Goal: Task Accomplishment & Management: Use online tool/utility

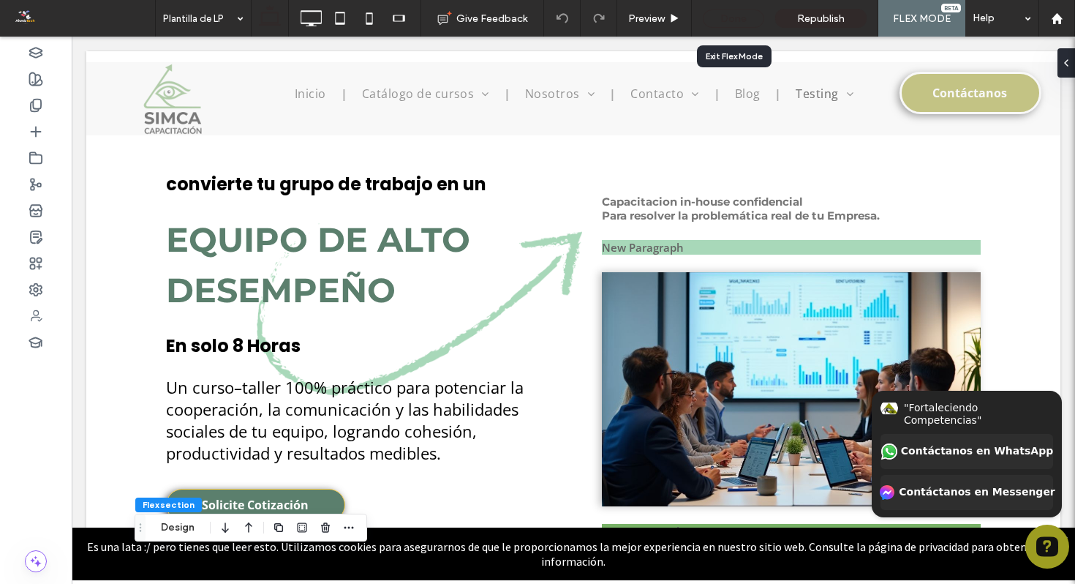
click at [749, 20] on div "Done" at bounding box center [733, 19] width 61 height 18
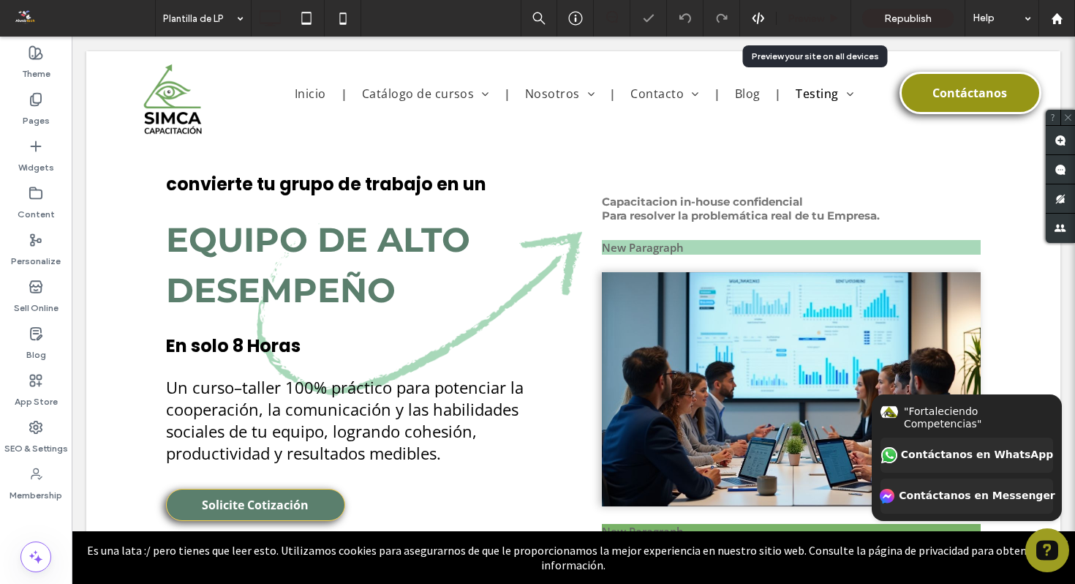
click at [833, 16] on use at bounding box center [834, 18] width 7 height 8
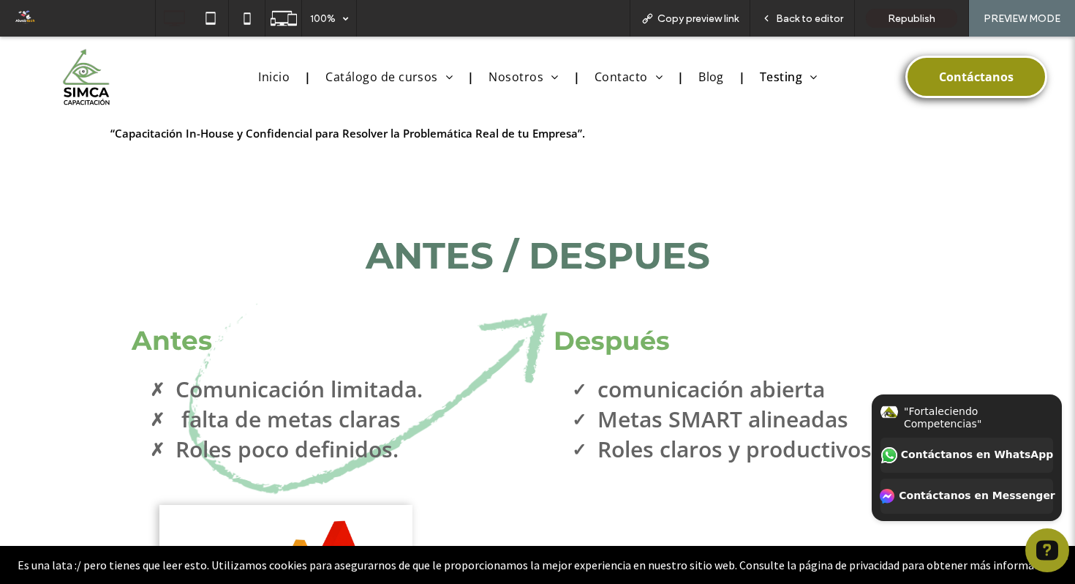
scroll to position [2860, 0]
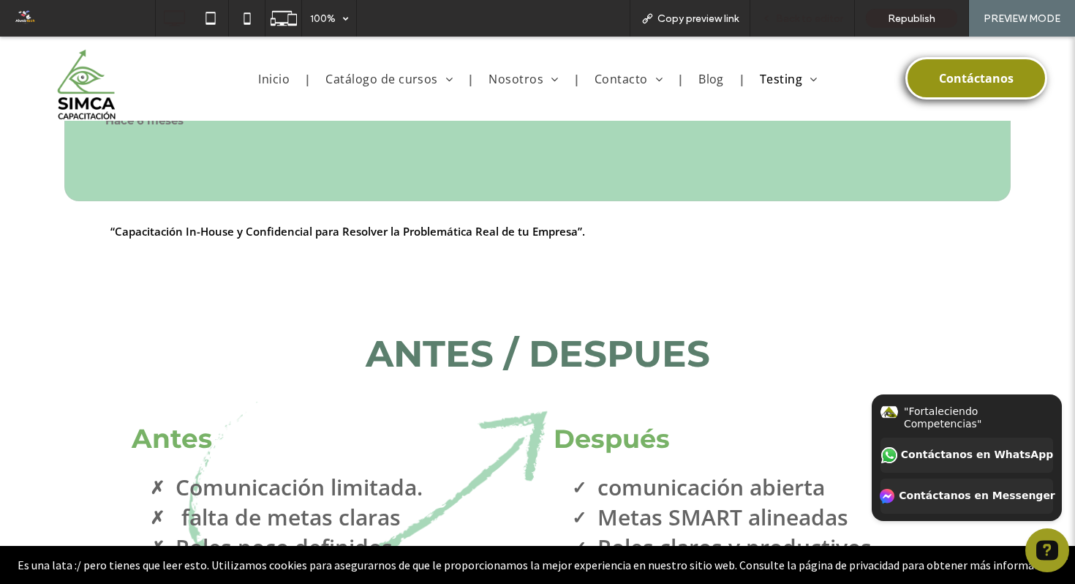
click at [814, 17] on span "Back to editor" at bounding box center [809, 18] width 67 height 12
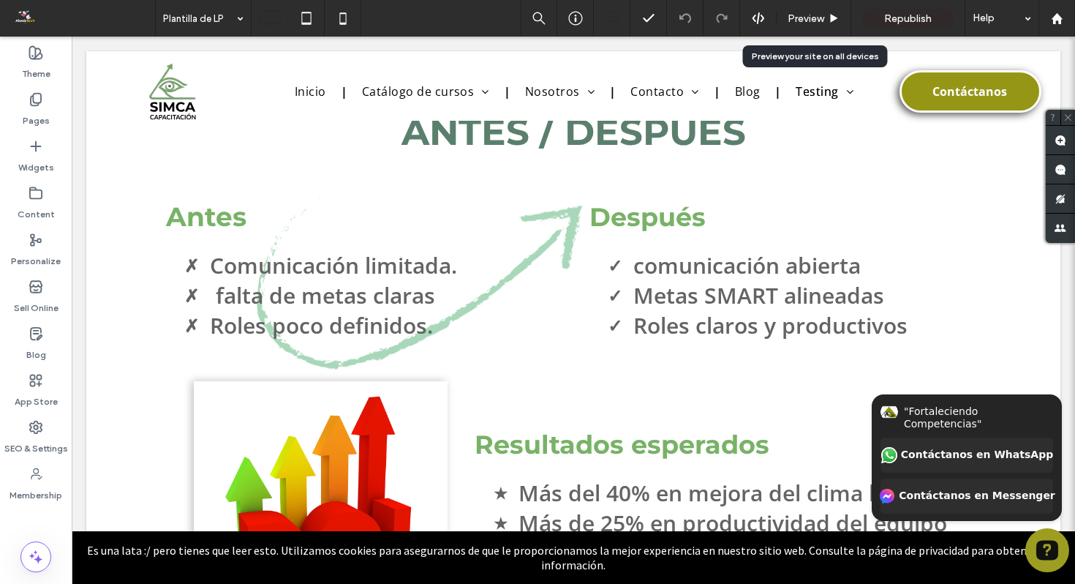
scroll to position [2820, 0]
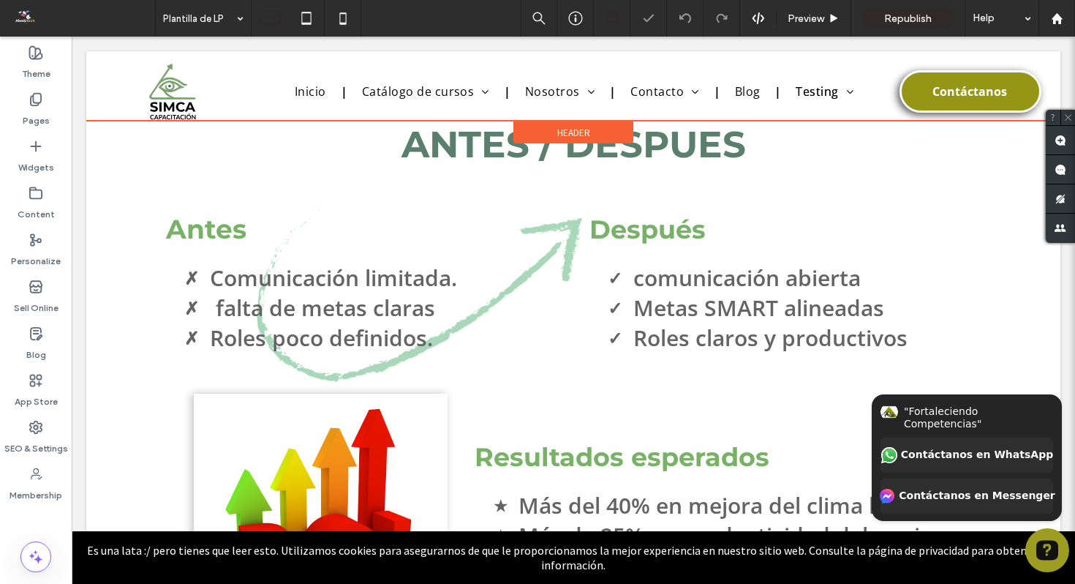
click at [171, 86] on div at bounding box center [573, 85] width 974 height 69
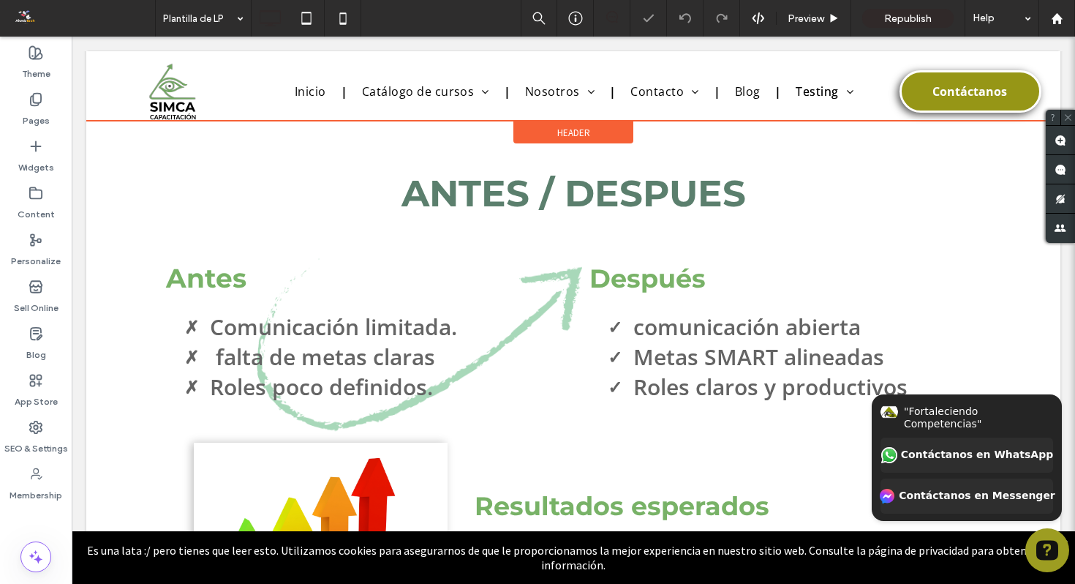
click at [171, 86] on div at bounding box center [573, 85] width 974 height 69
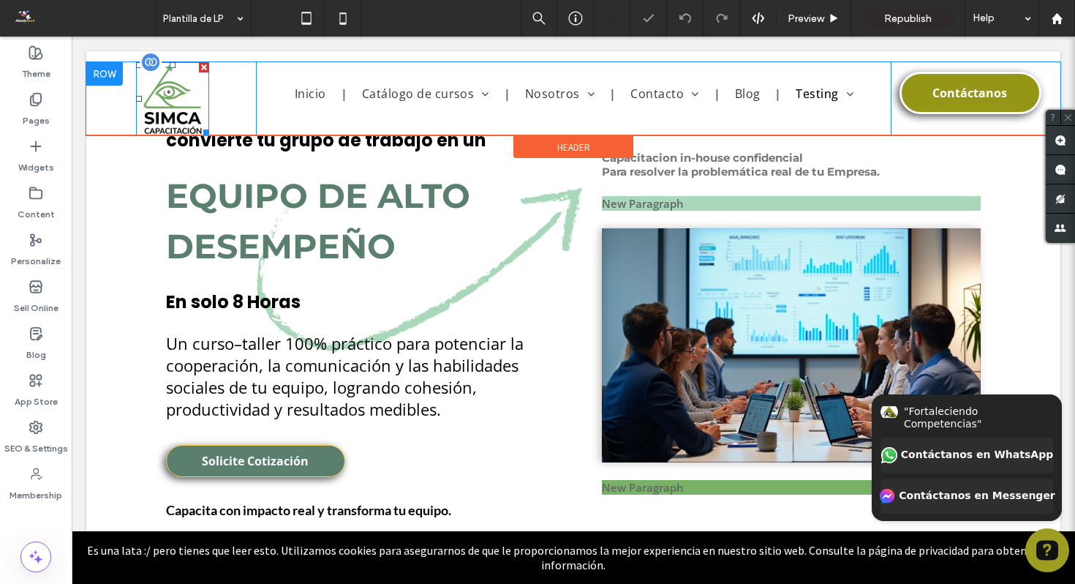
scroll to position [4, 0]
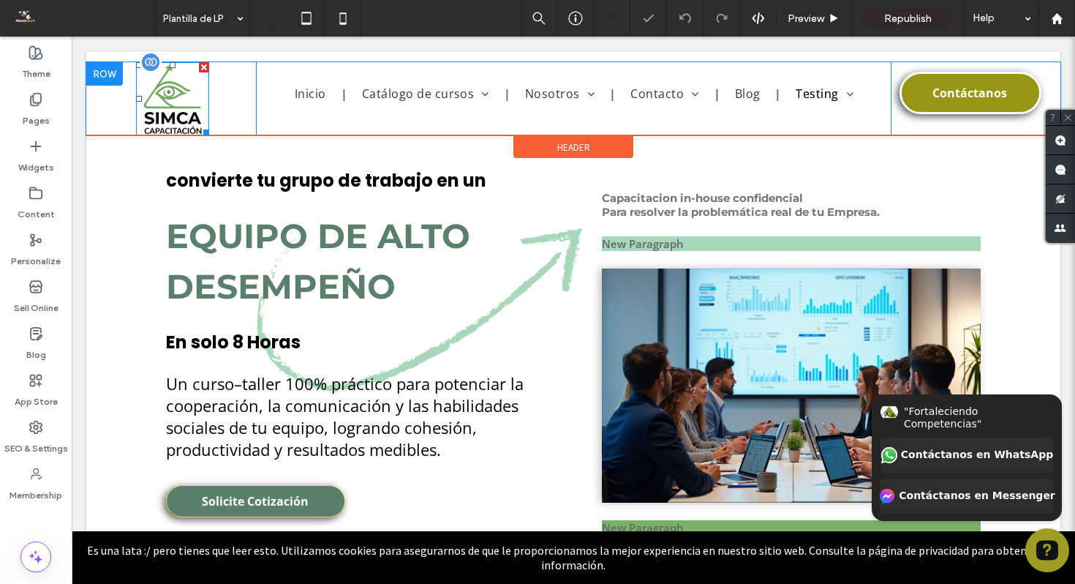
click at [166, 97] on img at bounding box center [172, 98] width 73 height 73
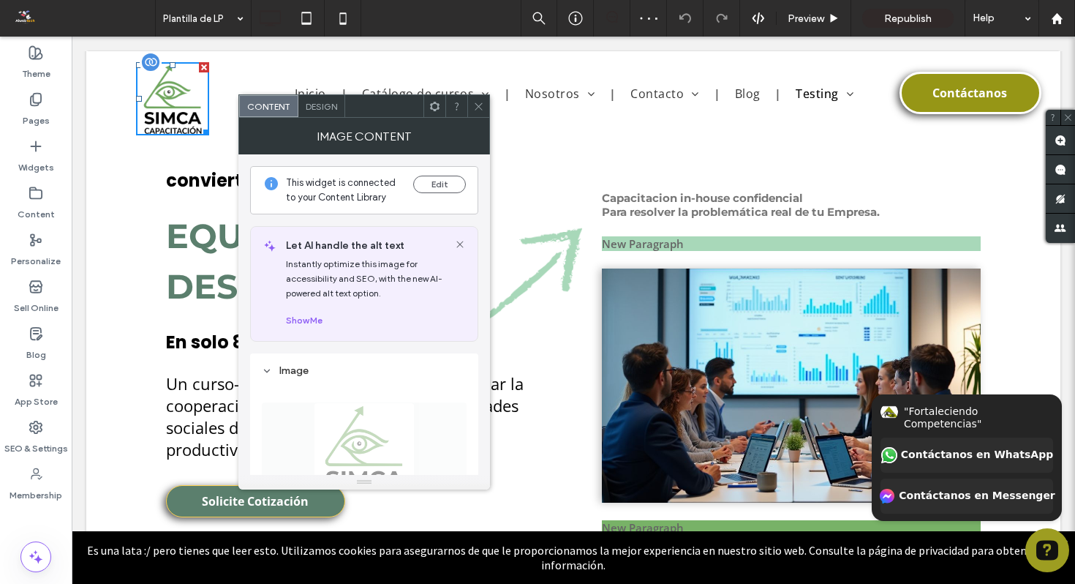
scroll to position [0, 0]
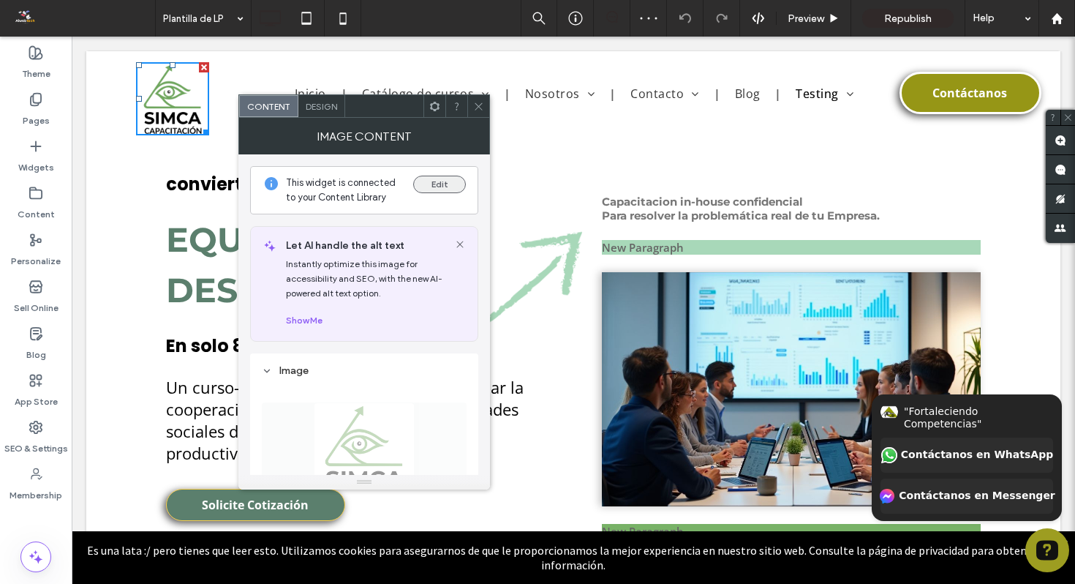
click at [446, 186] on button "Edit" at bounding box center [439, 185] width 53 height 18
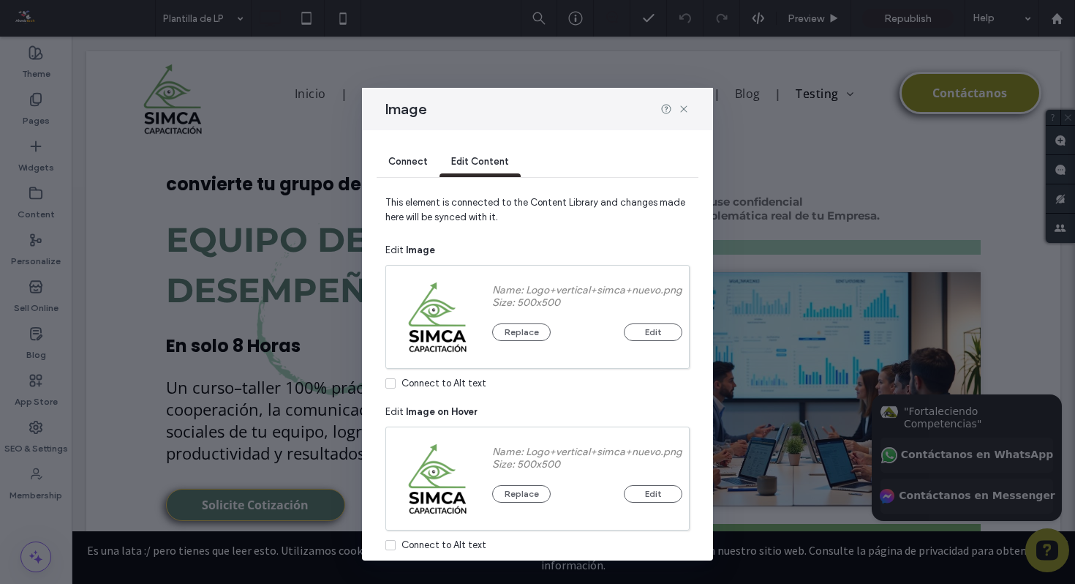
scroll to position [59, 0]
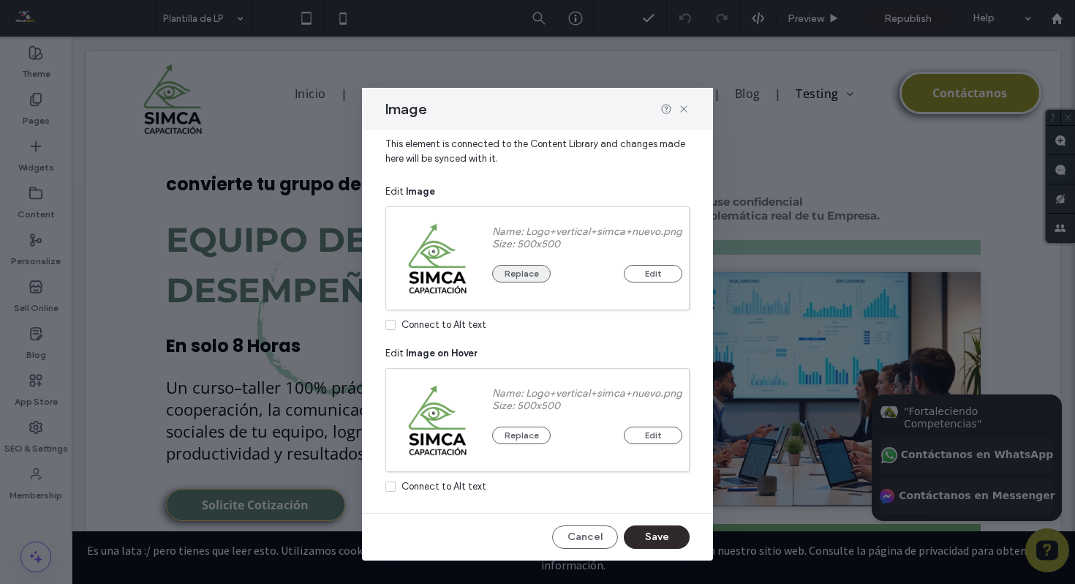
click at [520, 273] on button "Replace" at bounding box center [521, 274] width 59 height 18
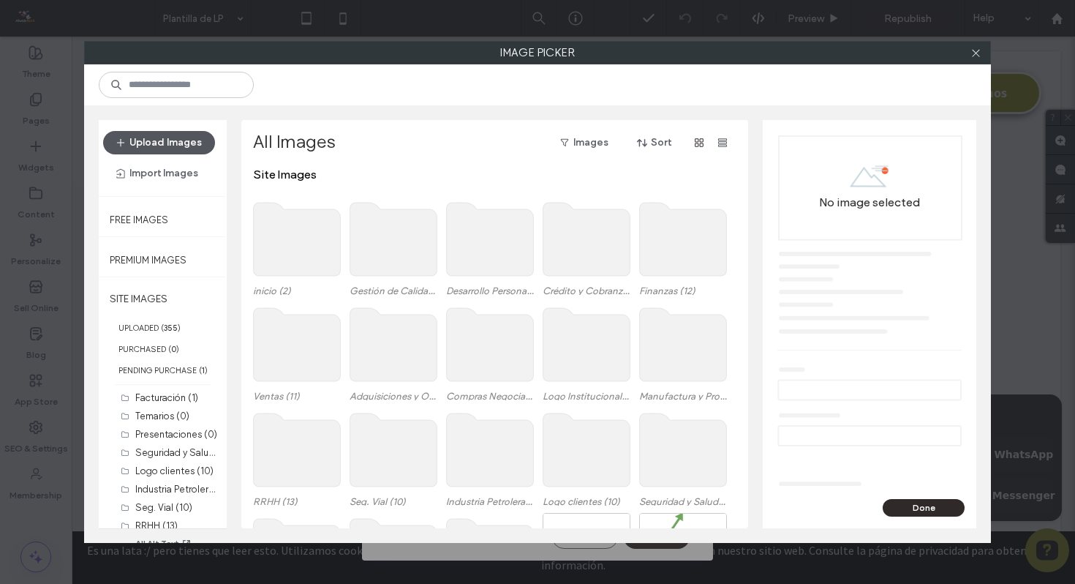
click at [157, 141] on button "Upload Images" at bounding box center [159, 142] width 112 height 23
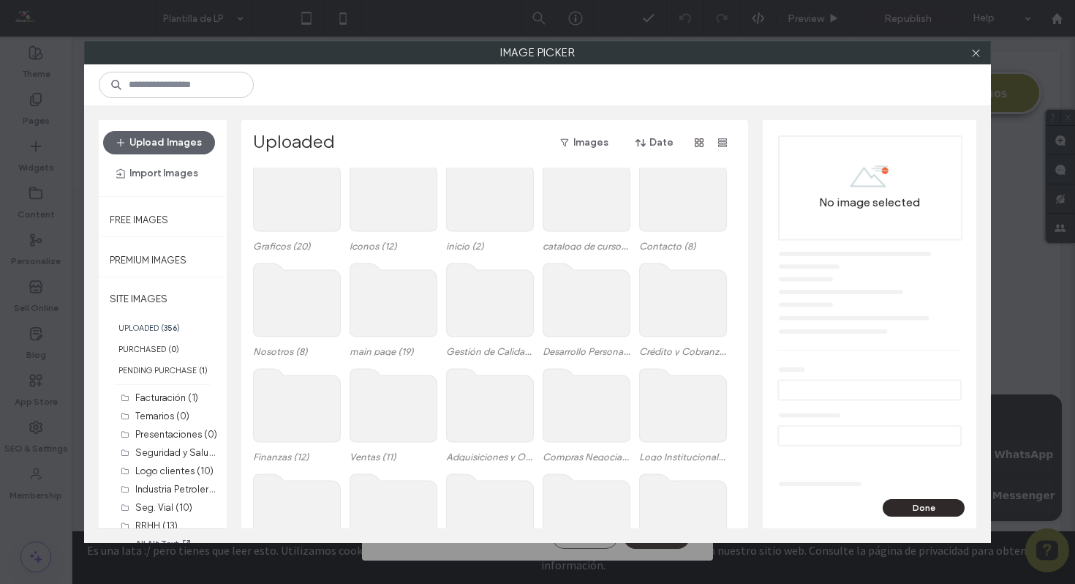
scroll to position [0, 0]
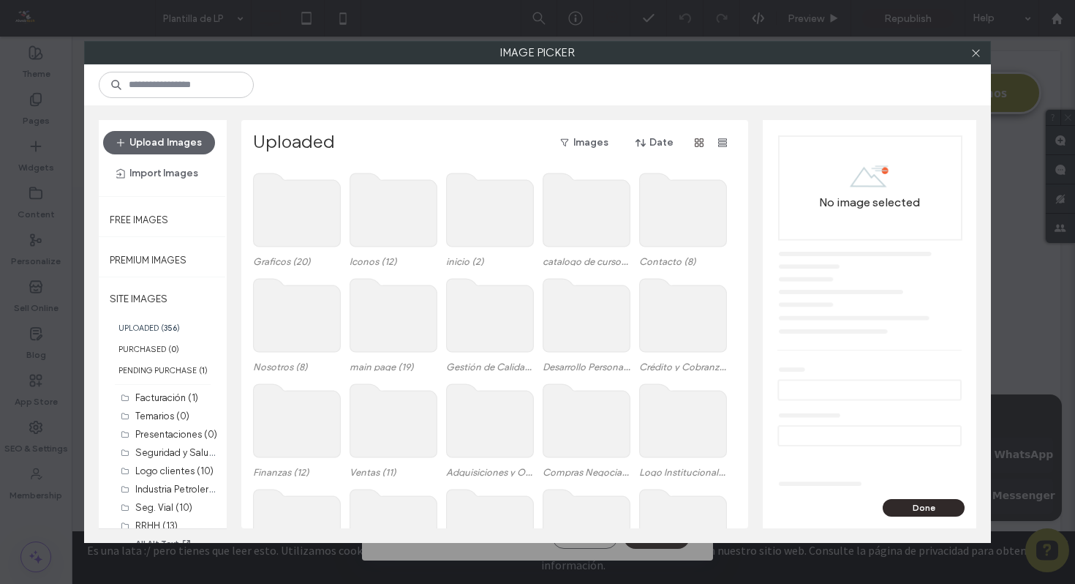
click at [159, 317] on label "UPLOADED ( 356 )" at bounding box center [163, 327] width 128 height 21
click at [161, 325] on label "UPLOADED ( 356 )" at bounding box center [163, 327] width 128 height 21
click at [162, 328] on span "( 356 )" at bounding box center [170, 327] width 19 height 10
click at [946, 502] on button "Done" at bounding box center [924, 508] width 82 height 18
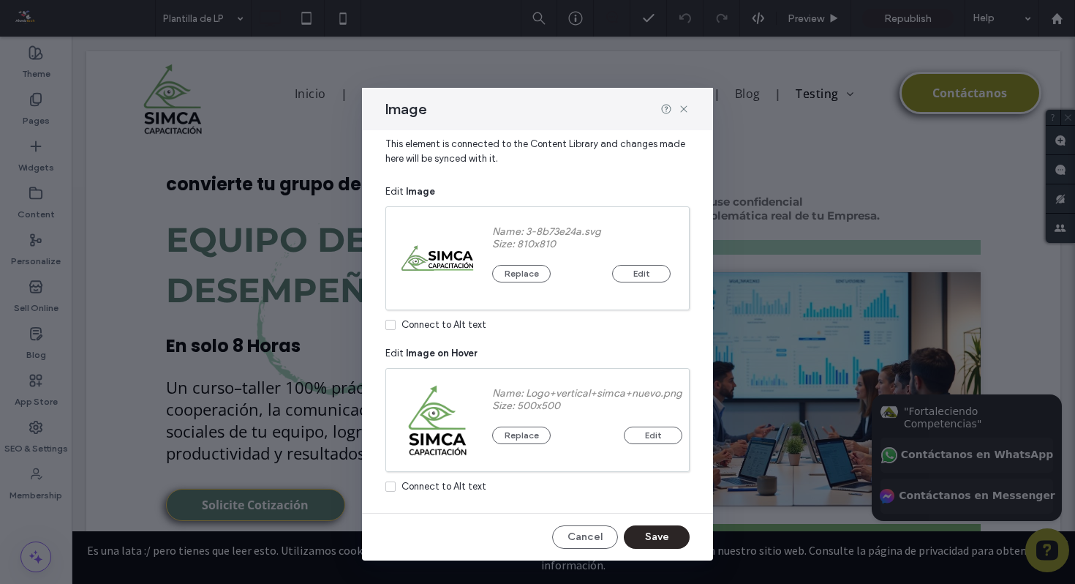
click at [665, 531] on button "Save" at bounding box center [657, 536] width 66 height 23
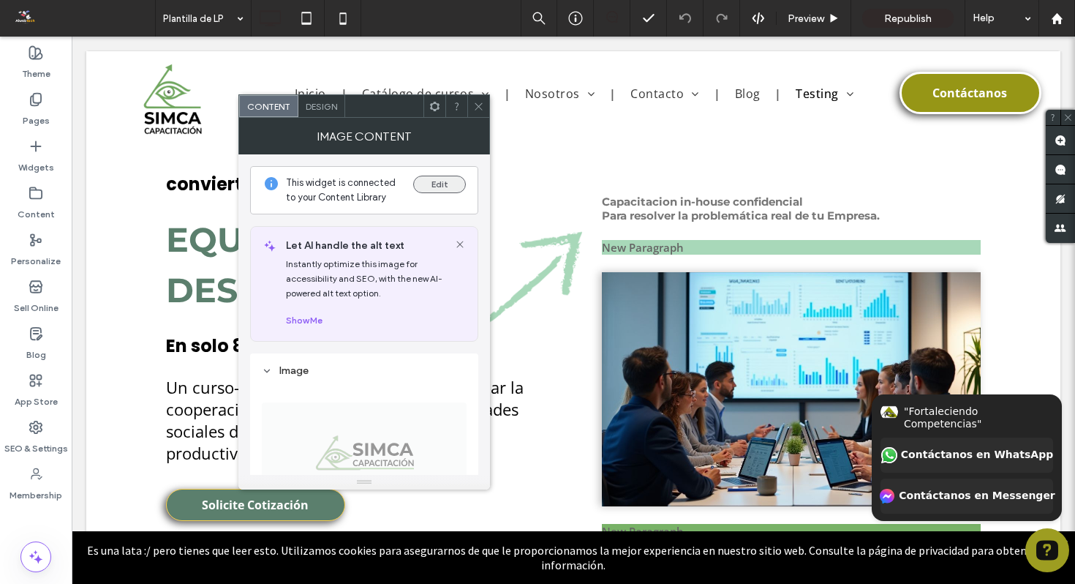
click at [426, 183] on button "Edit" at bounding box center [439, 185] width 53 height 18
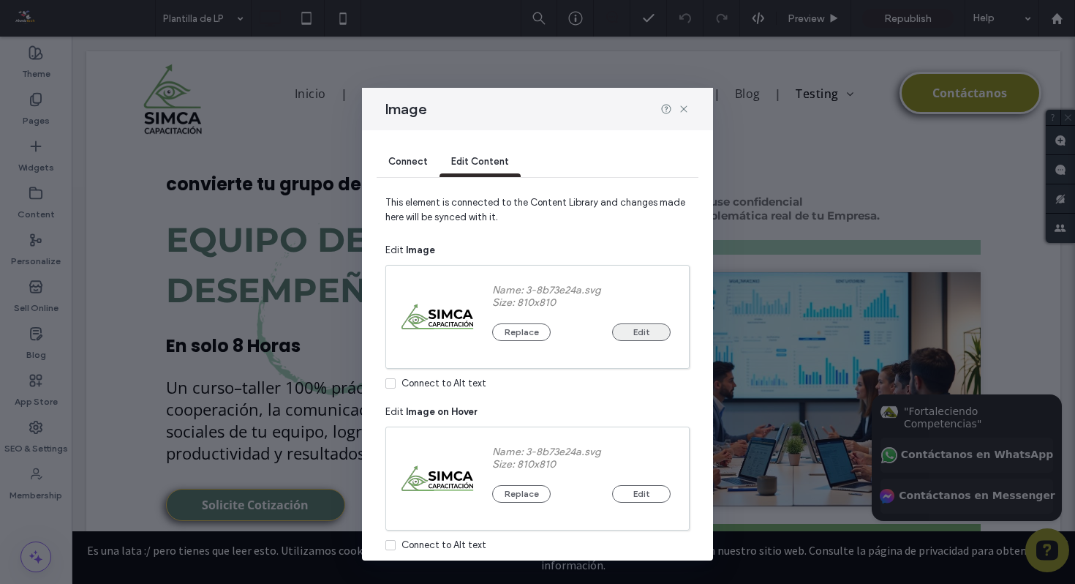
click at [638, 331] on button "Edit" at bounding box center [641, 332] width 59 height 18
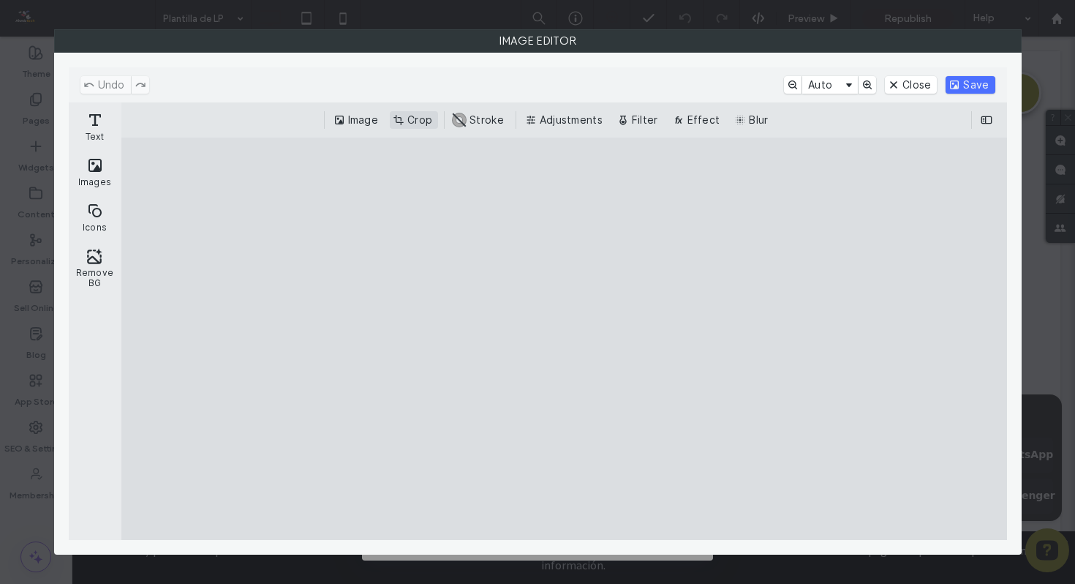
click at [406, 123] on button "Crop" at bounding box center [414, 120] width 48 height 18
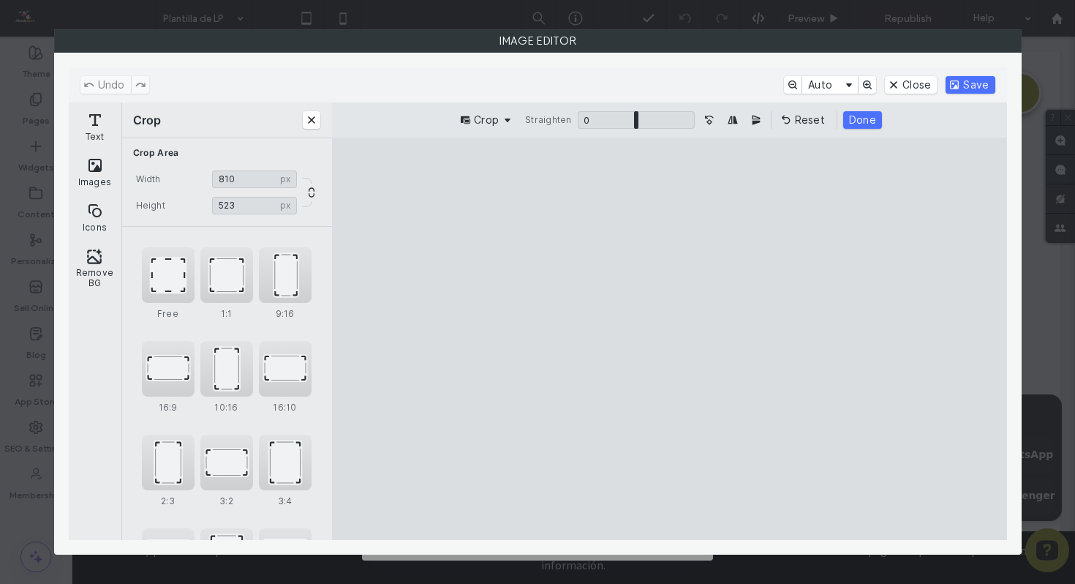
drag, startPoint x: 674, startPoint y: 176, endPoint x: 705, endPoint y: 289, distance: 117.6
click at [669, 339] on cesdk-canvas "Editor canvas" at bounding box center [669, 339] width 0 height 0
type input "***"
drag, startPoint x: 671, startPoint y: 520, endPoint x: 688, endPoint y: 358, distance: 163.3
click at [669, 339] on cesdk-canvas "Editor canvas" at bounding box center [669, 339] width 0 height 0
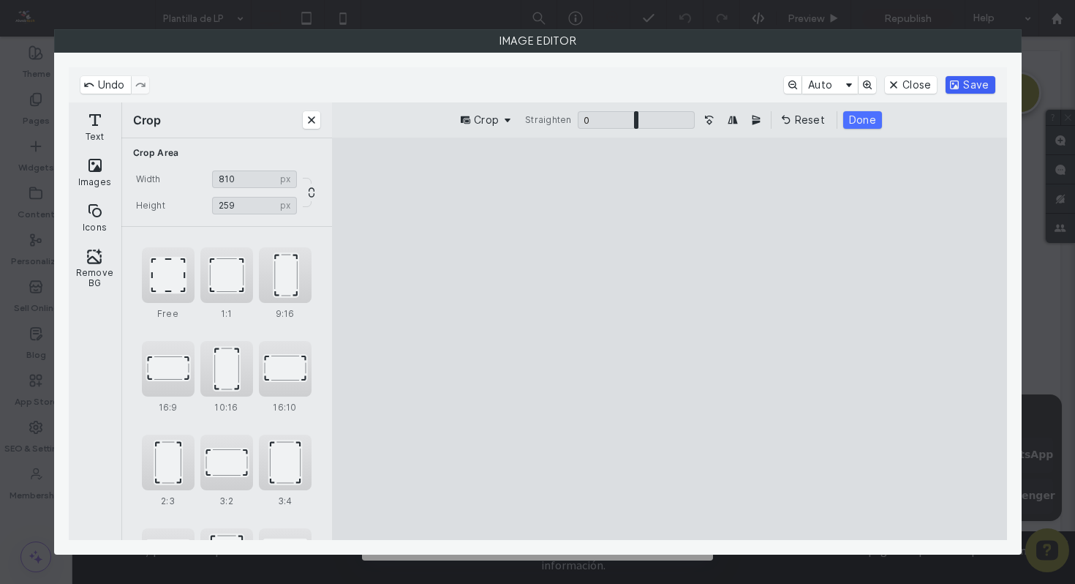
click at [966, 86] on button "Save" at bounding box center [970, 85] width 49 height 18
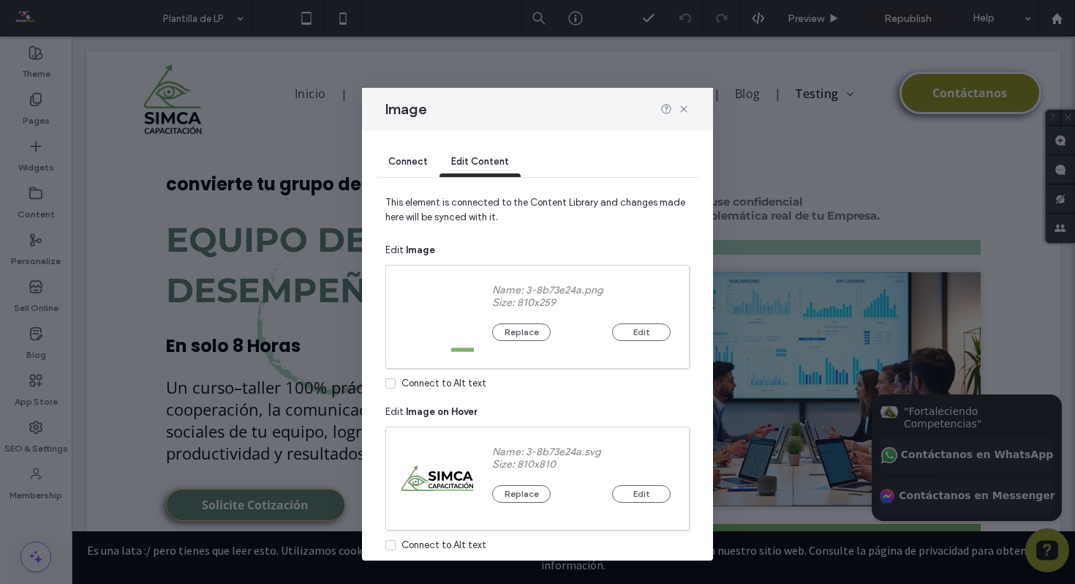
click at [578, 243] on div "Edit Image Name: 3-8b73e24a.png Size: 810x259 Replace Edit Connect to Alt text" at bounding box center [537, 320] width 304 height 156
click at [425, 156] on span "Connect" at bounding box center [407, 161] width 39 height 11
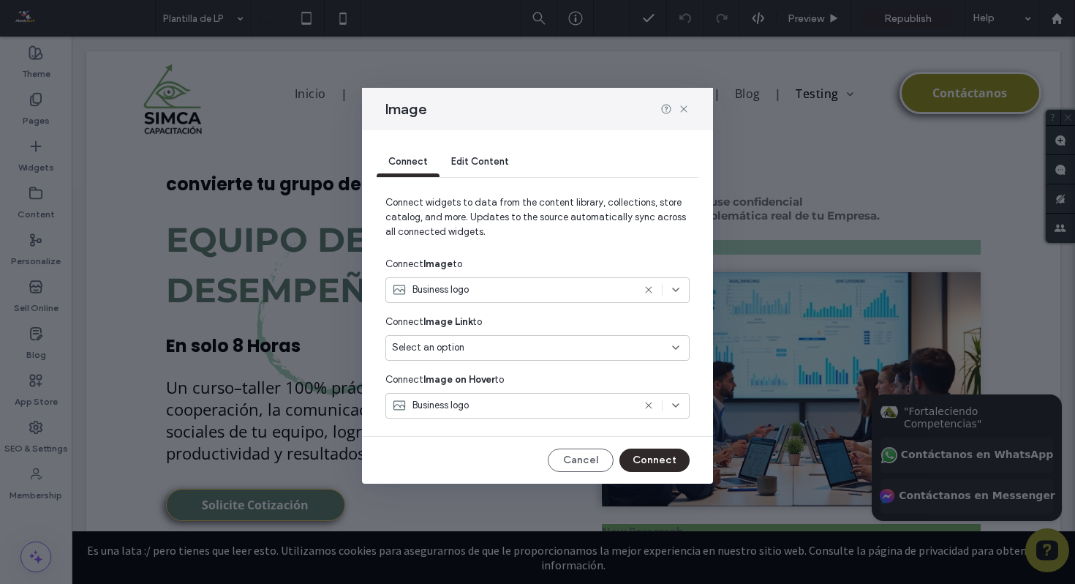
click at [508, 155] on div "Edit Content" at bounding box center [479, 162] width 81 height 29
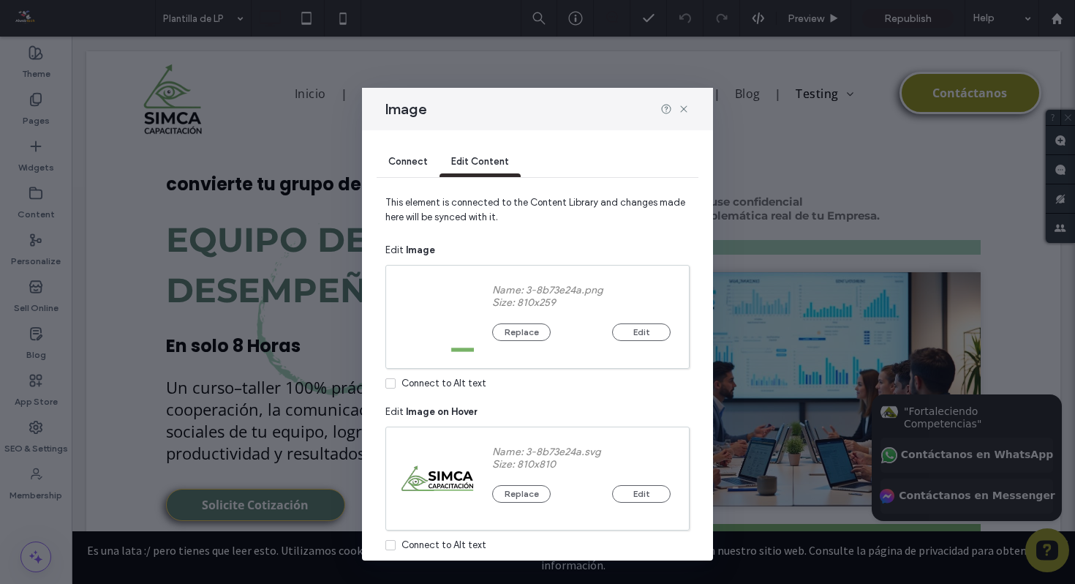
scroll to position [59, 0]
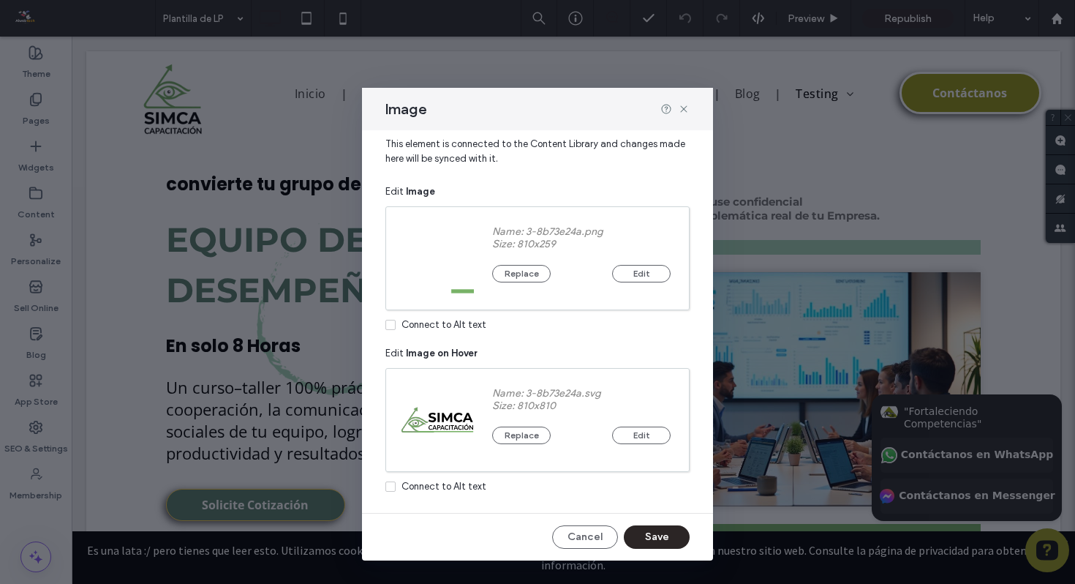
click at [654, 533] on button "Save" at bounding box center [657, 536] width 66 height 23
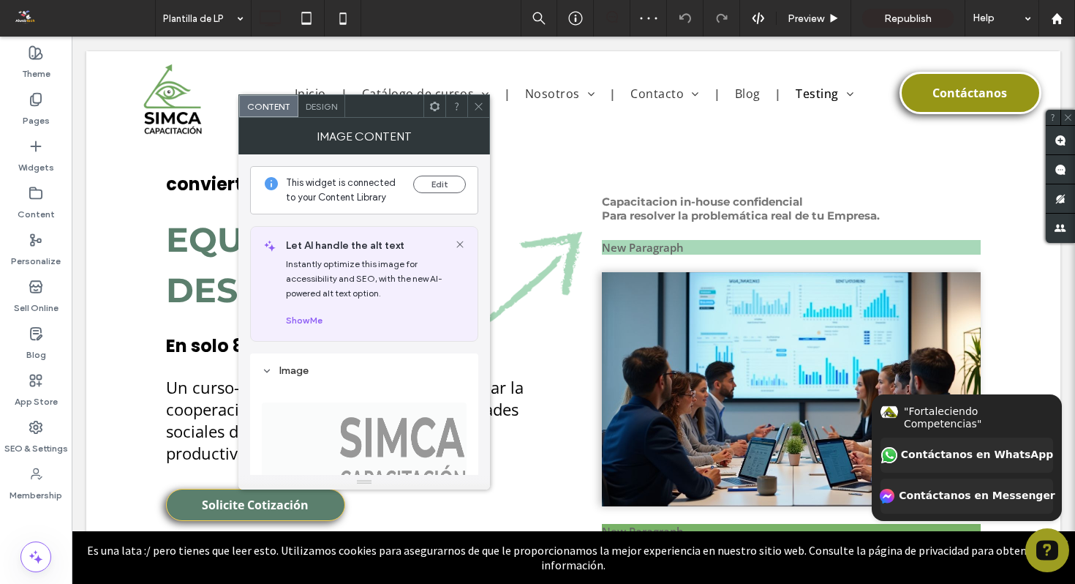
scroll to position [118, 0]
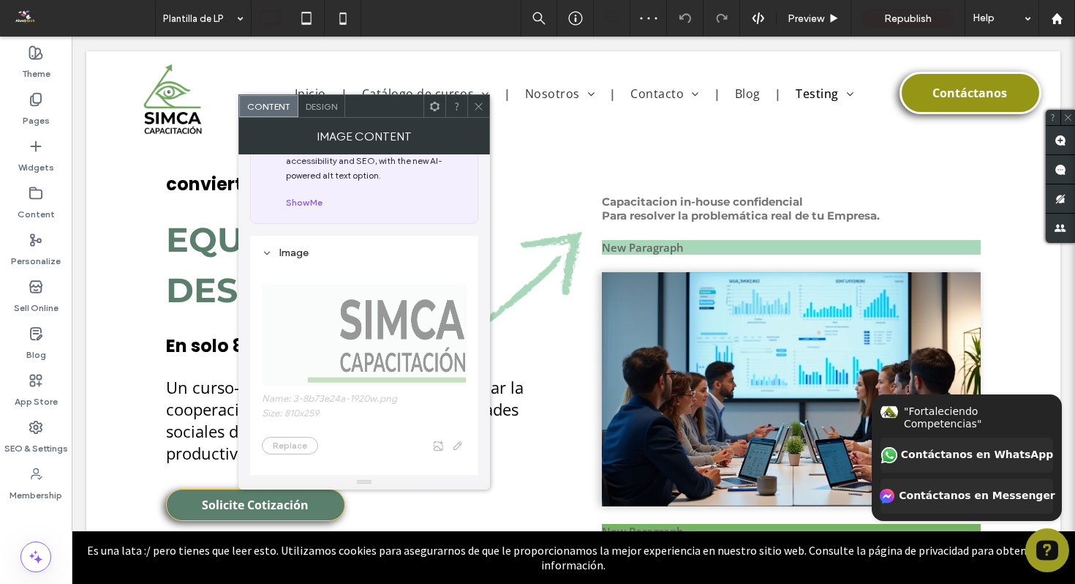
click at [362, 362] on span "Name: 3-8b73e24a-1920w.png Size: 810x259 Replace" at bounding box center [364, 362] width 205 height 199
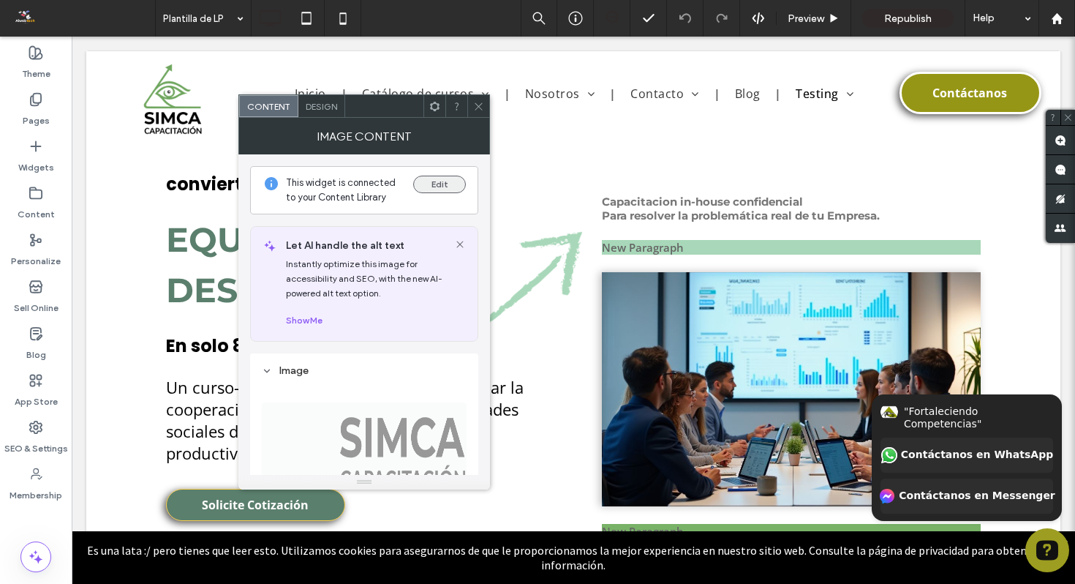
click at [435, 182] on button "Edit" at bounding box center [439, 185] width 53 height 18
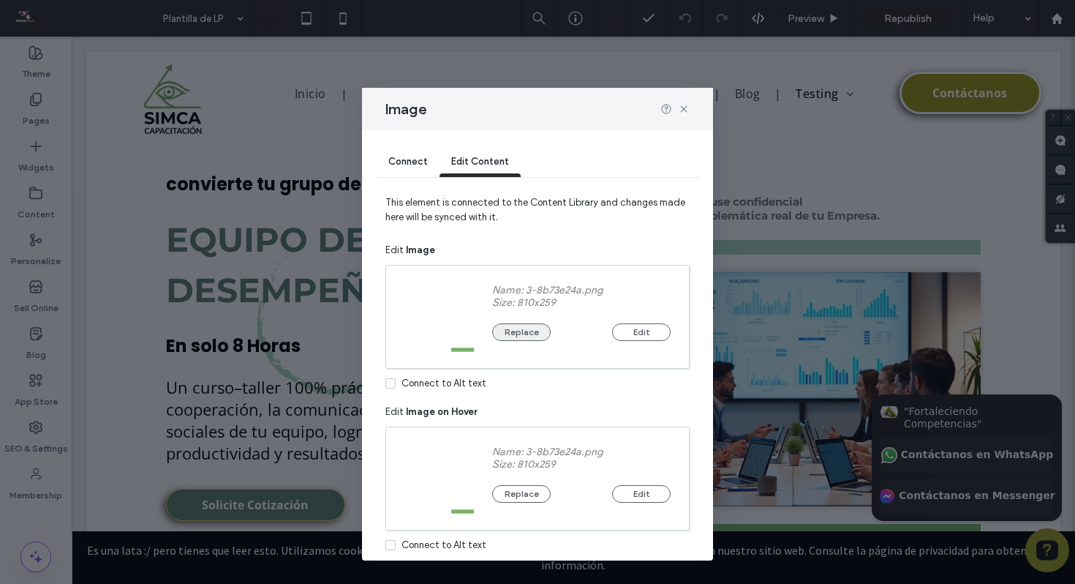
click at [508, 333] on button "Replace" at bounding box center [521, 332] width 59 height 18
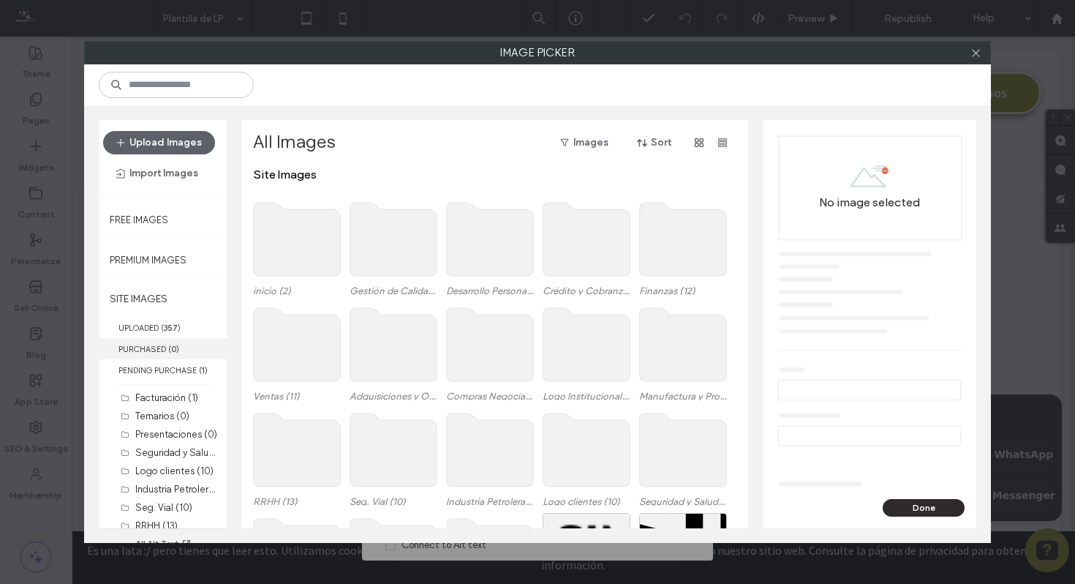
click at [156, 338] on label "PURCHASED ( 0 )" at bounding box center [163, 348] width 128 height 21
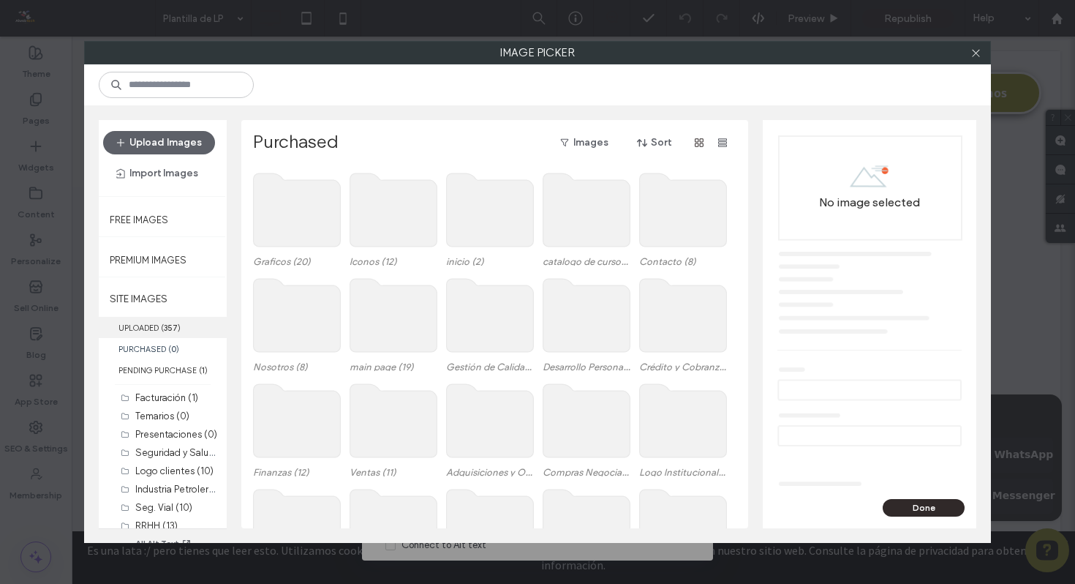
click at [151, 328] on label "UPLOADED ( 357 )" at bounding box center [163, 327] width 128 height 21
click at [151, 331] on label "UPLOADED ( 357 )" at bounding box center [163, 327] width 128 height 21
click at [144, 318] on label "UPLOADED ( 357 )" at bounding box center [163, 327] width 128 height 21
click at [144, 327] on label "UPLOADED ( 357 )" at bounding box center [163, 327] width 128 height 21
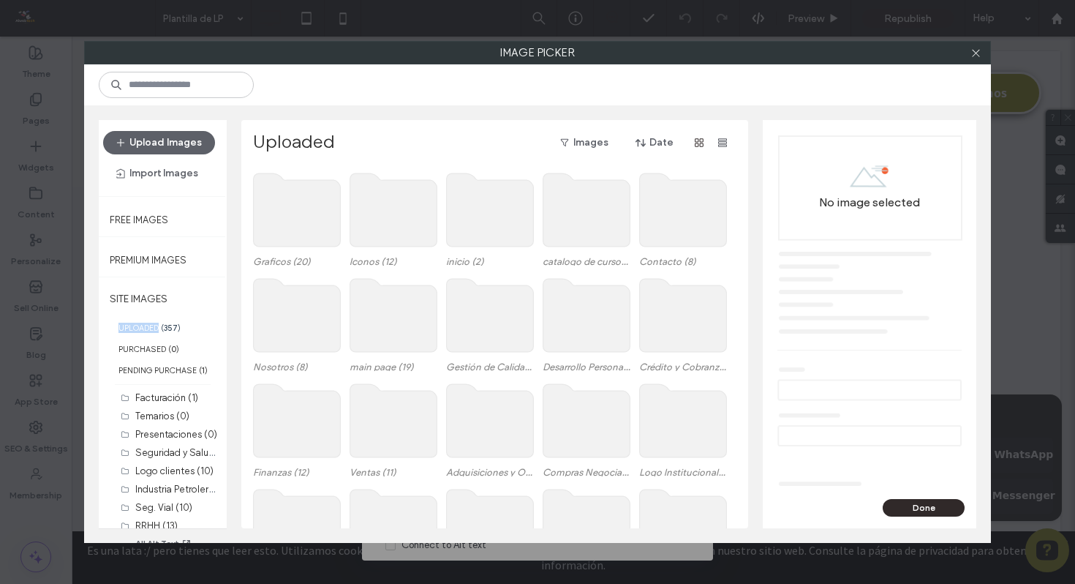
click at [144, 327] on label "UPLOADED ( 357 )" at bounding box center [163, 327] width 128 height 21
click at [161, 323] on label "UPLOADED ( 357 )" at bounding box center [163, 327] width 128 height 21
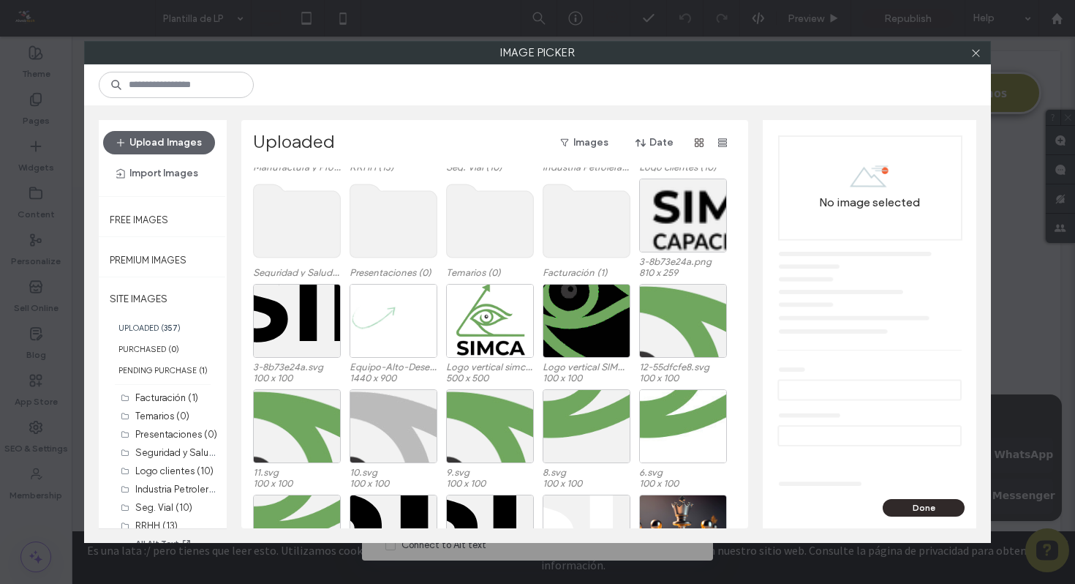
scroll to position [391, 0]
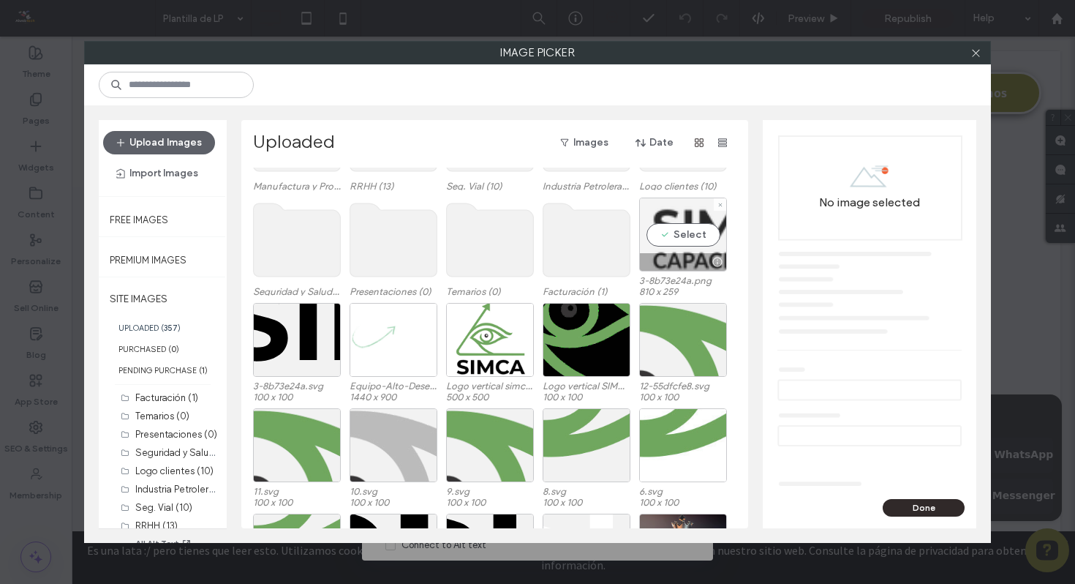
click at [685, 263] on div at bounding box center [683, 262] width 86 height 18
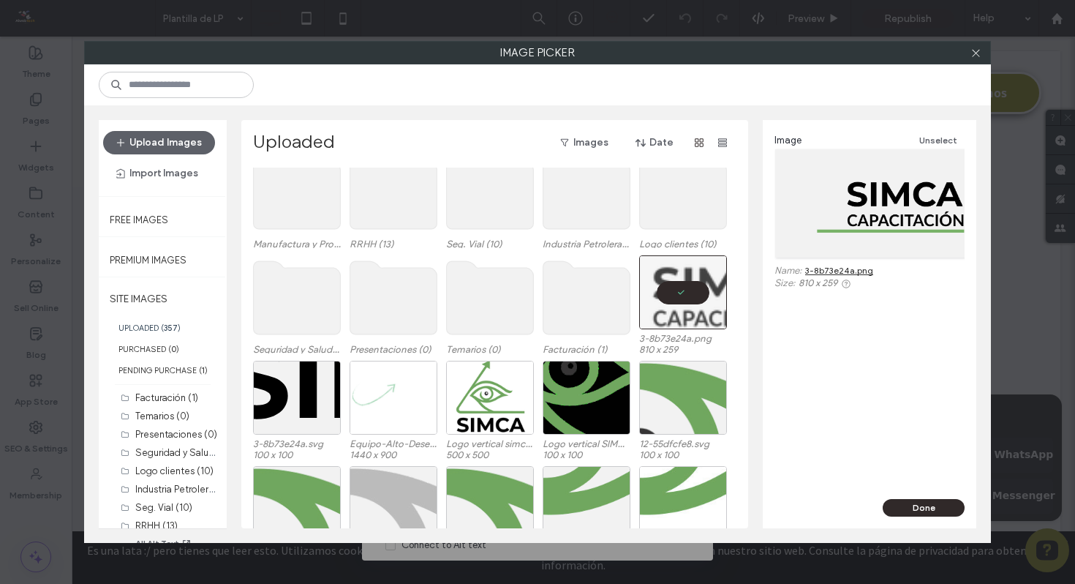
scroll to position [0, 0]
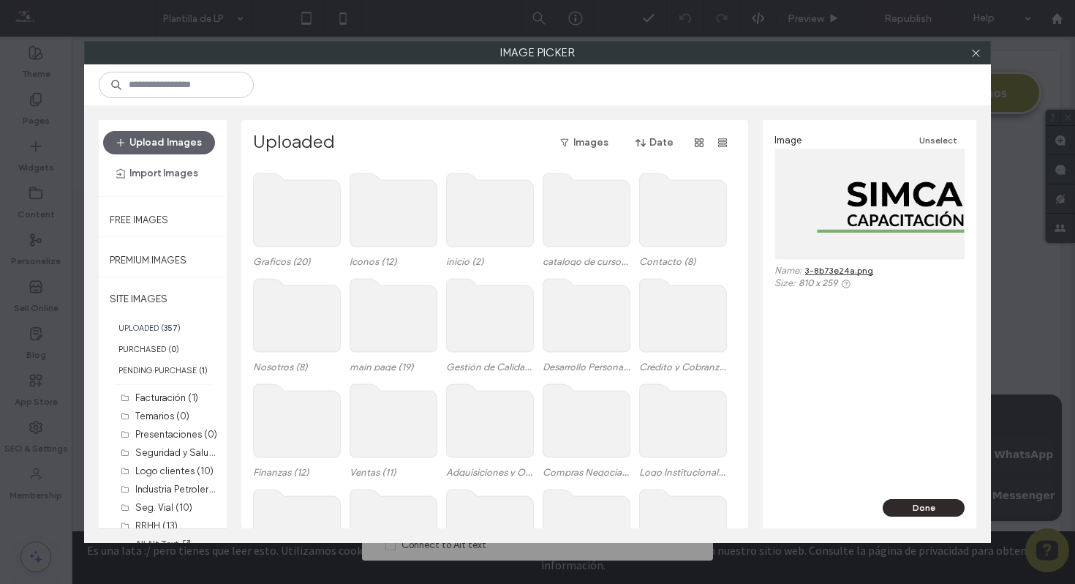
click at [148, 320] on label "UPLOADED ( 357 )" at bounding box center [163, 327] width 128 height 21
click at [147, 329] on label "UPLOADED ( 357 )" at bounding box center [163, 327] width 128 height 21
click at [148, 352] on label "PURCHASED ( 0 )" at bounding box center [163, 348] width 128 height 21
click at [143, 320] on label "UPLOADED ( 357 )" at bounding box center [163, 327] width 128 height 21
click at [143, 321] on label "UPLOADED ( 357 )" at bounding box center [163, 327] width 128 height 21
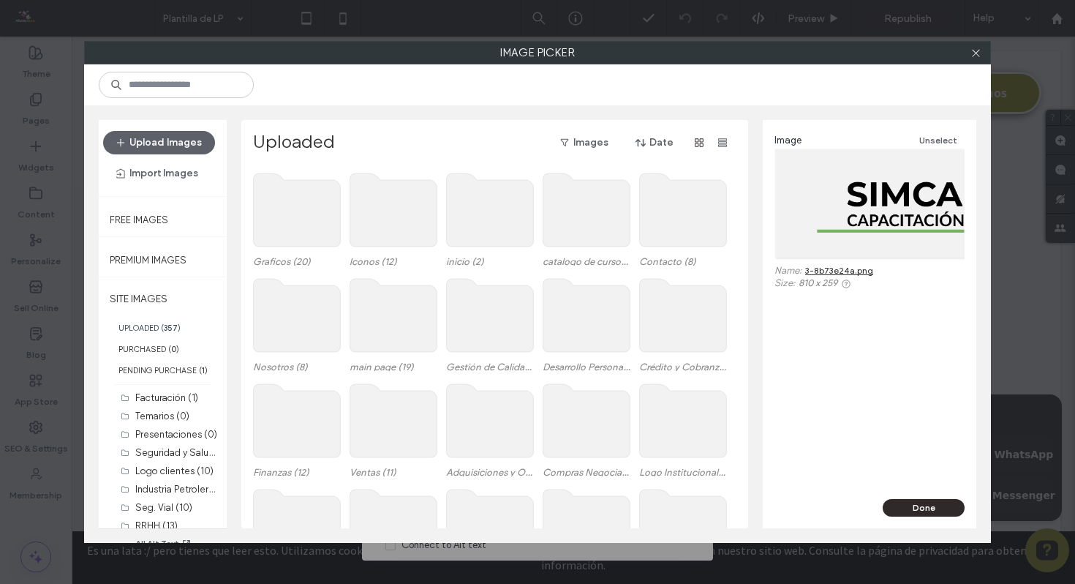
click at [143, 321] on label "UPLOADED ( 357 )" at bounding box center [163, 327] width 128 height 21
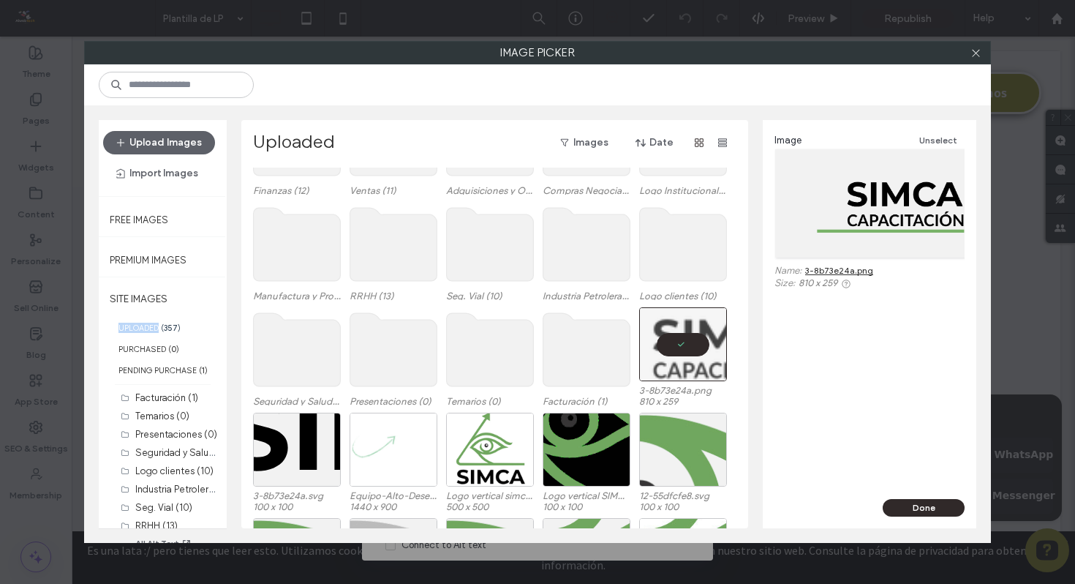
scroll to position [389, 0]
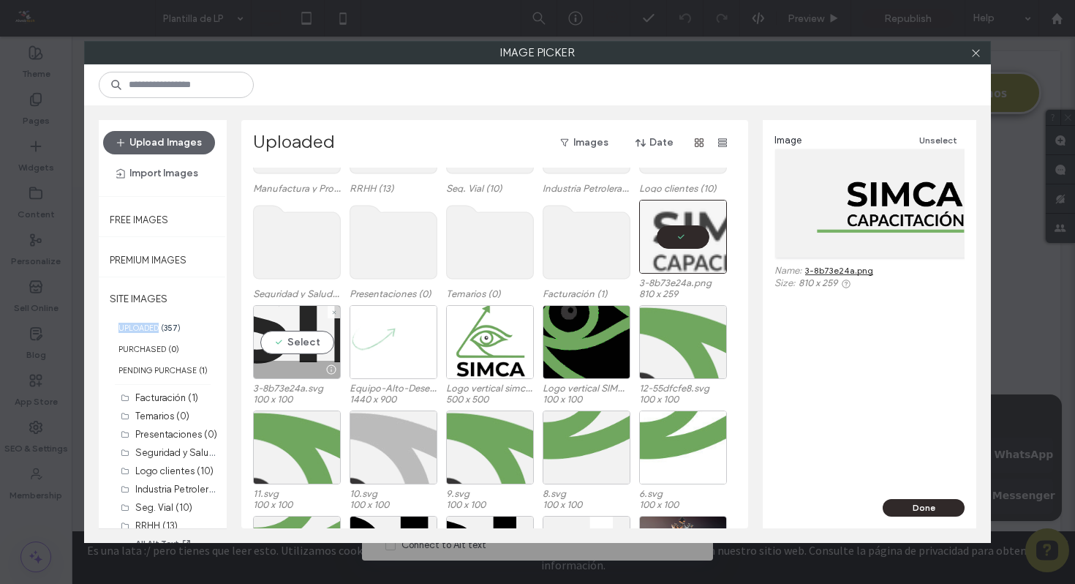
click at [331, 333] on div "Select" at bounding box center [297, 342] width 88 height 74
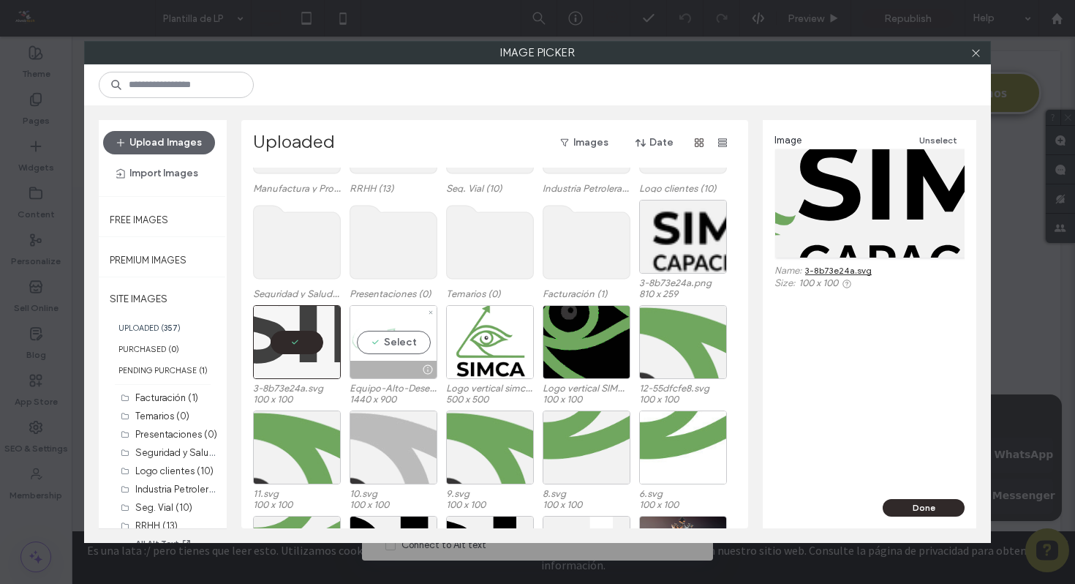
click at [431, 331] on div "Select" at bounding box center [394, 342] width 88 height 74
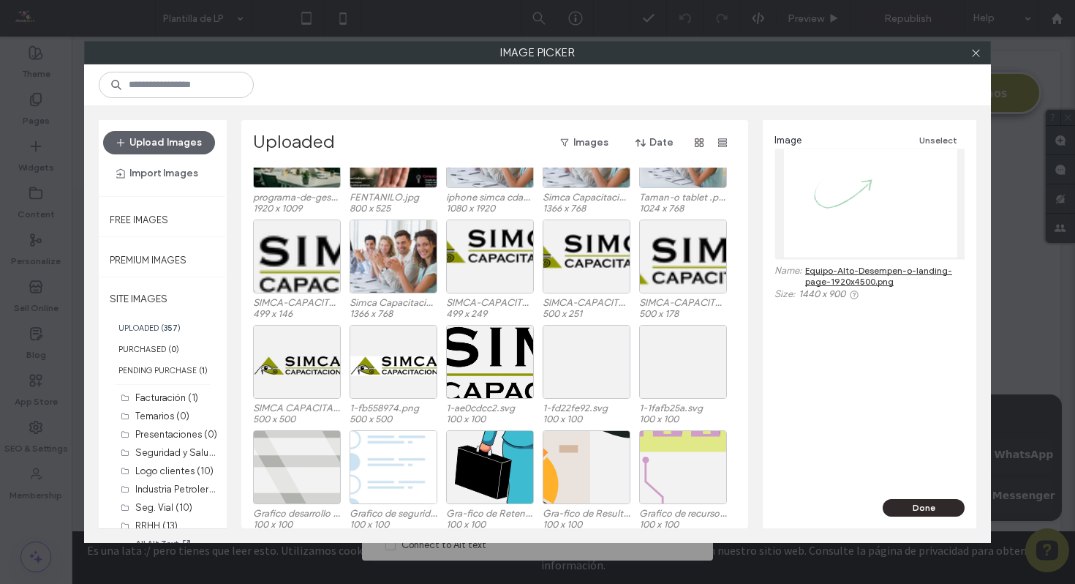
scroll to position [1419, 0]
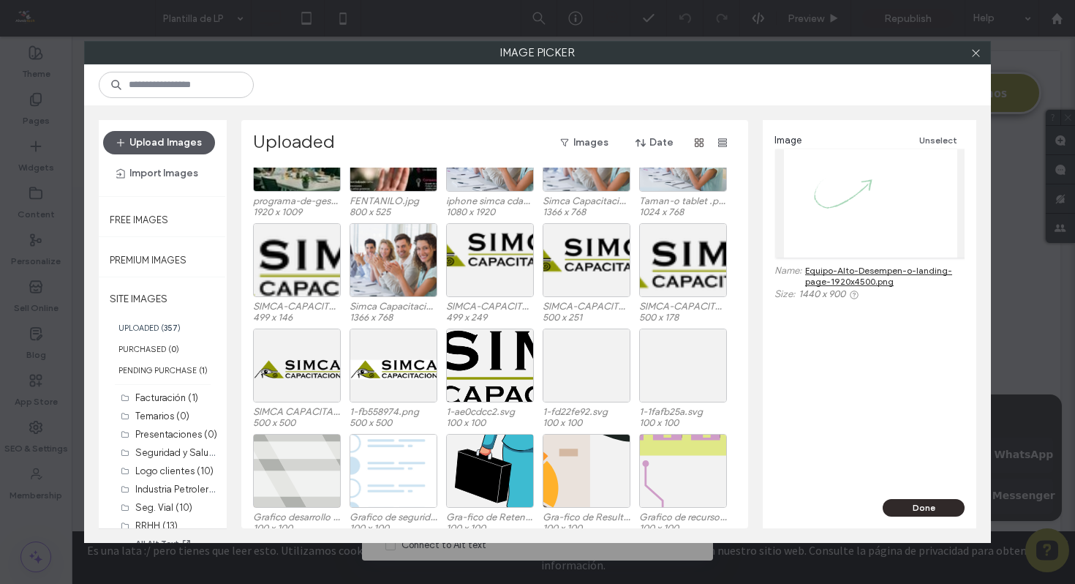
click at [156, 138] on button "Upload Images" at bounding box center [159, 142] width 112 height 23
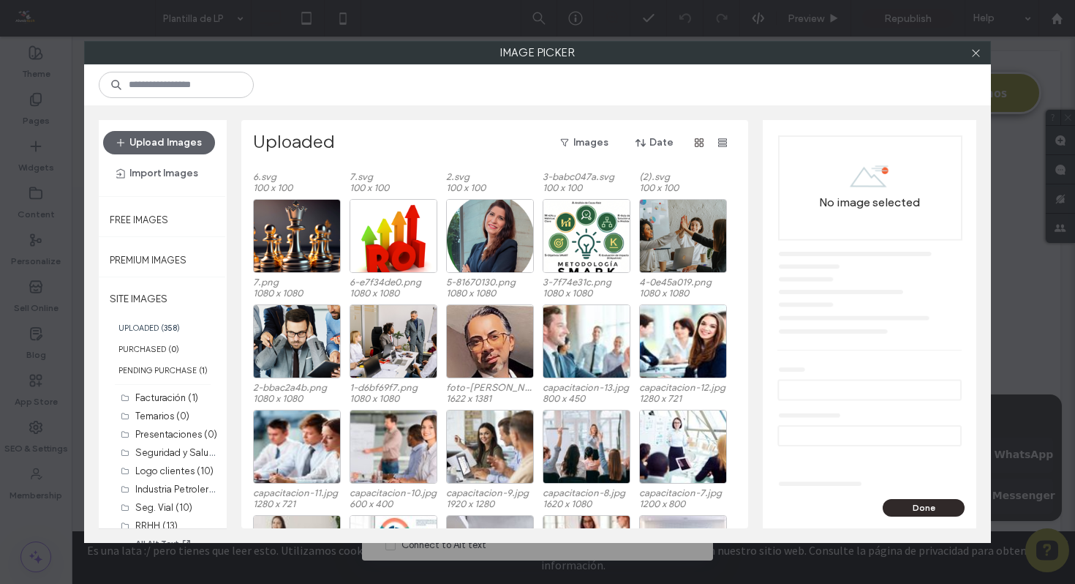
scroll to position [1027, 0]
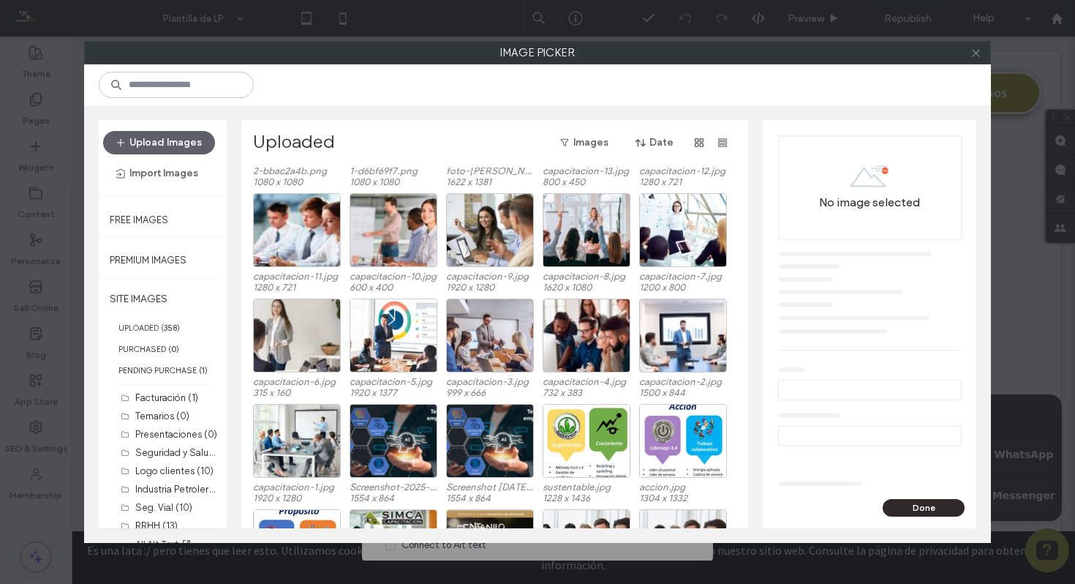
click at [970, 51] on icon at bounding box center [975, 53] width 11 height 11
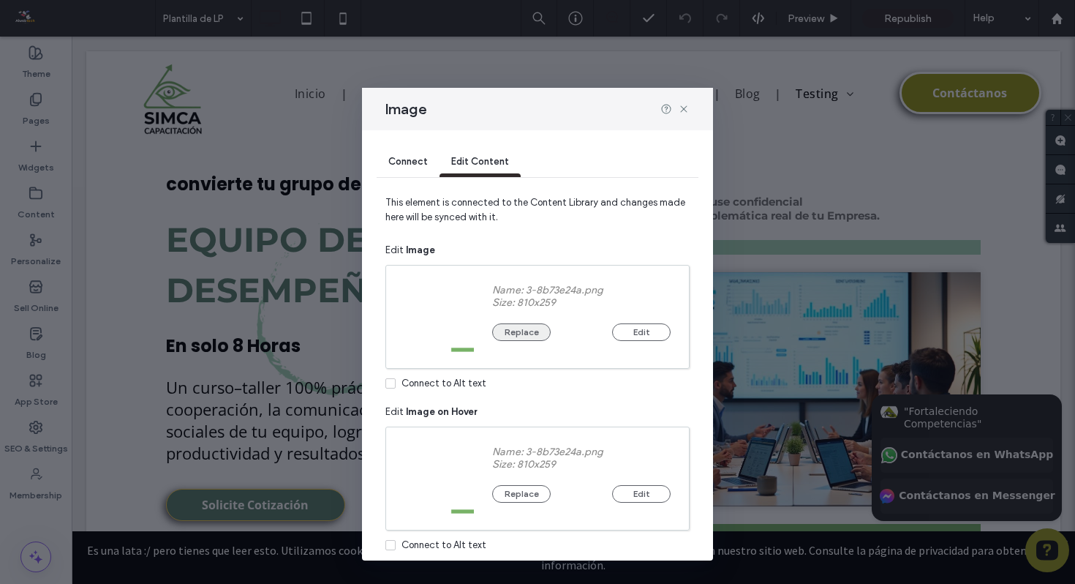
click at [540, 336] on button "Replace" at bounding box center [521, 332] width 59 height 18
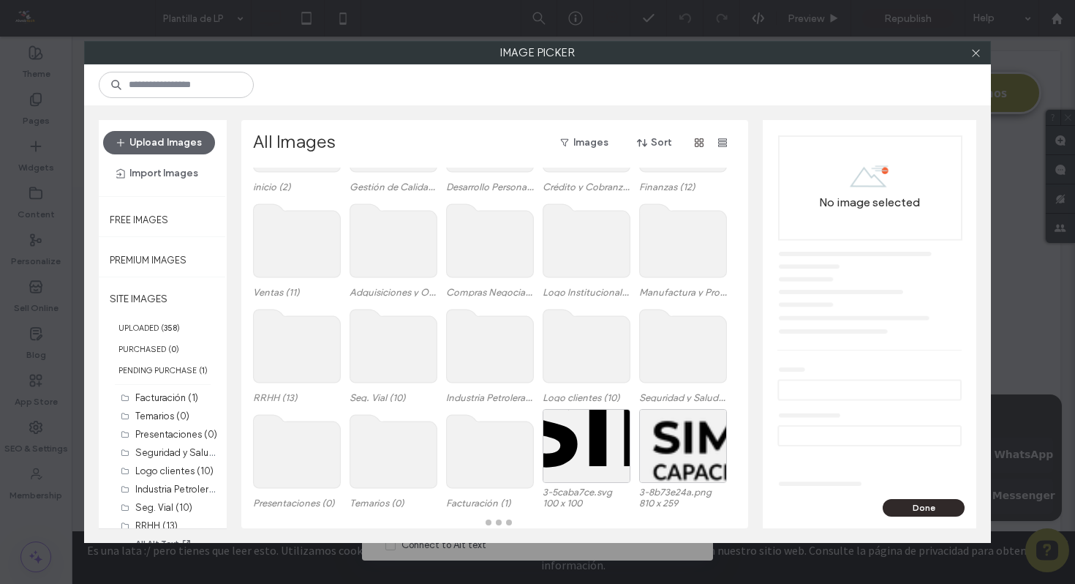
scroll to position [104, 0]
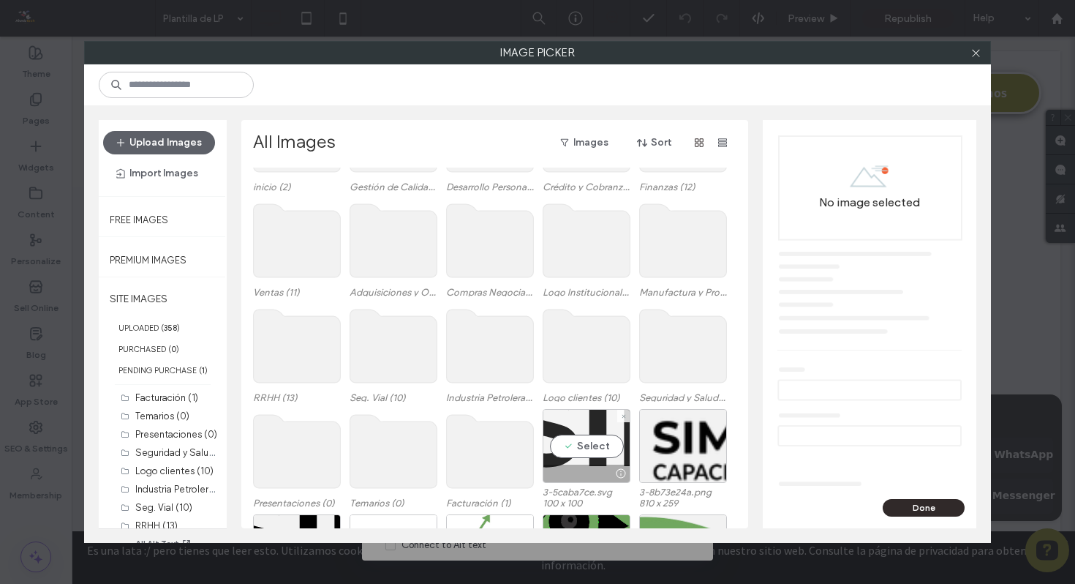
click at [600, 437] on div "Select" at bounding box center [587, 446] width 88 height 74
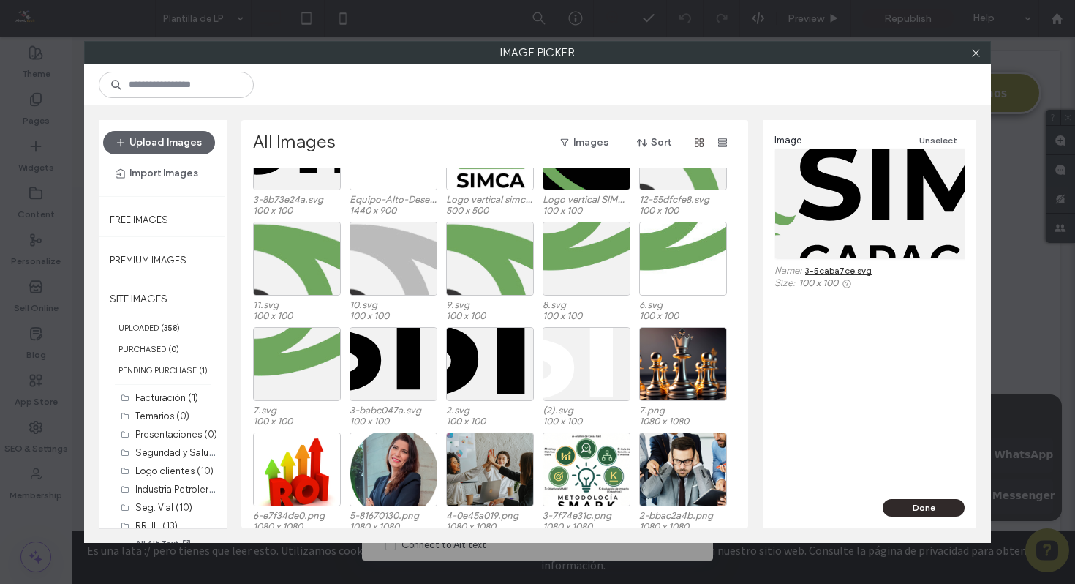
scroll to position [505, 0]
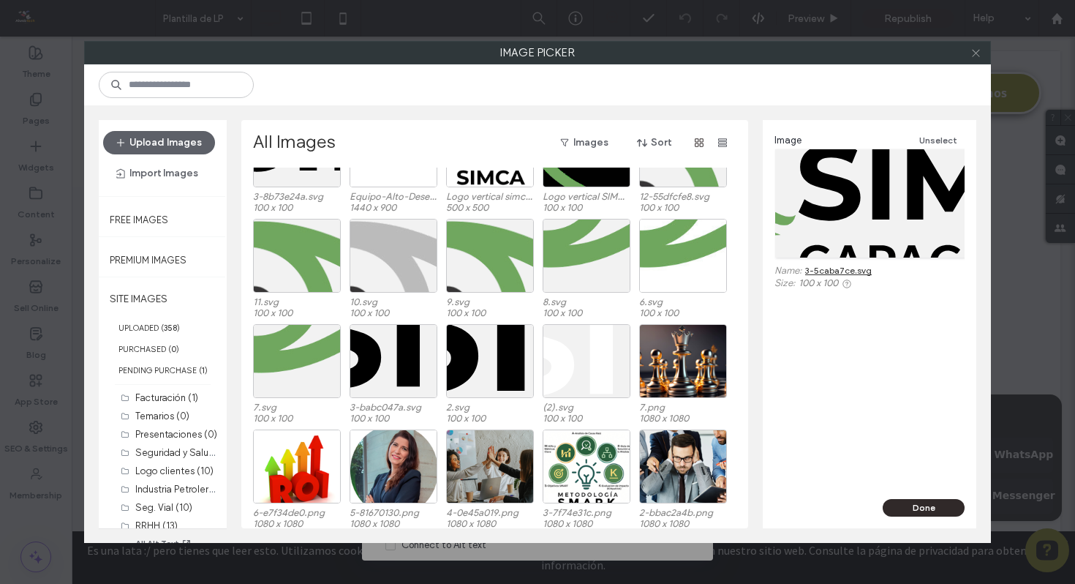
click at [973, 48] on icon at bounding box center [975, 53] width 11 height 11
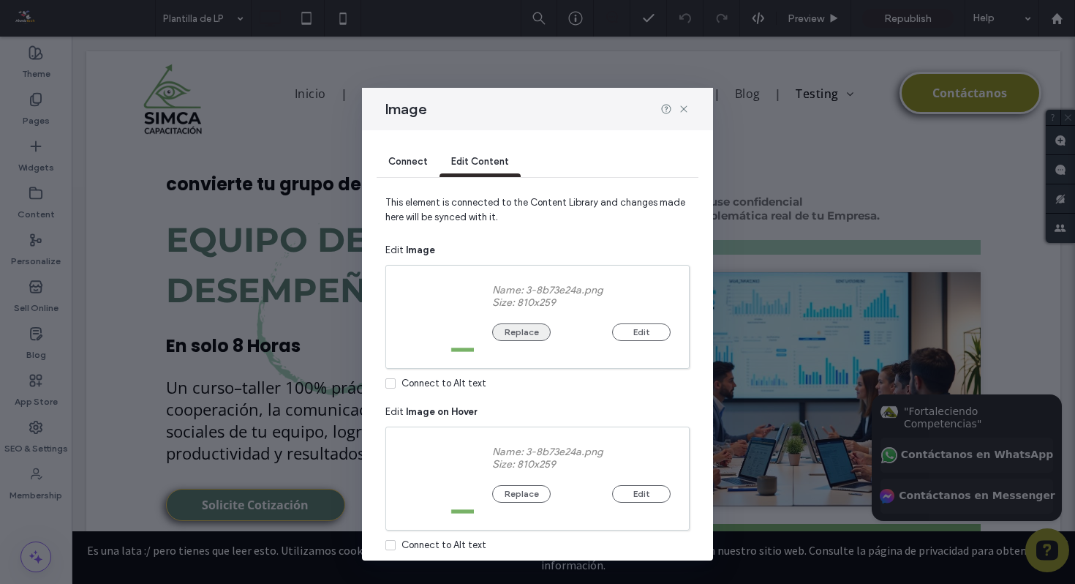
click at [511, 327] on button "Replace" at bounding box center [521, 332] width 59 height 18
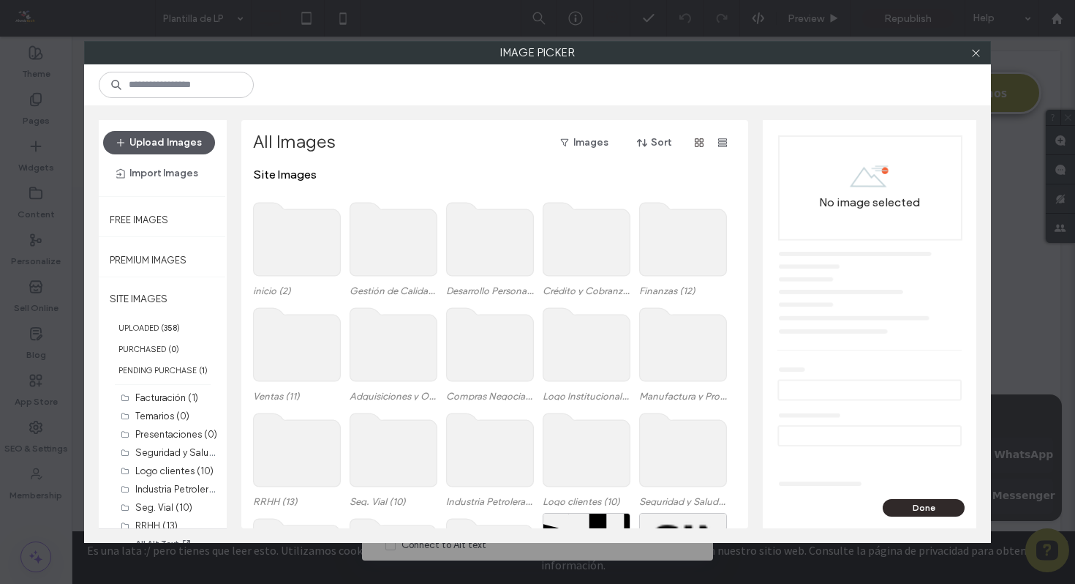
click at [150, 143] on button "Upload Images" at bounding box center [159, 142] width 112 height 23
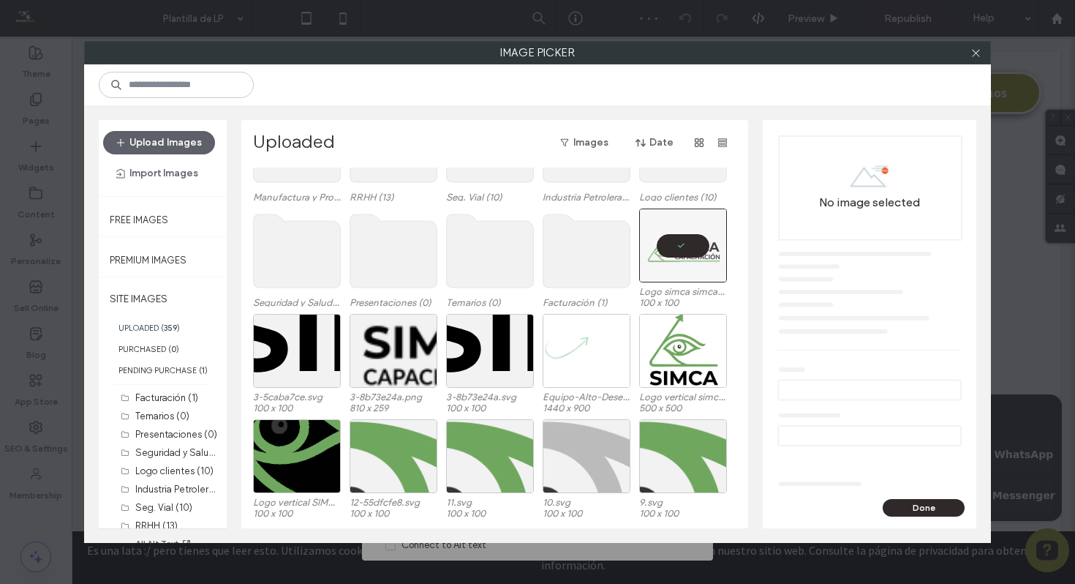
scroll to position [438, 0]
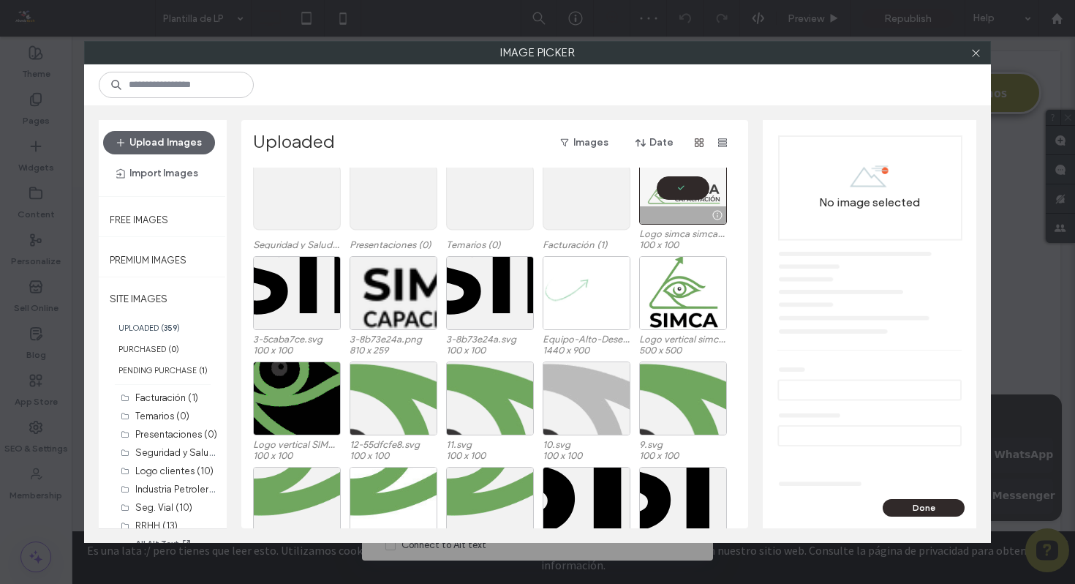
click at [676, 186] on div at bounding box center [683, 188] width 88 height 74
click at [676, 186] on div "Select" at bounding box center [683, 188] width 88 height 74
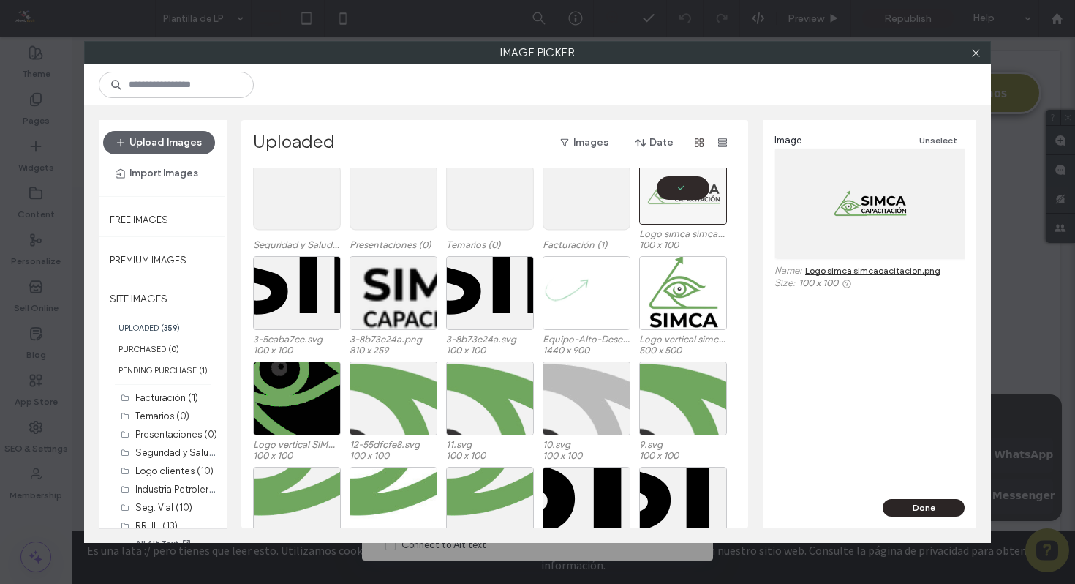
click at [925, 503] on button "Done" at bounding box center [924, 508] width 82 height 18
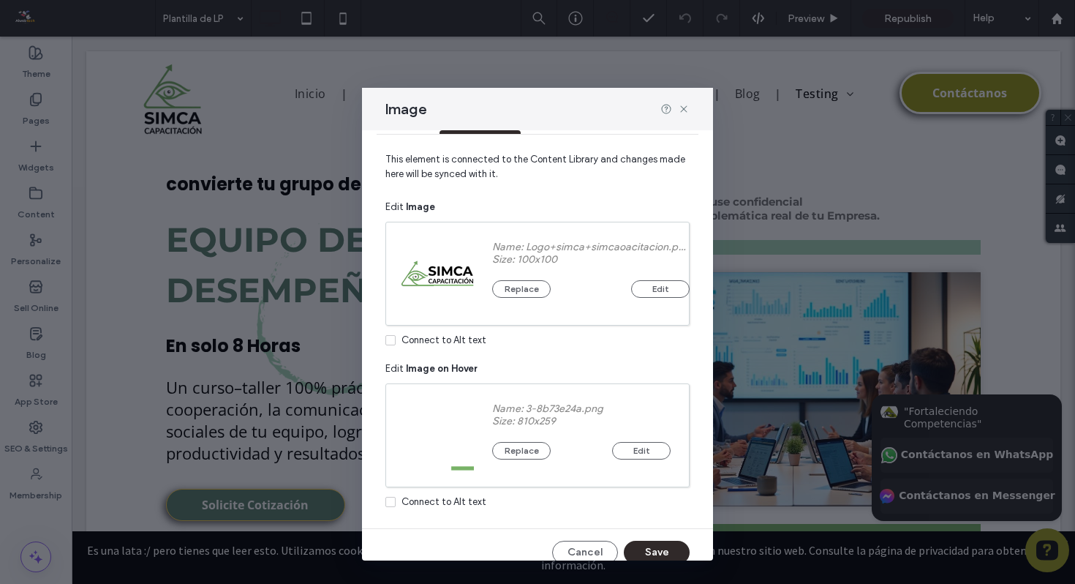
scroll to position [59, 0]
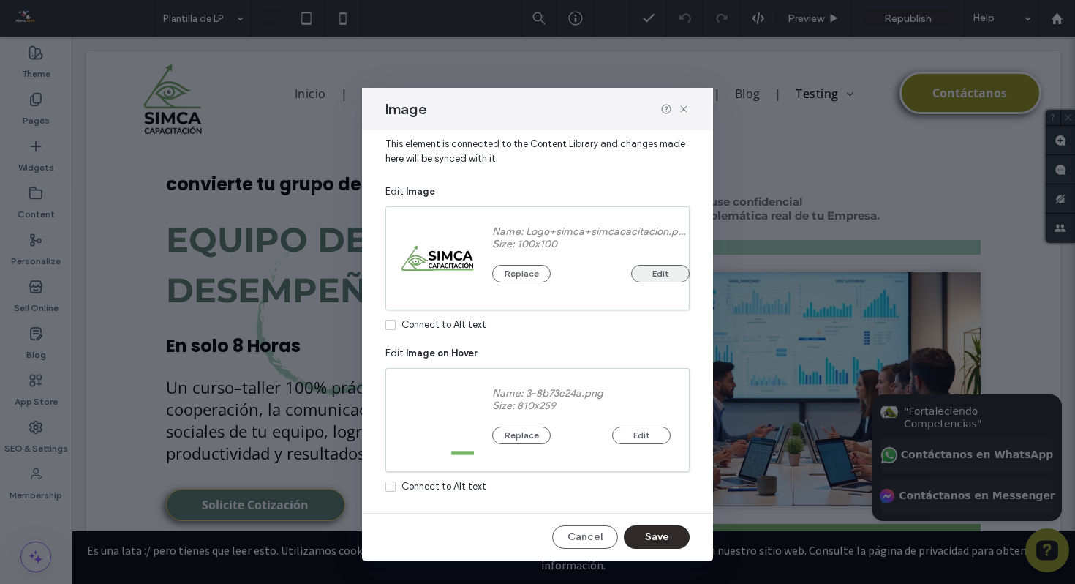
click at [653, 279] on button "Edit" at bounding box center [660, 274] width 59 height 18
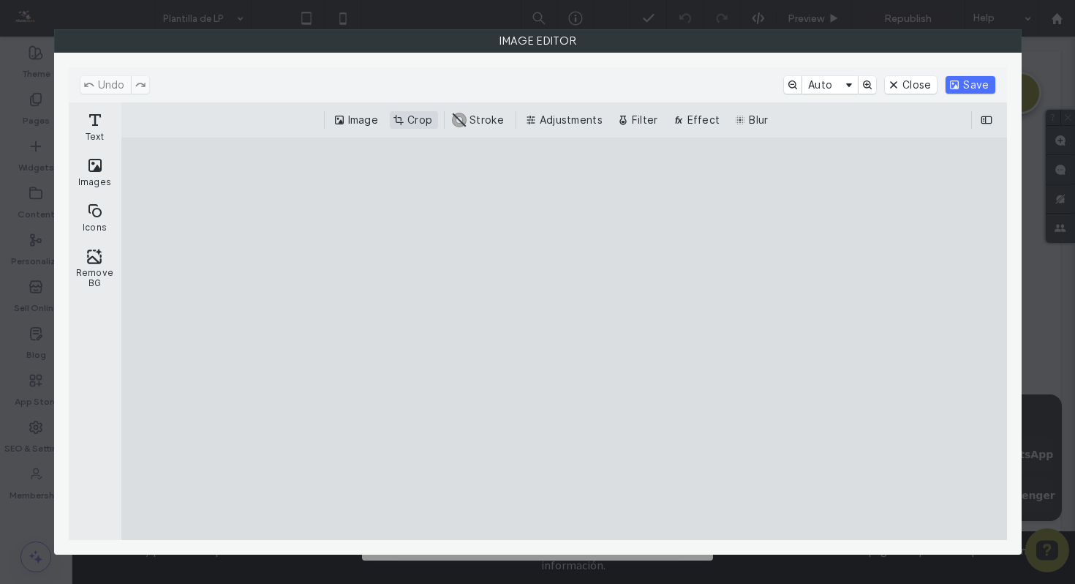
click at [426, 122] on button "Crop" at bounding box center [414, 120] width 48 height 18
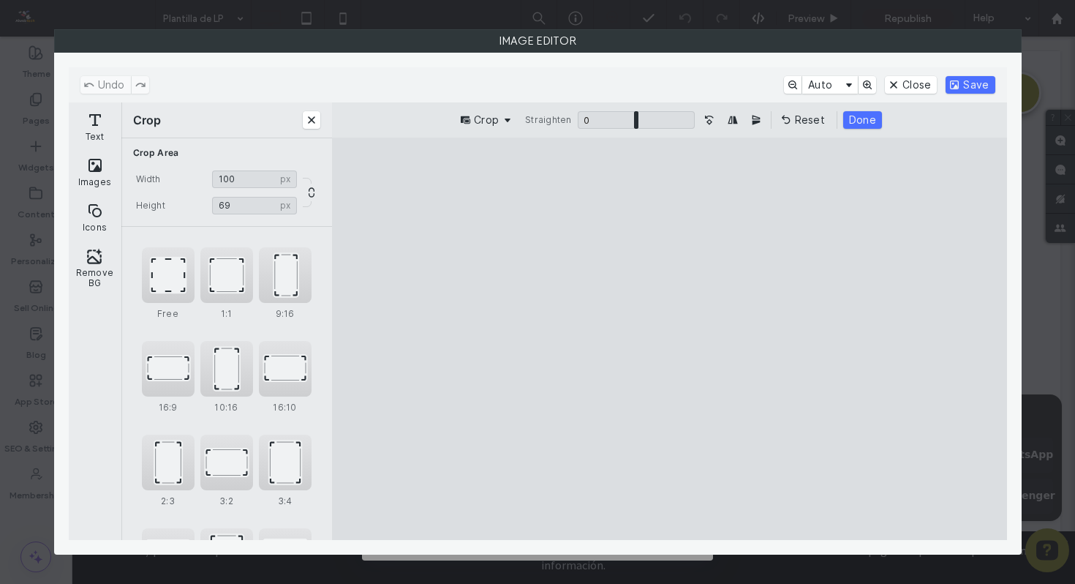
drag, startPoint x: 820, startPoint y: 182, endPoint x: 850, endPoint y: 273, distance: 95.5
click at [669, 339] on cesdk-canvas "Editor canvas" at bounding box center [669, 339] width 0 height 0
type input "**"
drag, startPoint x: 892, startPoint y: 521, endPoint x: 895, endPoint y: 399, distance: 122.9
click at [669, 339] on cesdk-canvas "Editor canvas" at bounding box center [669, 339] width 0 height 0
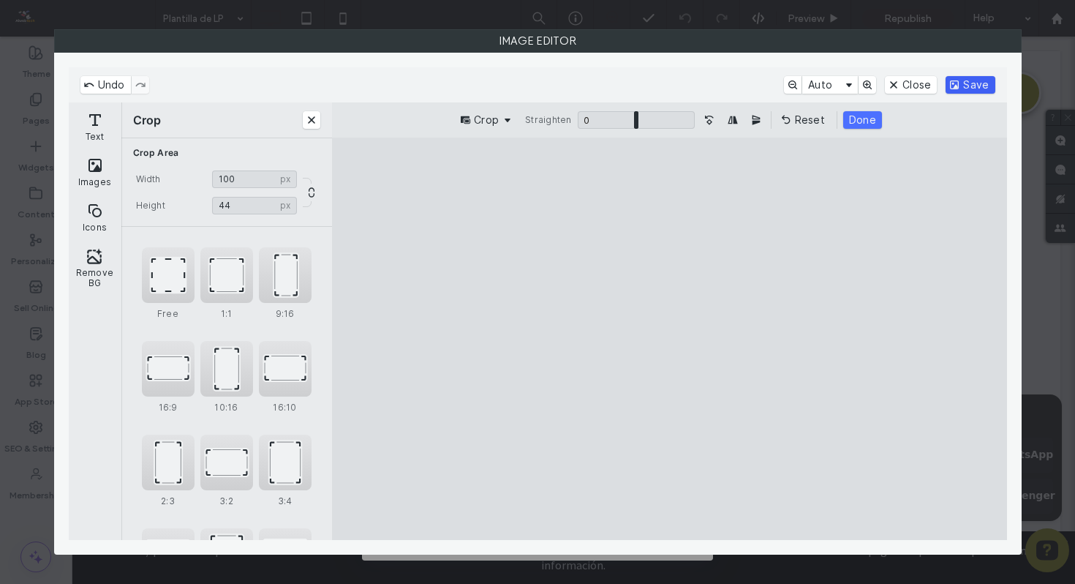
click at [962, 86] on button "Save" at bounding box center [970, 85] width 49 height 18
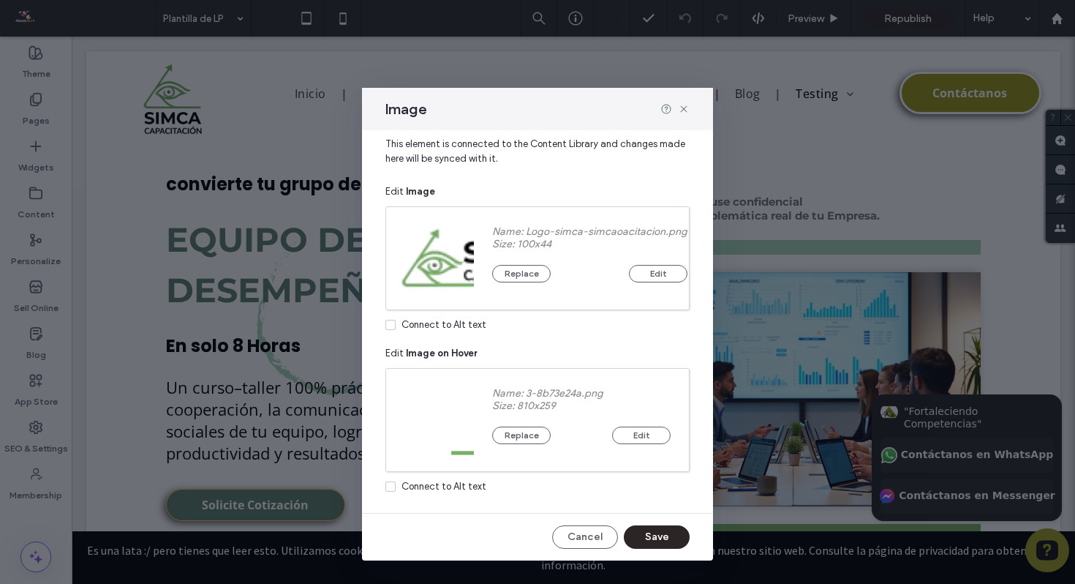
click at [658, 539] on button "Save" at bounding box center [657, 536] width 66 height 23
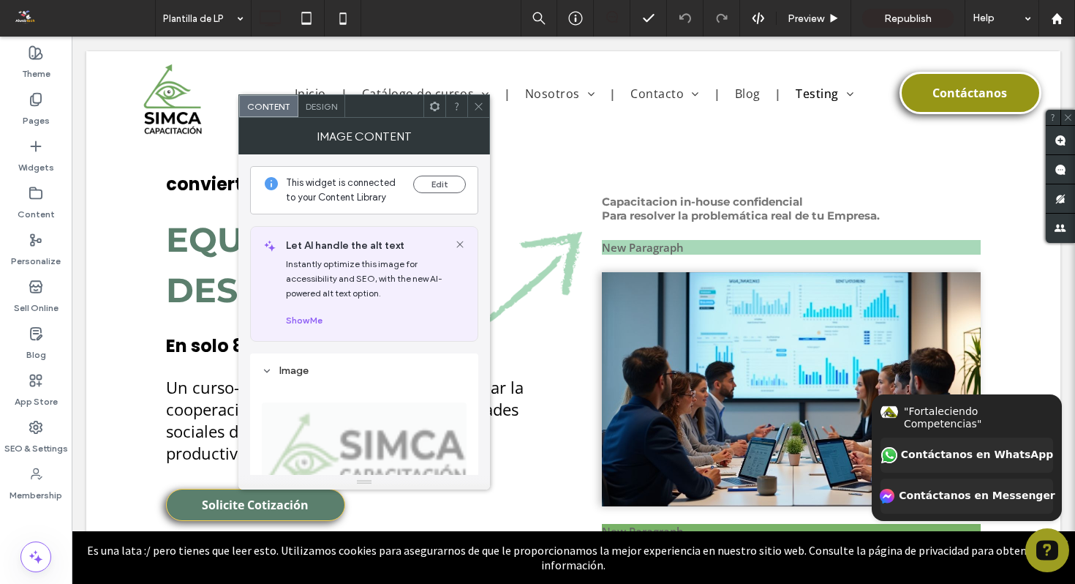
scroll to position [14, 0]
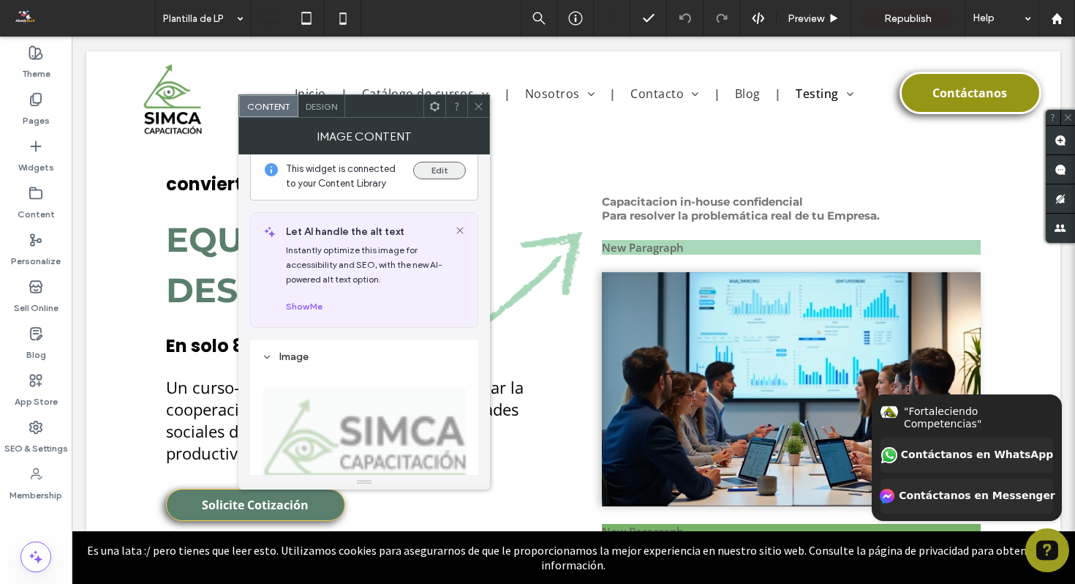
click at [427, 169] on button "Edit" at bounding box center [439, 171] width 53 height 18
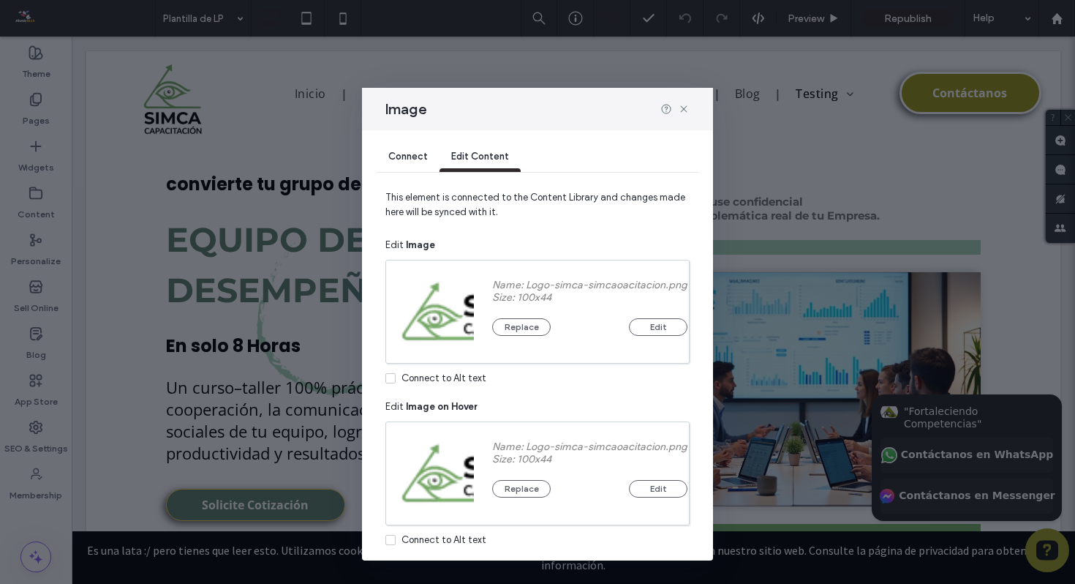
scroll to position [9, 0]
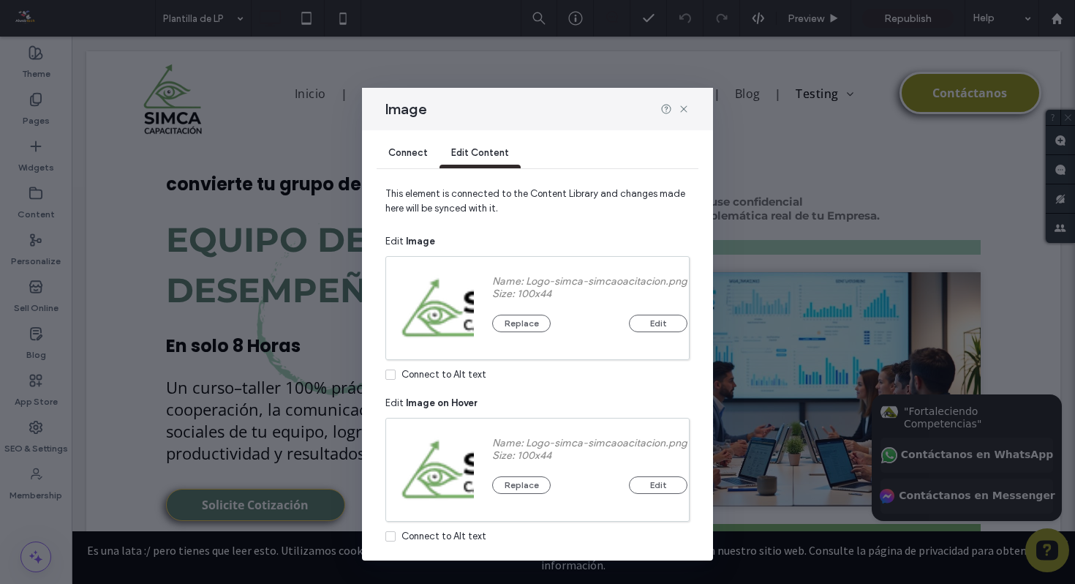
click at [510, 293] on div "Size: 100x44" at bounding box center [589, 293] width 195 height 12
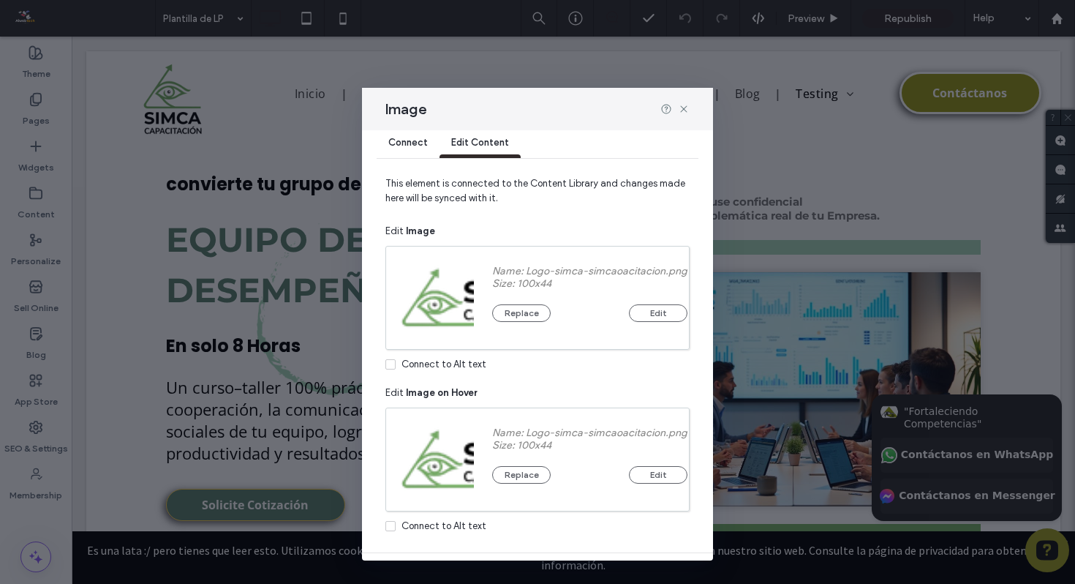
click at [415, 148] on div "Connect" at bounding box center [408, 143] width 63 height 29
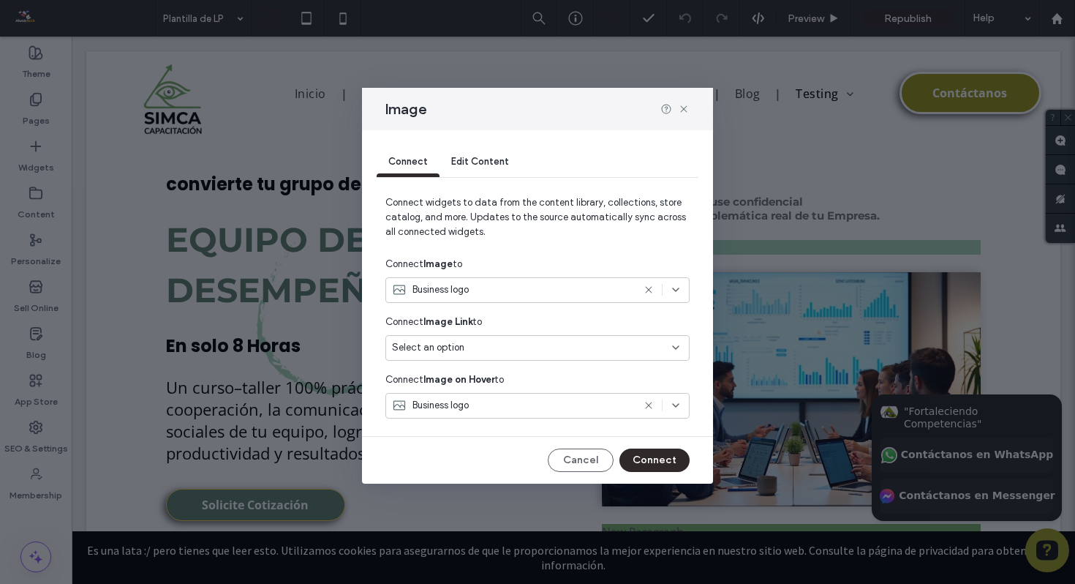
click at [462, 151] on div "Edit Content" at bounding box center [479, 162] width 81 height 29
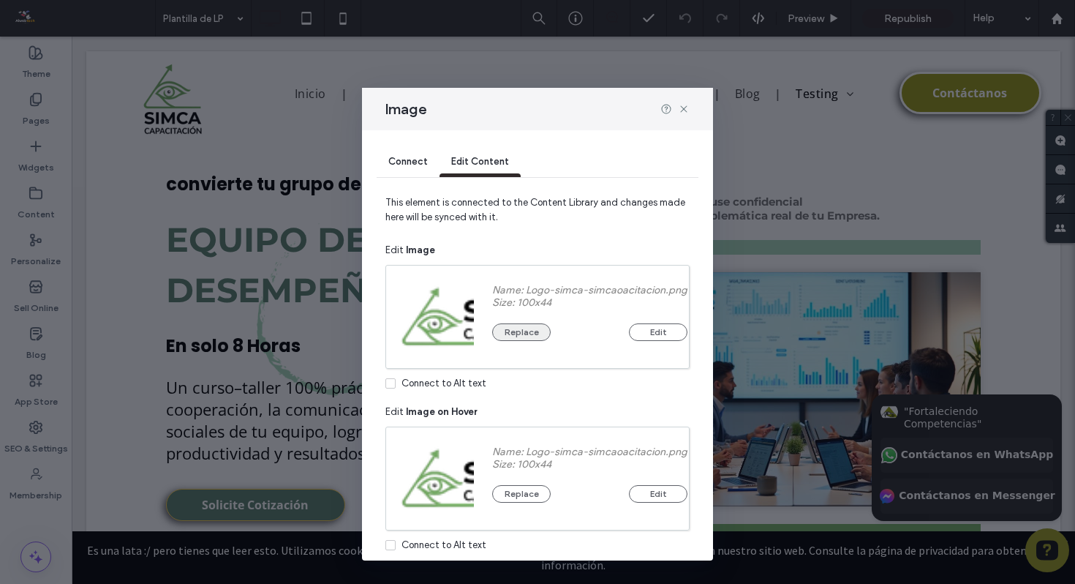
click at [521, 332] on button "Replace" at bounding box center [521, 332] width 59 height 18
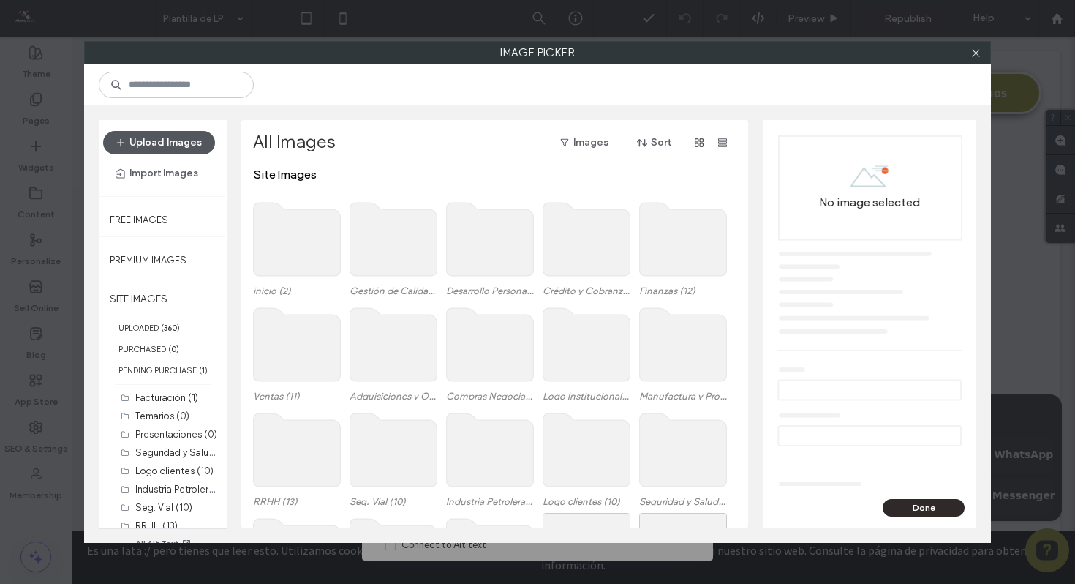
click at [168, 131] on button "Upload Images" at bounding box center [159, 142] width 112 height 23
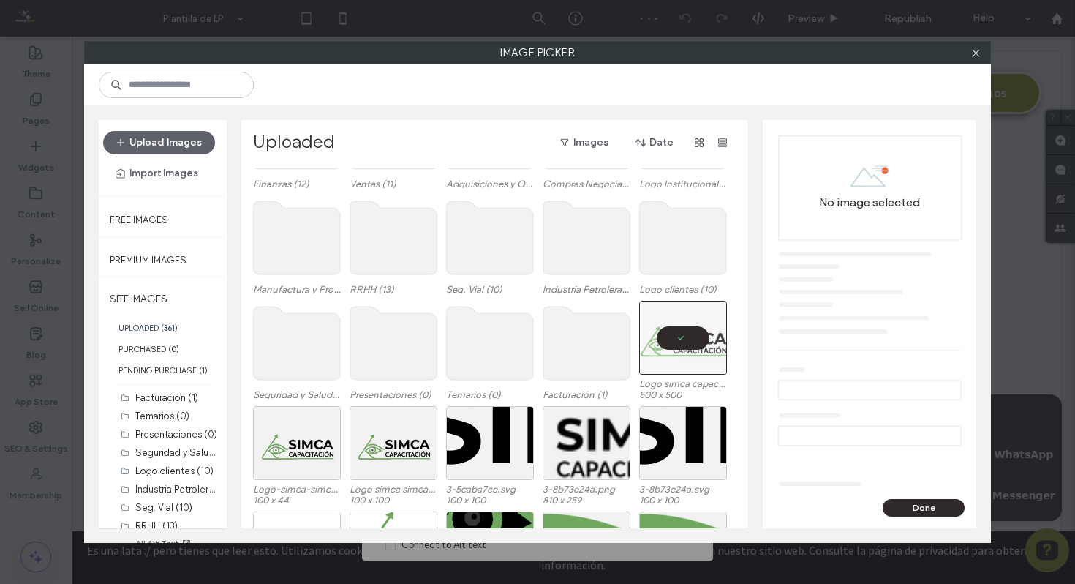
scroll to position [363, 0]
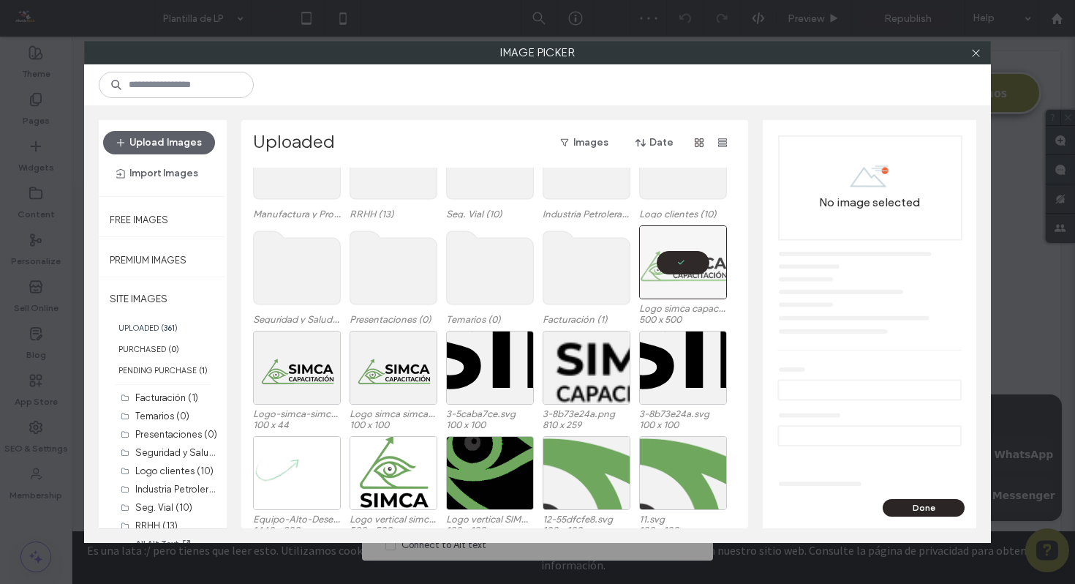
click at [896, 506] on button "Done" at bounding box center [924, 508] width 82 height 18
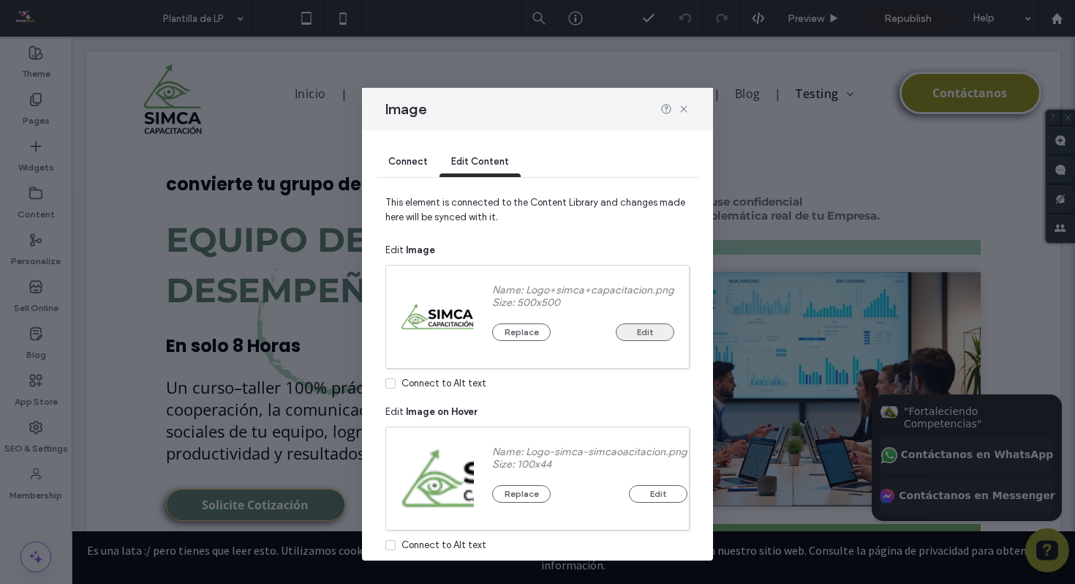
click at [636, 329] on button "Edit" at bounding box center [645, 332] width 59 height 18
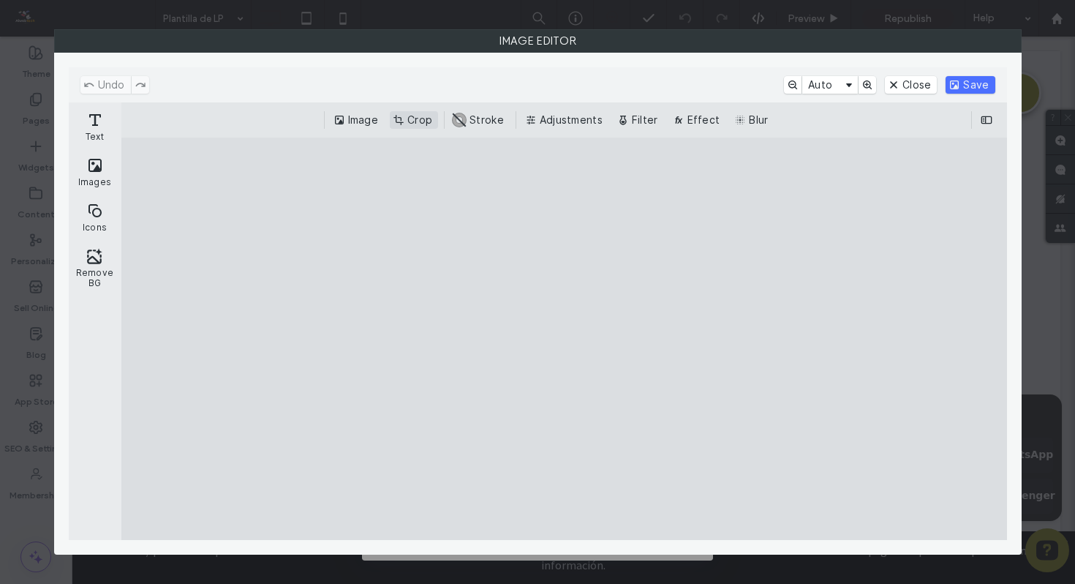
click at [414, 119] on button "Crop" at bounding box center [414, 120] width 48 height 18
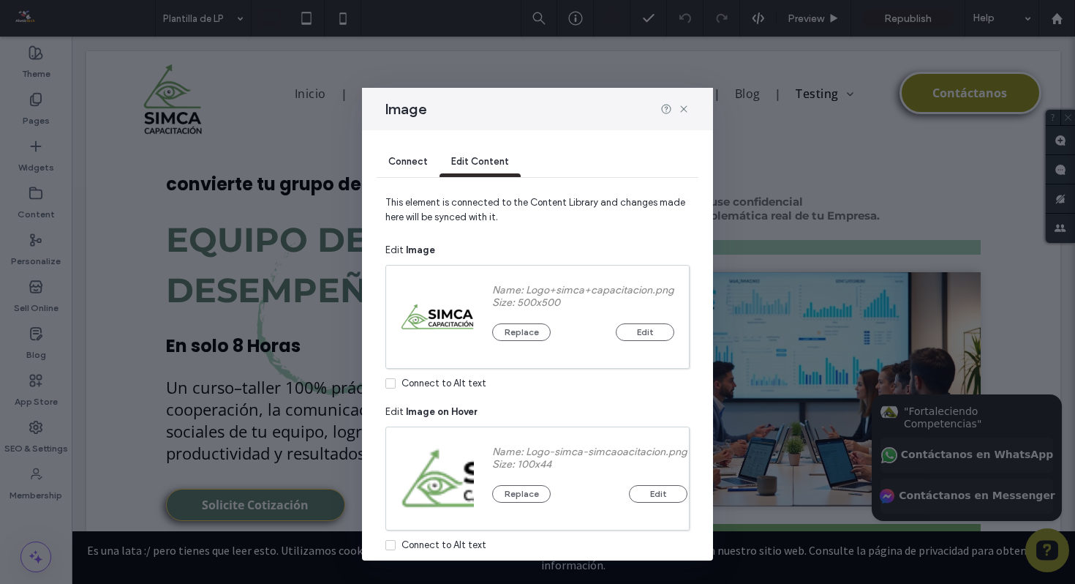
type input "***"
drag, startPoint x: 826, startPoint y: 178, endPoint x: 842, endPoint y: 249, distance: 72.6
click at [644, 333] on button "Edit" at bounding box center [645, 332] width 59 height 18
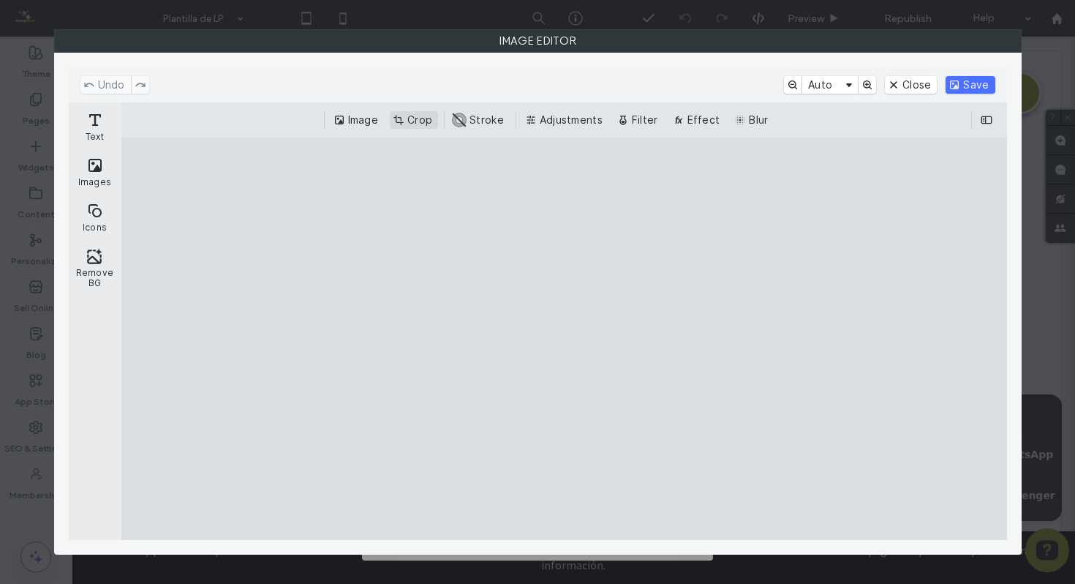
click at [404, 118] on button "Crop" at bounding box center [414, 120] width 48 height 18
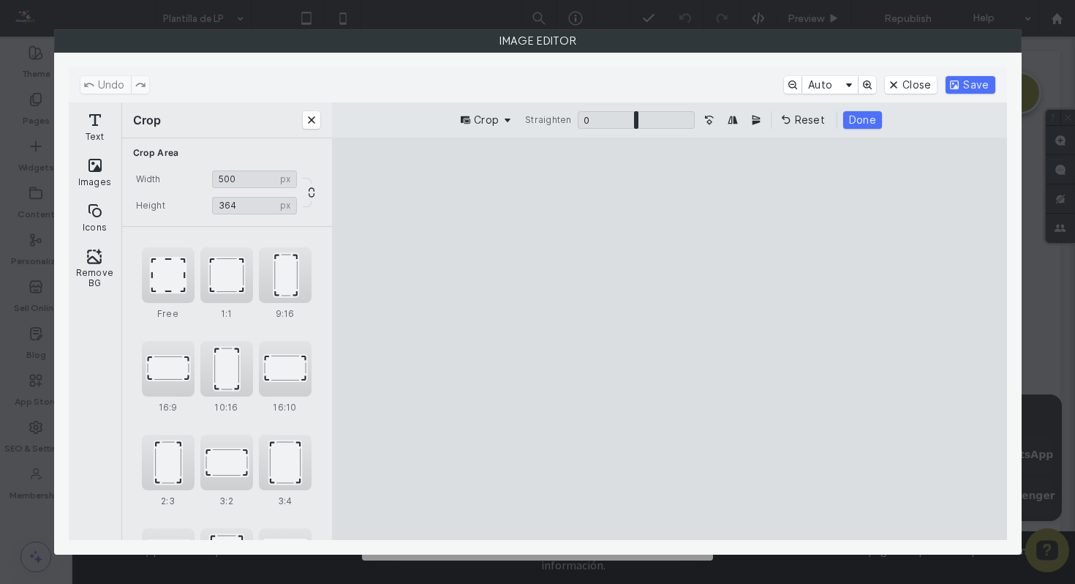
drag, startPoint x: 827, startPoint y: 178, endPoint x: 840, endPoint y: 265, distance: 87.9
click at [669, 339] on cesdk-canvas "Editor canvas" at bounding box center [669, 339] width 0 height 0
drag, startPoint x: 886, startPoint y: 527, endPoint x: 907, endPoint y: 433, distance: 96.5
click at [669, 339] on cesdk-canvas "Editor canvas" at bounding box center [669, 339] width 0 height 0
drag, startPoint x: 888, startPoint y: 520, endPoint x: 897, endPoint y: 384, distance: 136.3
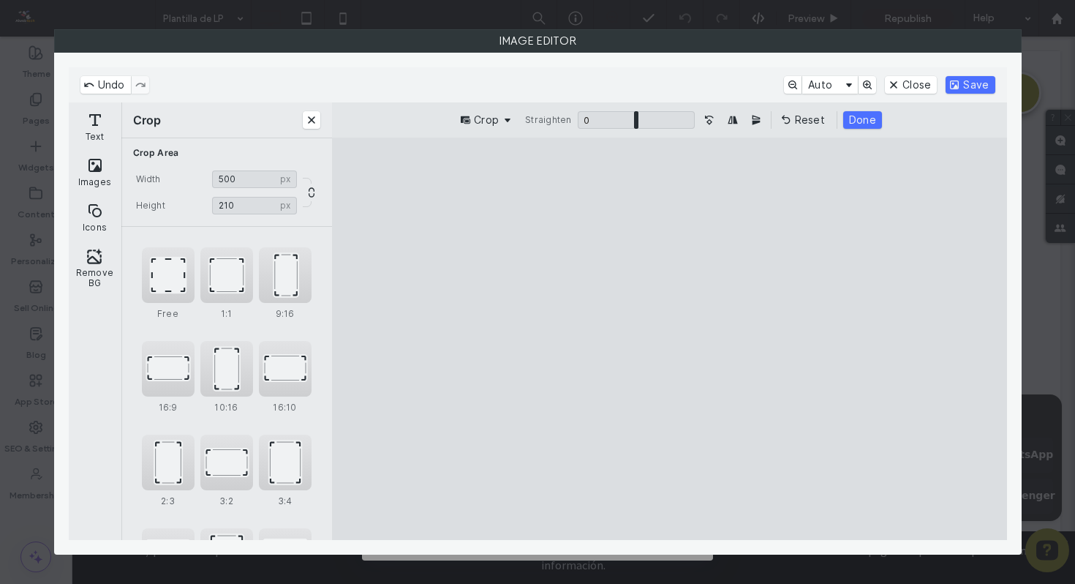
click at [669, 339] on cesdk-canvas "Editor canvas" at bounding box center [669, 339] width 0 height 0
type input "***"
drag, startPoint x: 969, startPoint y: 222, endPoint x: 971, endPoint y: 243, distance: 21.3
click at [669, 339] on cesdk-canvas "Editor canvas" at bounding box center [669, 339] width 0 height 0
click at [864, 118] on button "Done" at bounding box center [862, 120] width 39 height 18
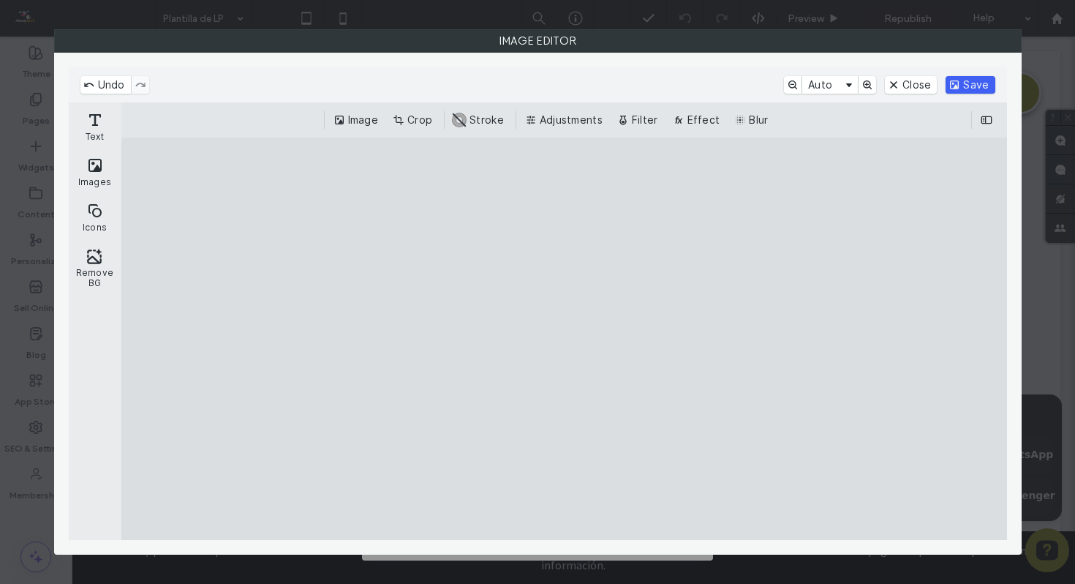
click at [965, 86] on button "Save" at bounding box center [970, 85] width 49 height 18
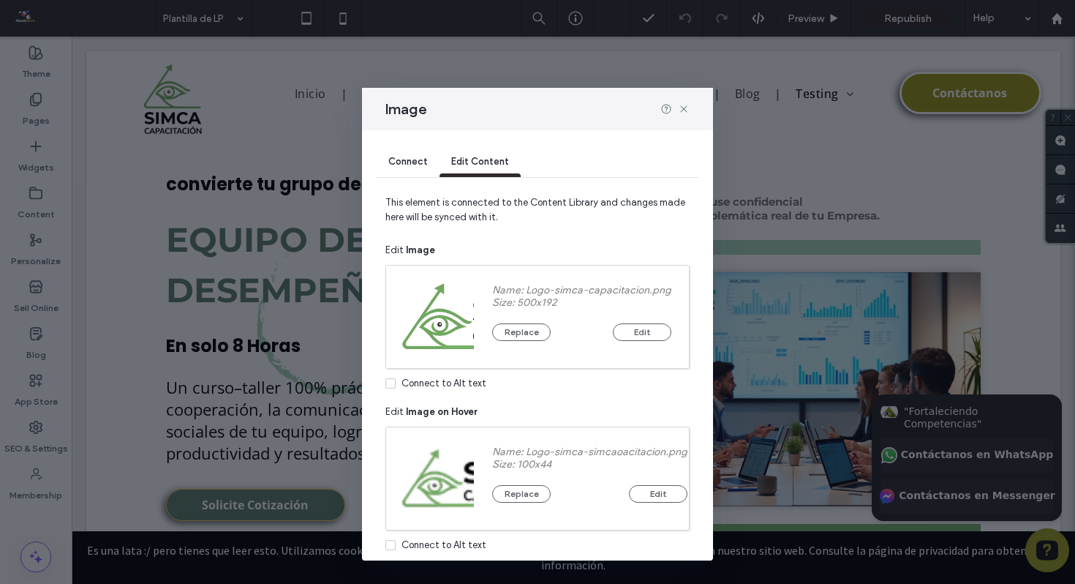
scroll to position [59, 0]
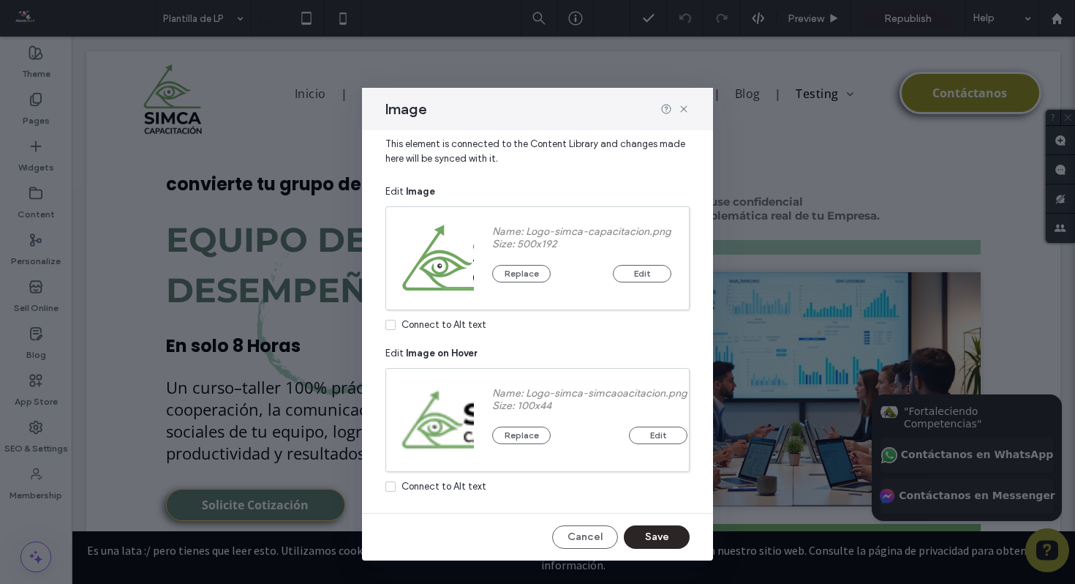
click at [652, 536] on button "Save" at bounding box center [657, 536] width 66 height 23
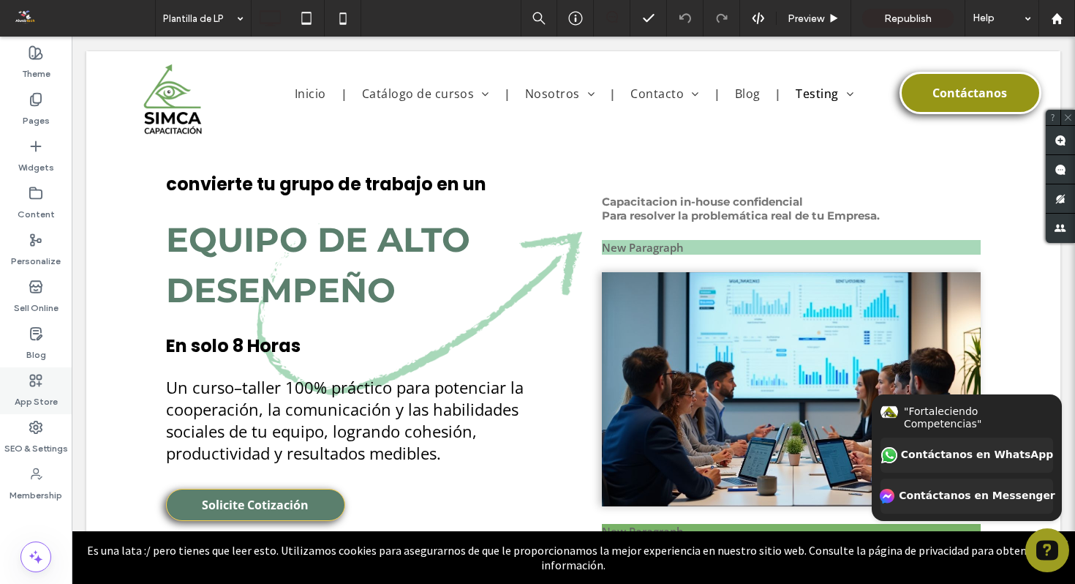
click at [41, 390] on label "App Store" at bounding box center [36, 398] width 43 height 20
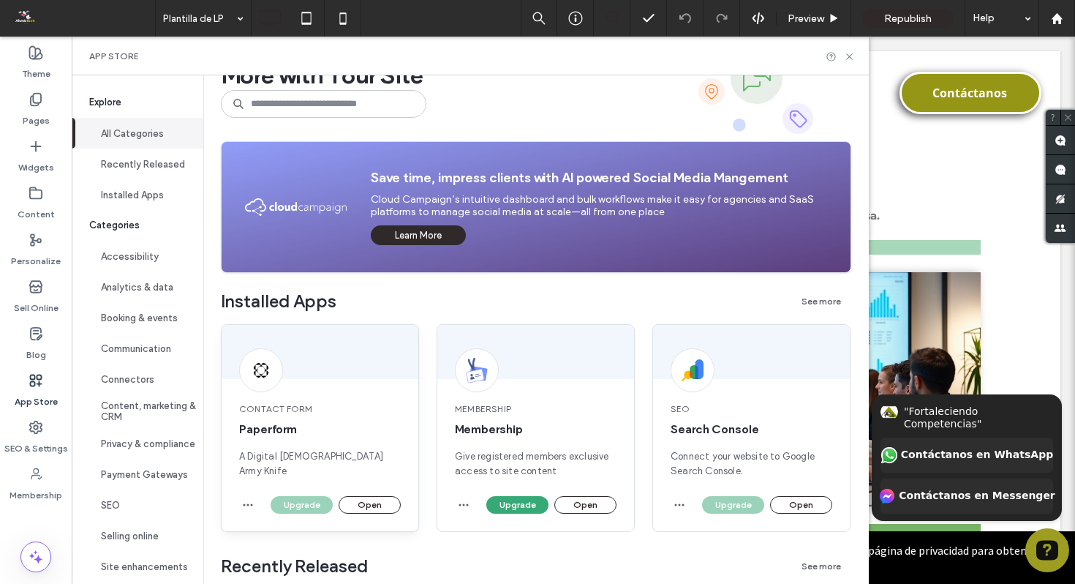
scroll to position [116, 0]
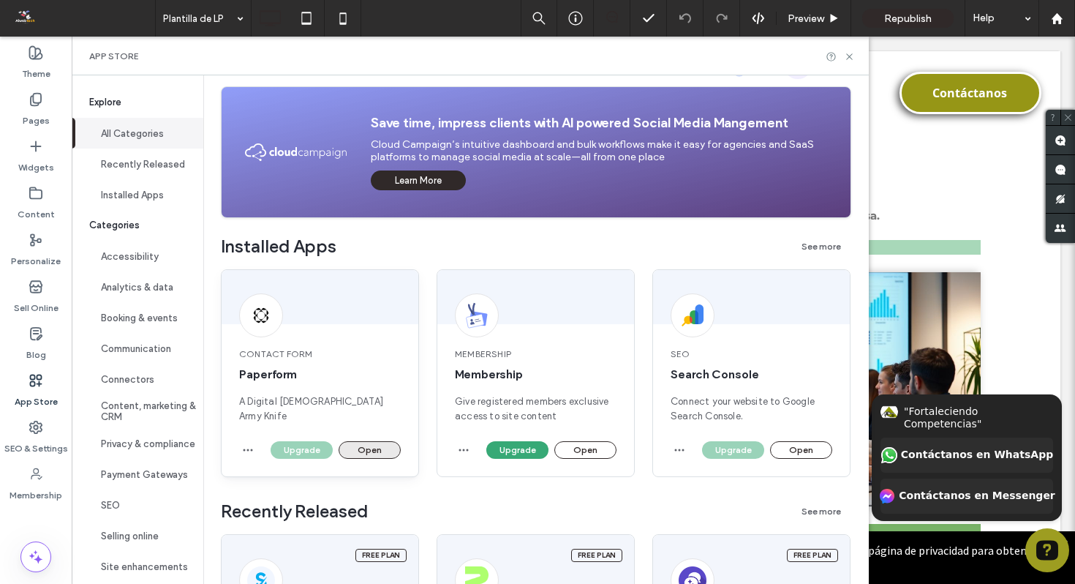
click at [376, 451] on button "Open" at bounding box center [370, 450] width 62 height 18
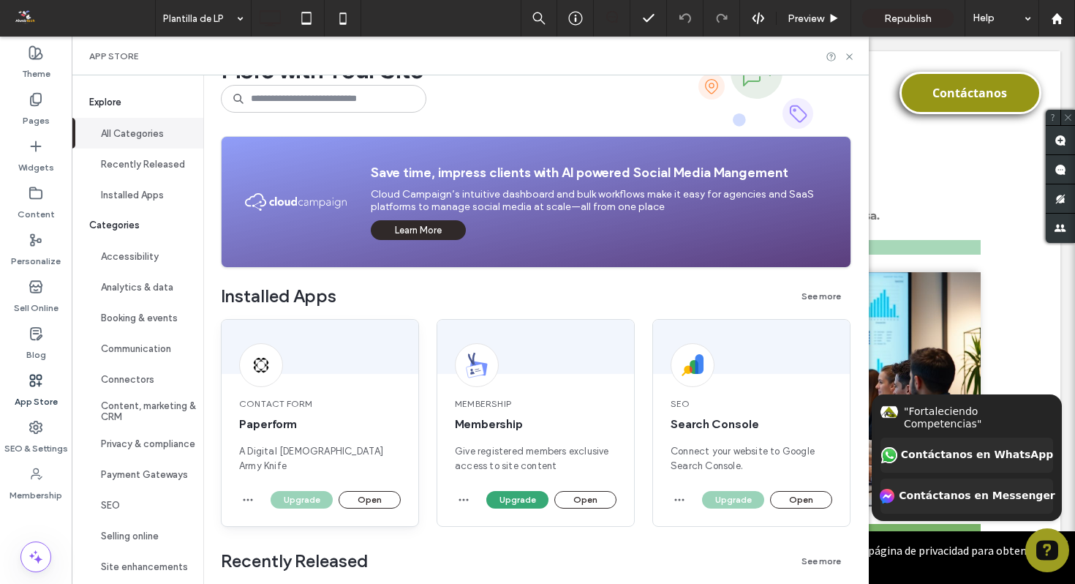
scroll to position [127, 0]
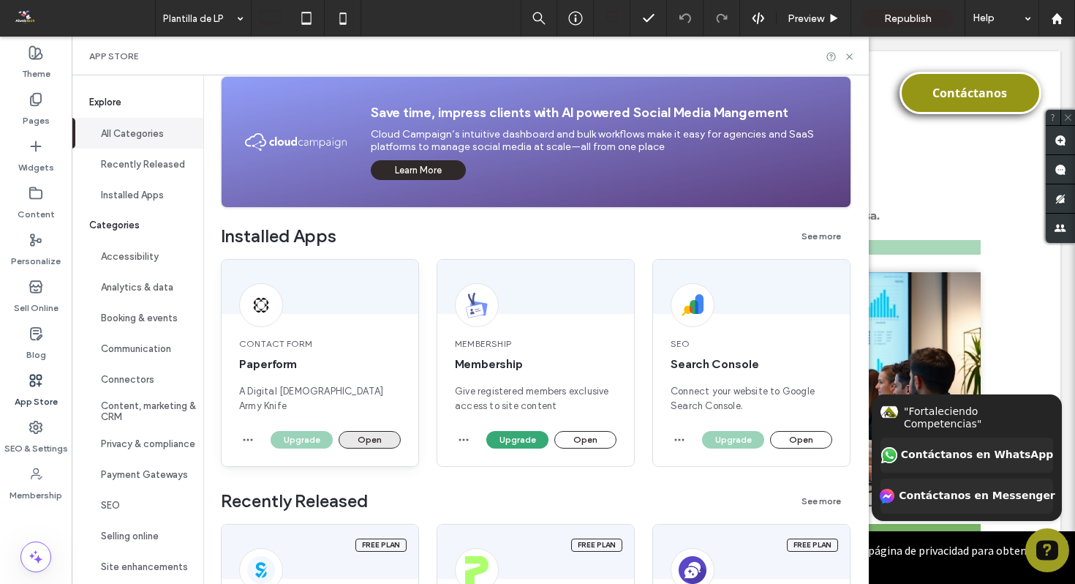
click at [363, 436] on button "Open" at bounding box center [370, 440] width 62 height 18
click at [366, 417] on div "Contact Form Paperform A Digital Swiss Army Knife" at bounding box center [320, 375] width 197 height 111
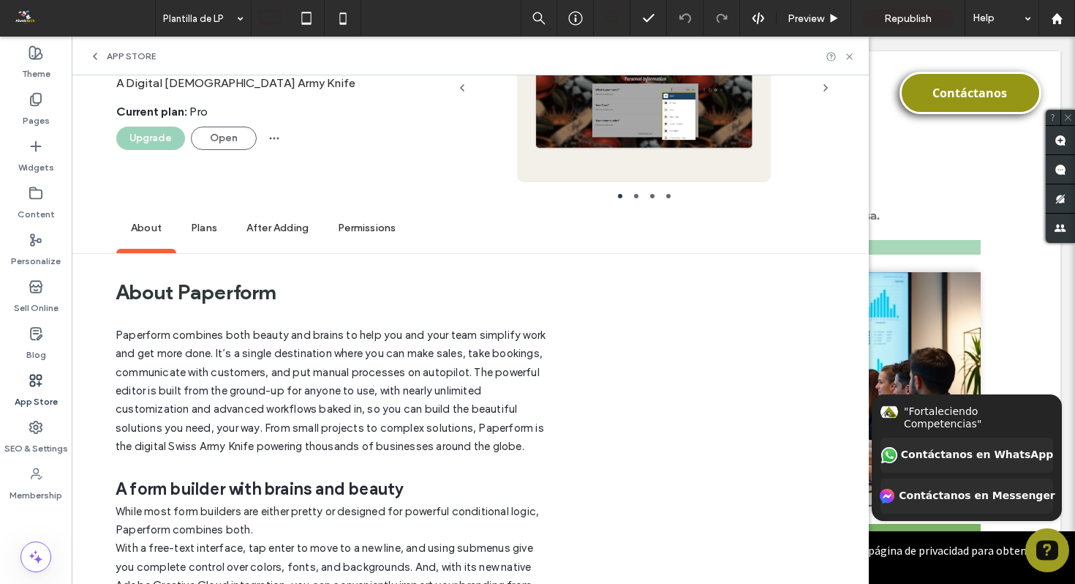
scroll to position [0, 0]
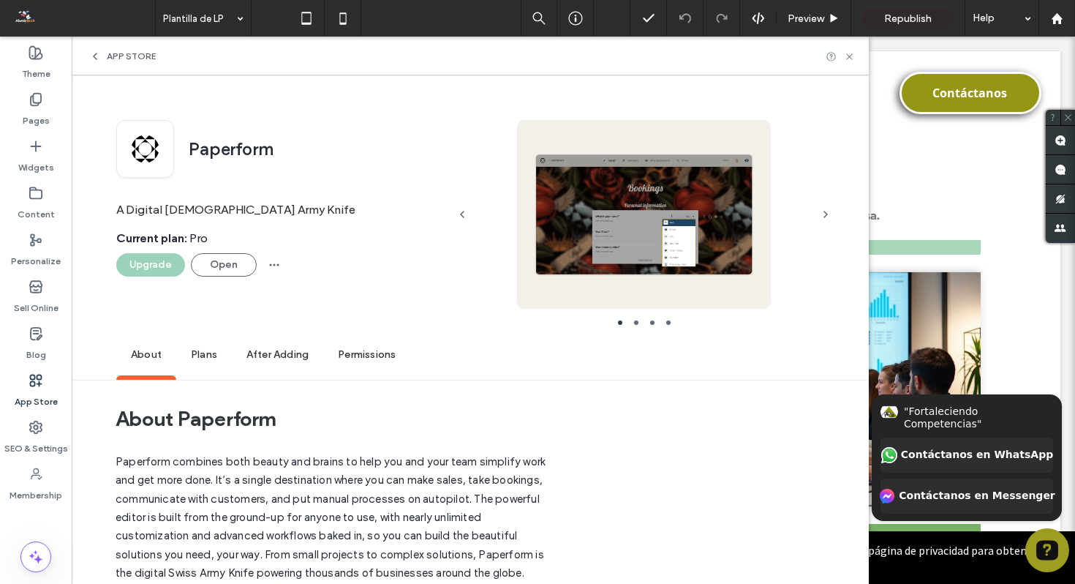
click at [301, 377] on link "After Adding" at bounding box center [277, 357] width 91 height 45
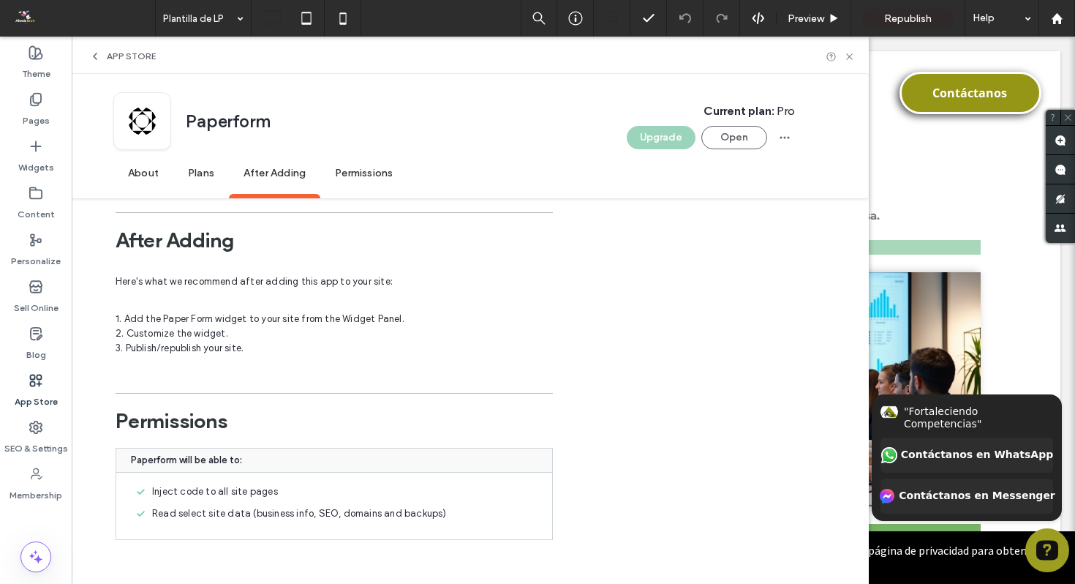
scroll to position [1906, 0]
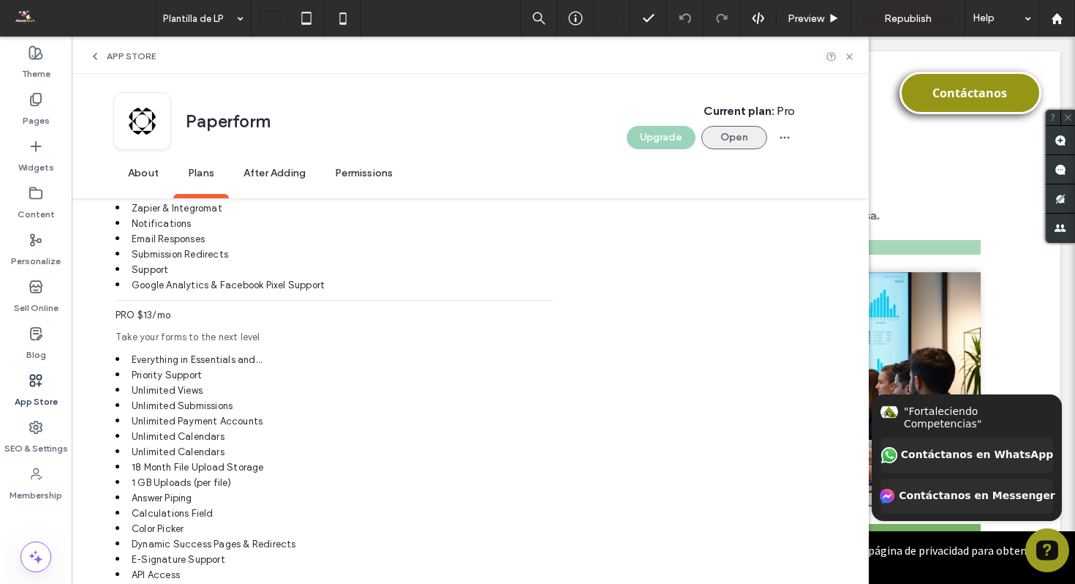
click at [758, 135] on button "Open" at bounding box center [734, 137] width 66 height 23
click at [732, 138] on button "Open" at bounding box center [734, 137] width 66 height 23
click at [736, 138] on button "Open" at bounding box center [734, 137] width 66 height 23
click at [730, 140] on button "Open" at bounding box center [734, 137] width 66 height 23
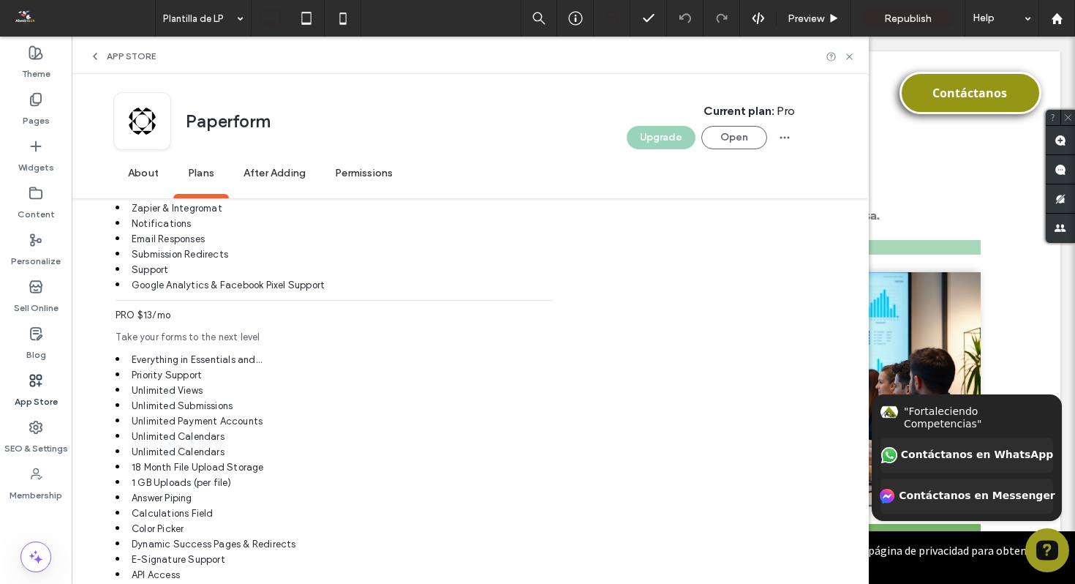
click at [138, 171] on span "About" at bounding box center [143, 174] width 60 height 40
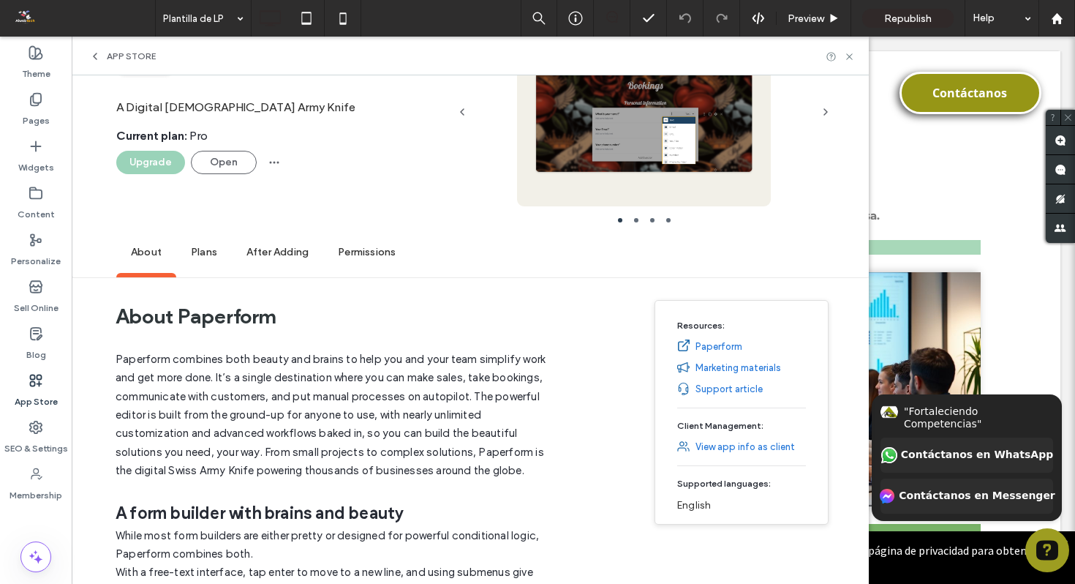
scroll to position [20, 0]
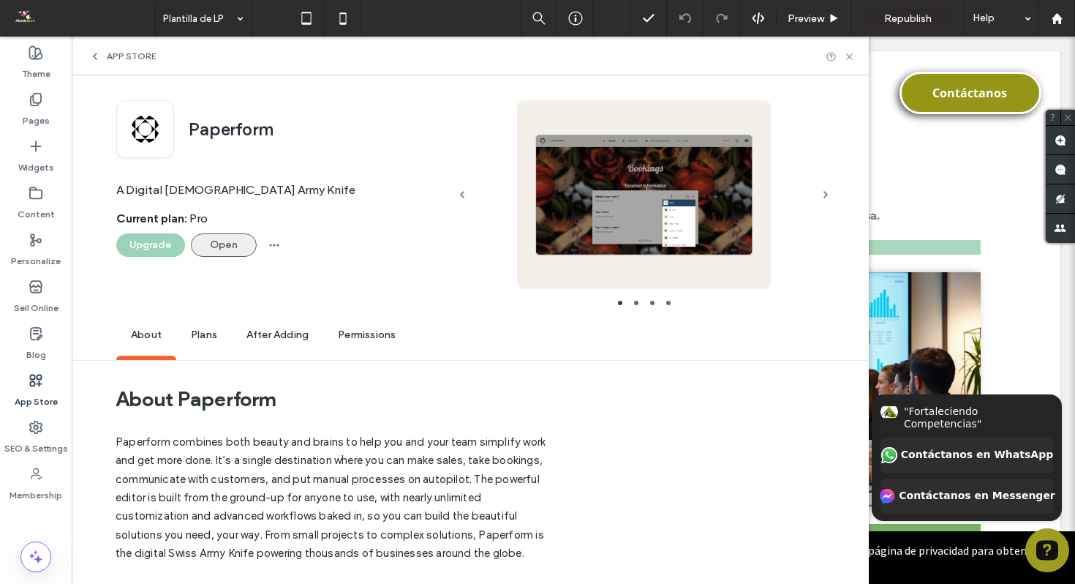
click at [233, 247] on button "Open" at bounding box center [224, 244] width 66 height 23
click at [271, 246] on icon "button" at bounding box center [274, 245] width 12 height 12
click at [233, 243] on button "Open" at bounding box center [224, 244] width 66 height 23
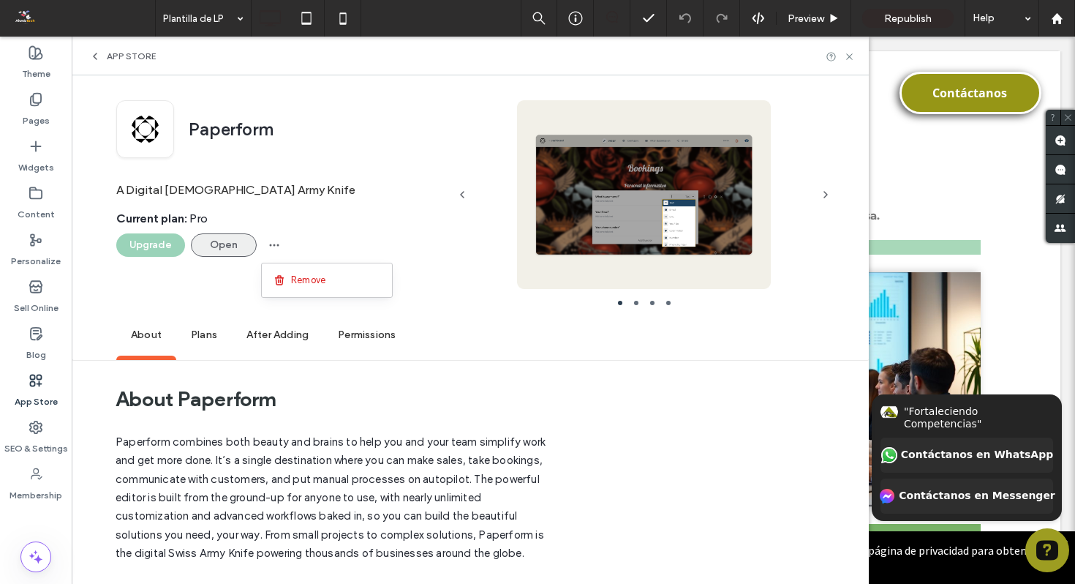
click at [233, 243] on button "Open" at bounding box center [224, 244] width 66 height 23
click at [242, 239] on button "Open" at bounding box center [224, 244] width 66 height 23
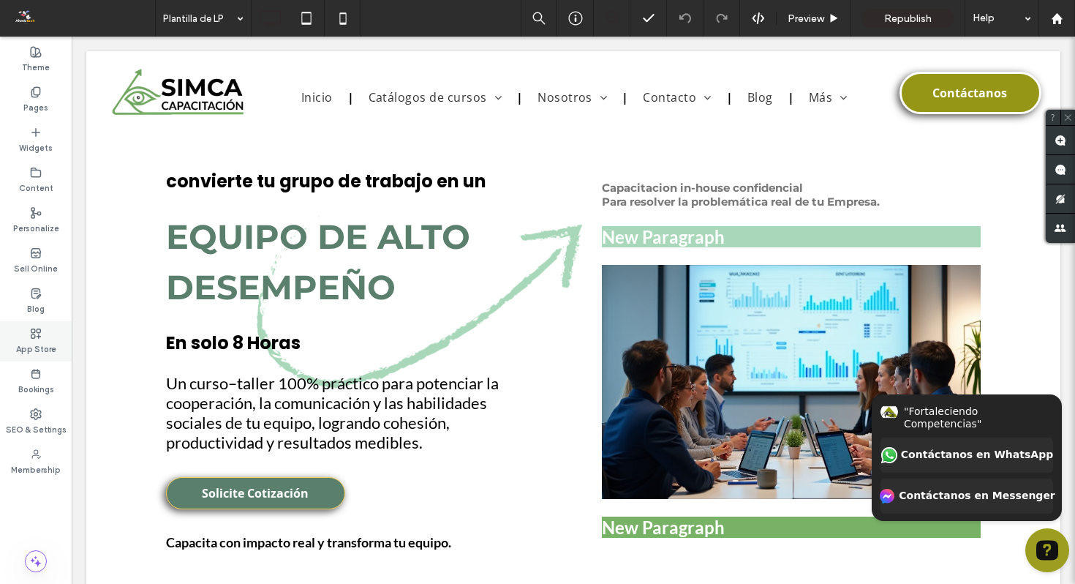
click at [37, 341] on label "App Store" at bounding box center [36, 347] width 40 height 16
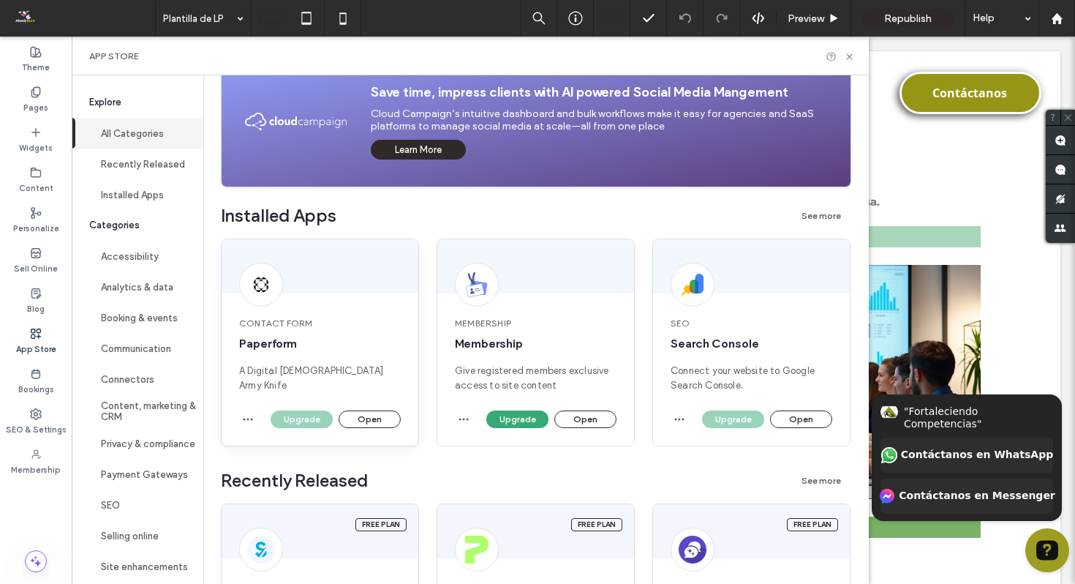
scroll to position [183, 0]
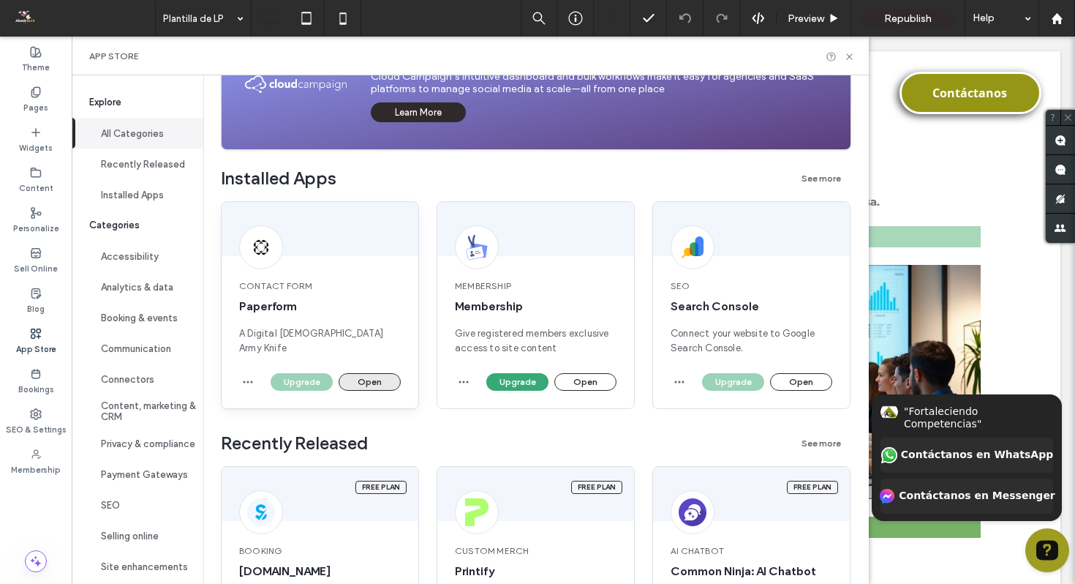
click at [371, 381] on button "Open" at bounding box center [370, 382] width 62 height 18
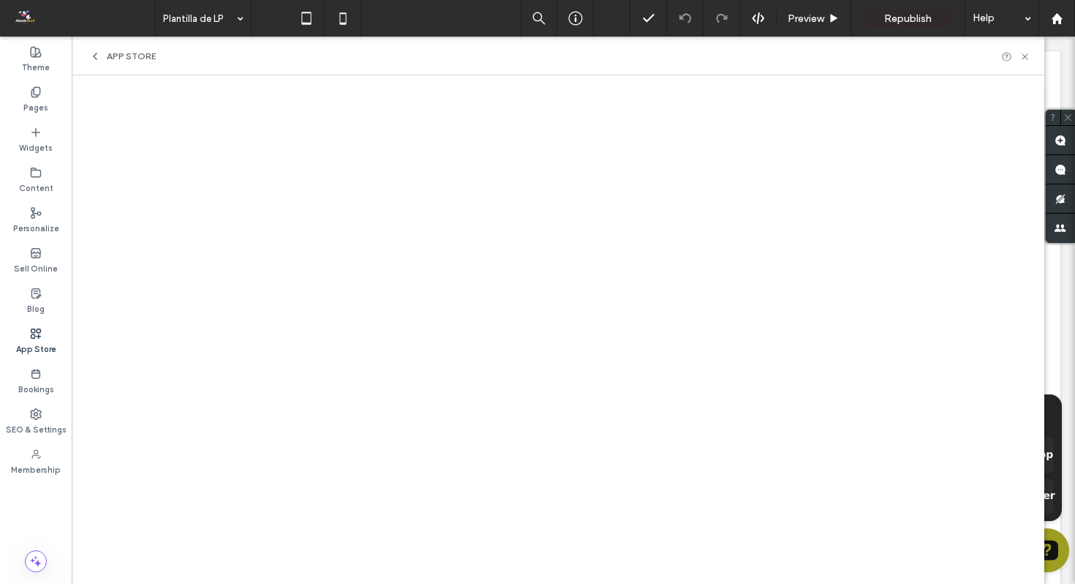
click at [127, 56] on span "App Store" at bounding box center [131, 56] width 49 height 12
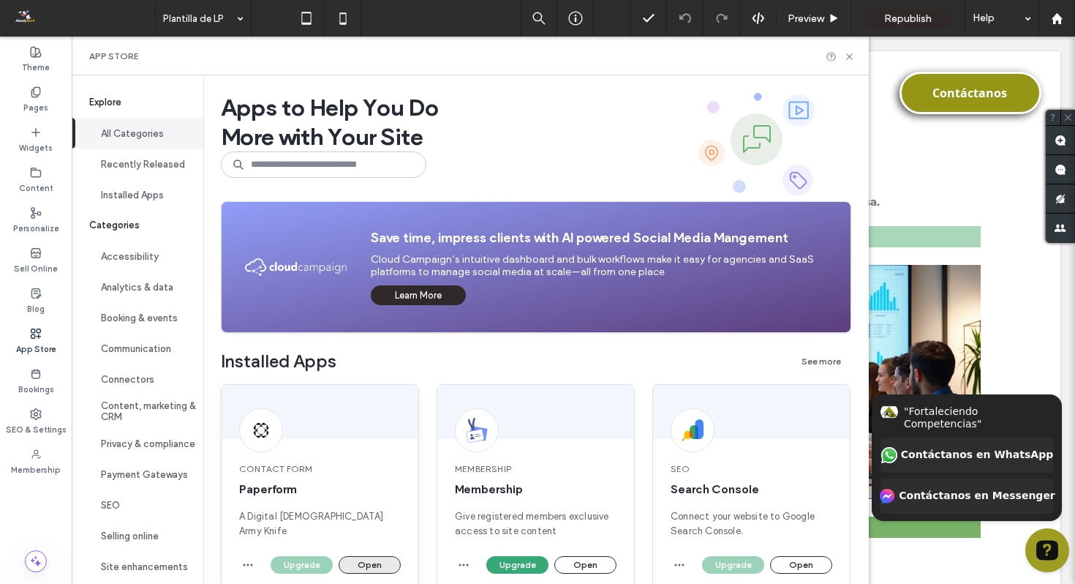
click at [370, 559] on button "Open" at bounding box center [370, 565] width 62 height 18
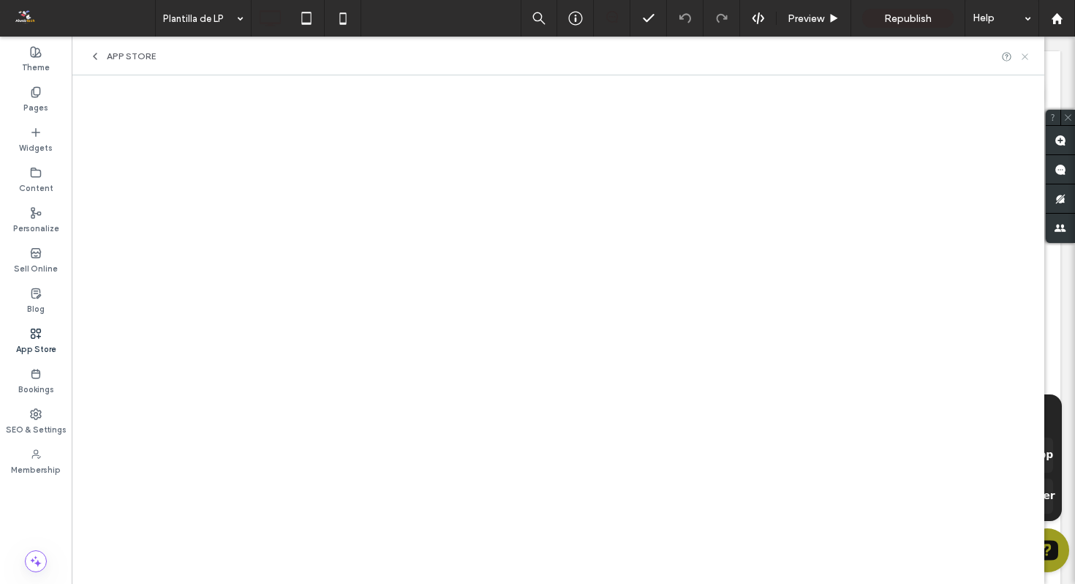
click at [1021, 59] on icon at bounding box center [1024, 56] width 11 height 11
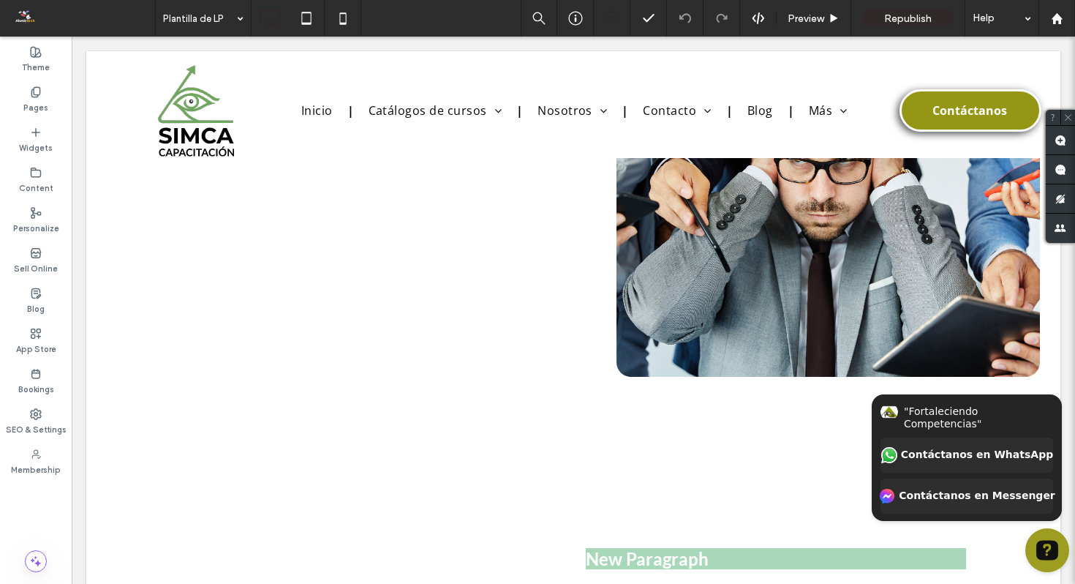
scroll to position [613, 0]
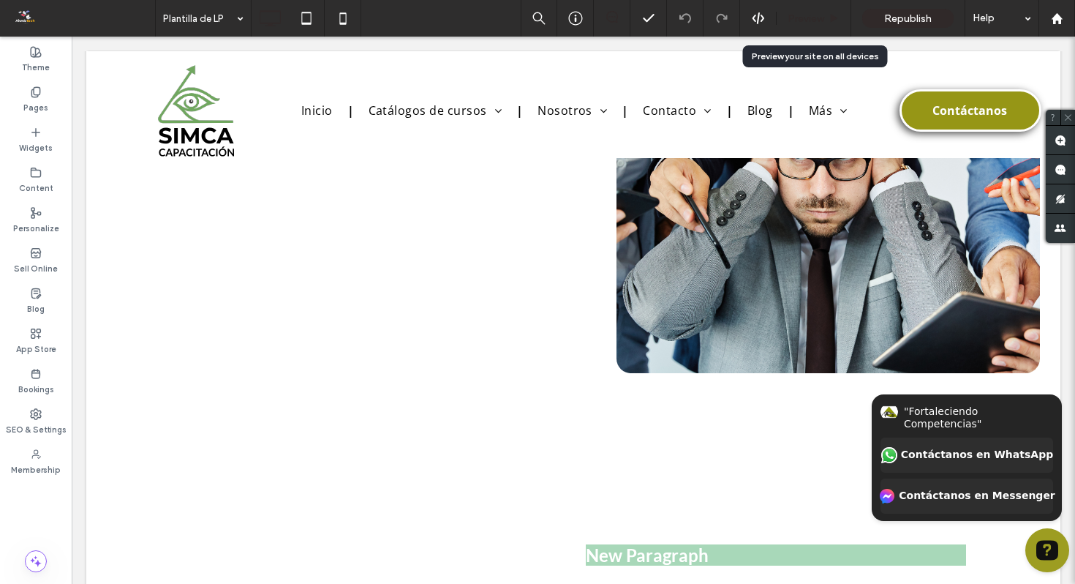
click at [818, 18] on span "Preview" at bounding box center [806, 18] width 37 height 12
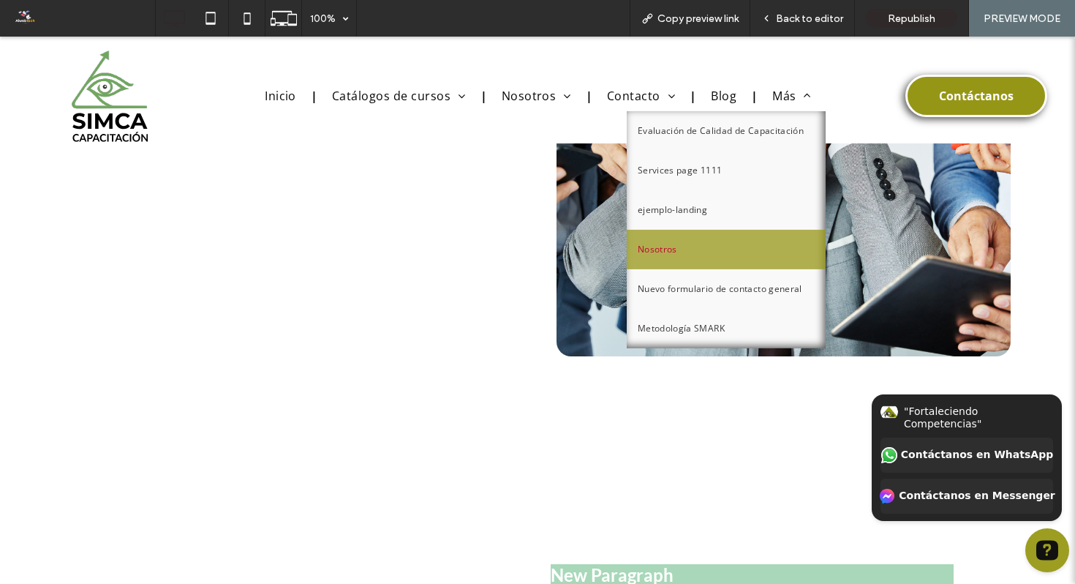
scroll to position [702, 0]
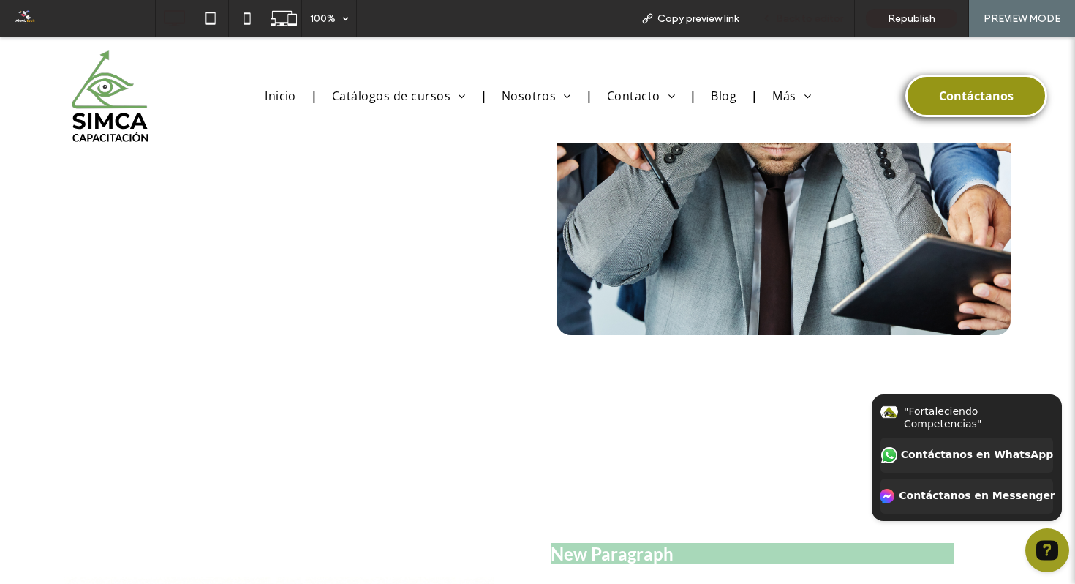
click at [808, 13] on span "Back to editor" at bounding box center [809, 18] width 67 height 12
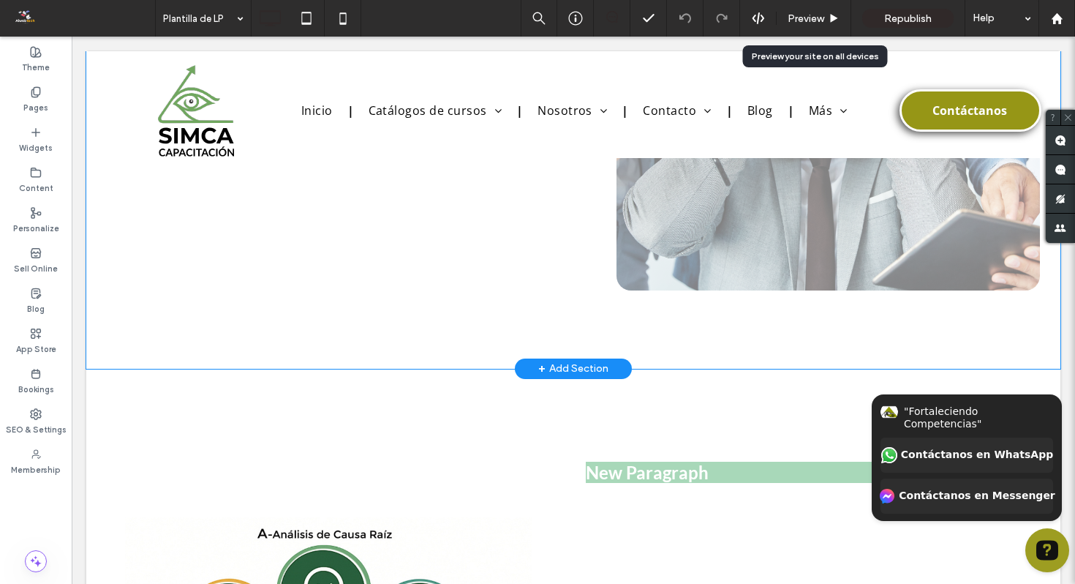
scroll to position [692, 0]
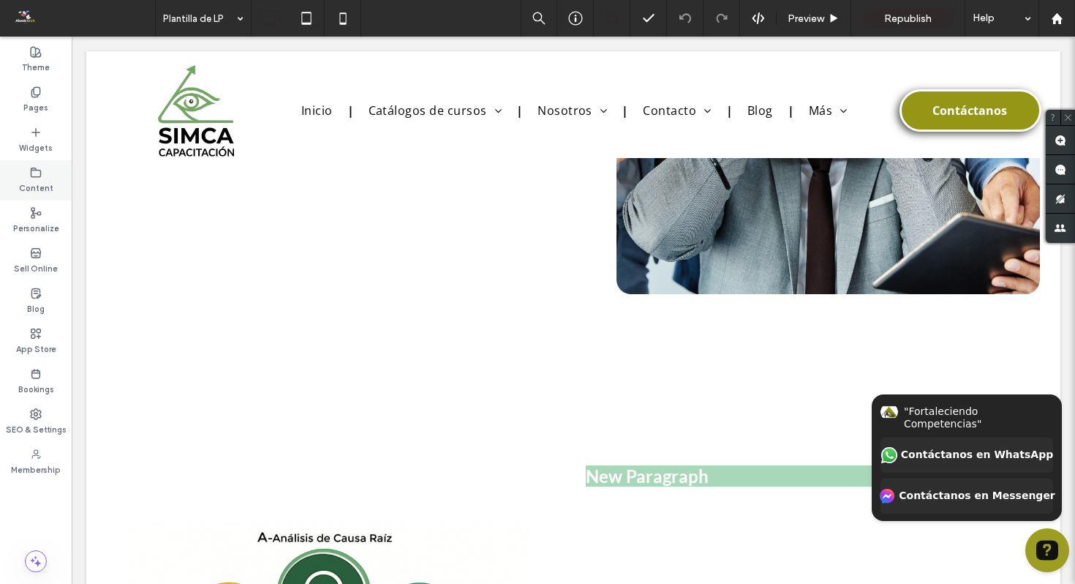
click at [37, 183] on label "Content" at bounding box center [36, 186] width 34 height 16
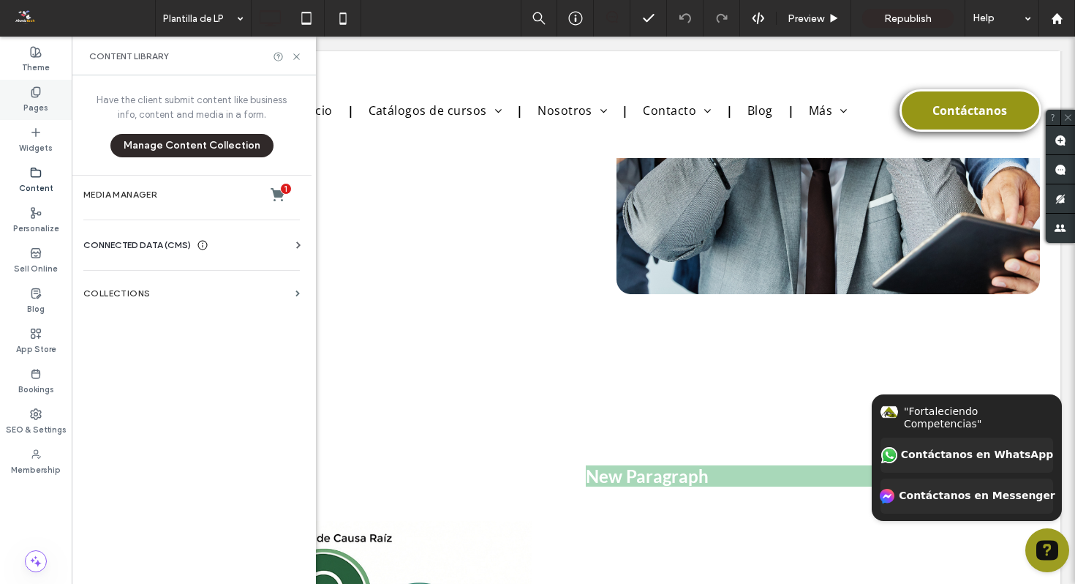
click at [42, 110] on label "Pages" at bounding box center [35, 106] width 25 height 16
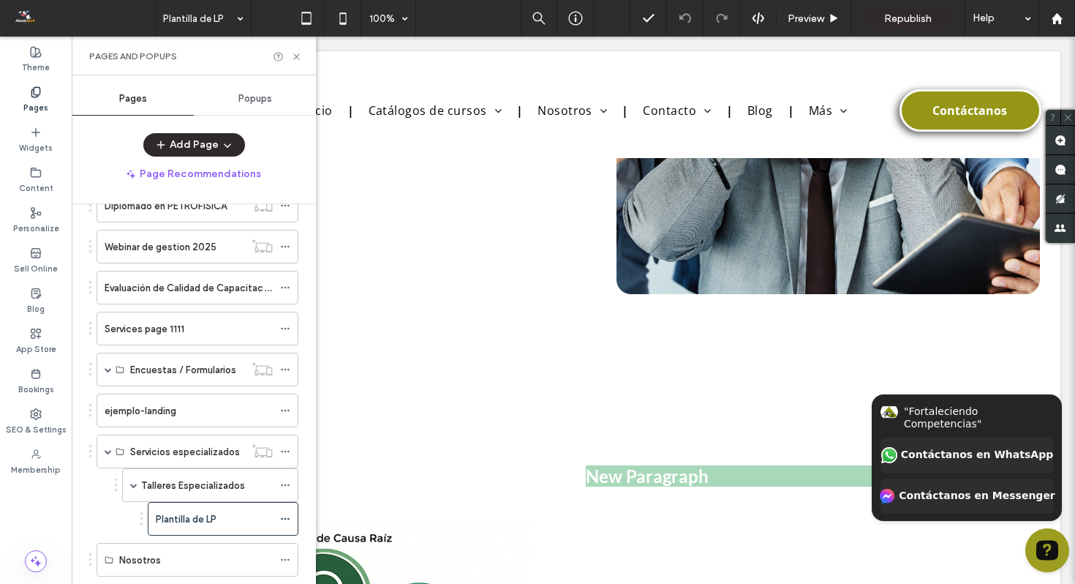
scroll to position [425, 0]
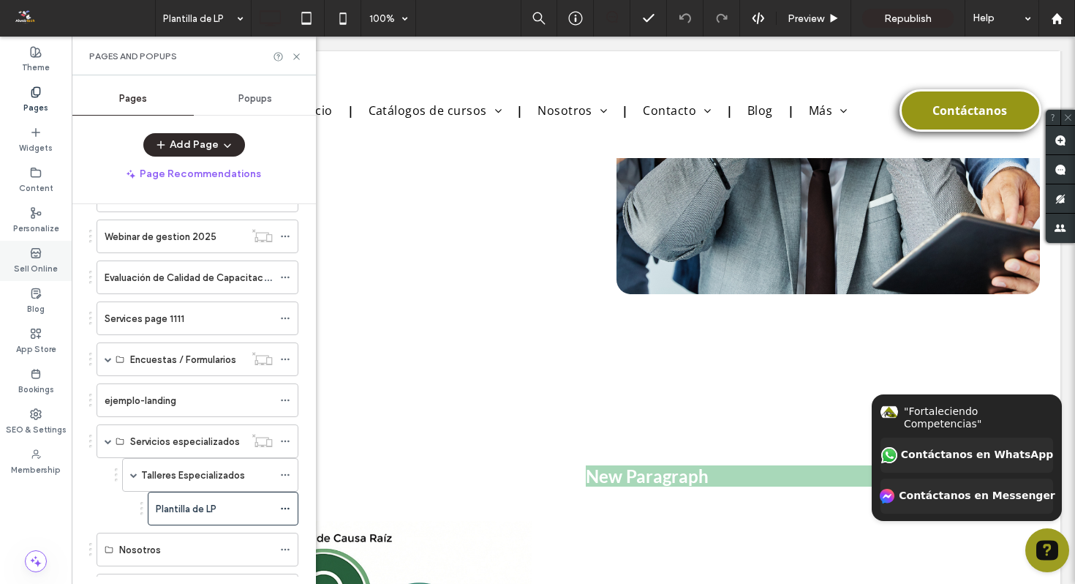
click at [33, 257] on use at bounding box center [36, 252] width 10 height 9
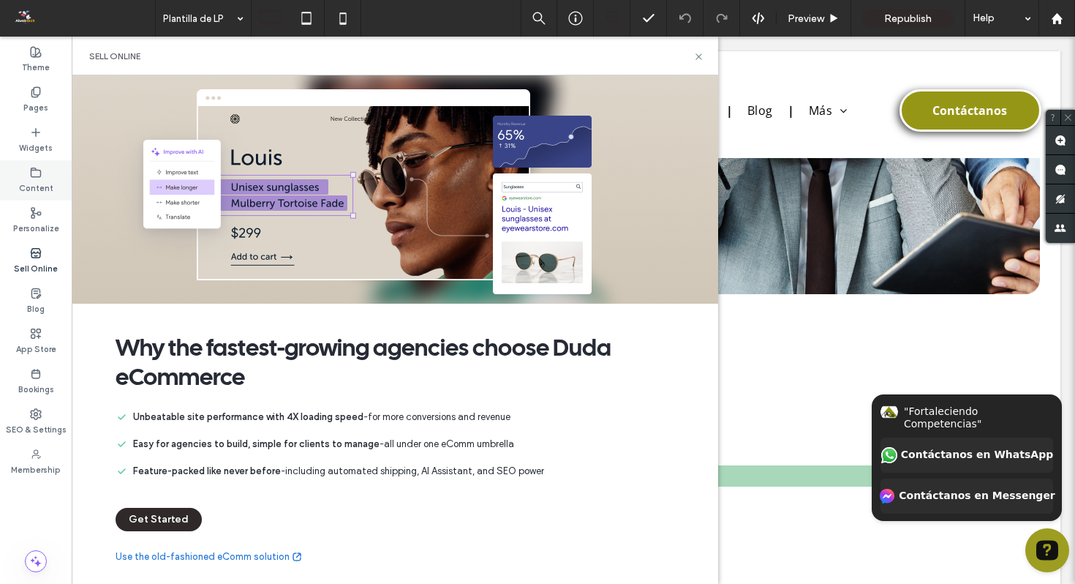
click at [39, 167] on icon at bounding box center [36, 173] width 12 height 12
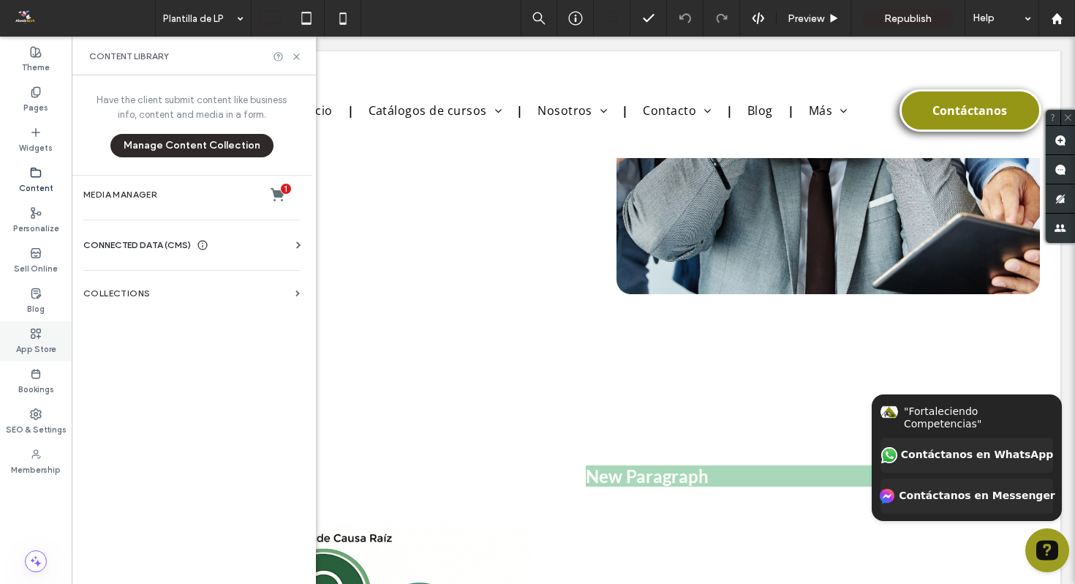
click at [41, 347] on label "App Store" at bounding box center [36, 347] width 40 height 16
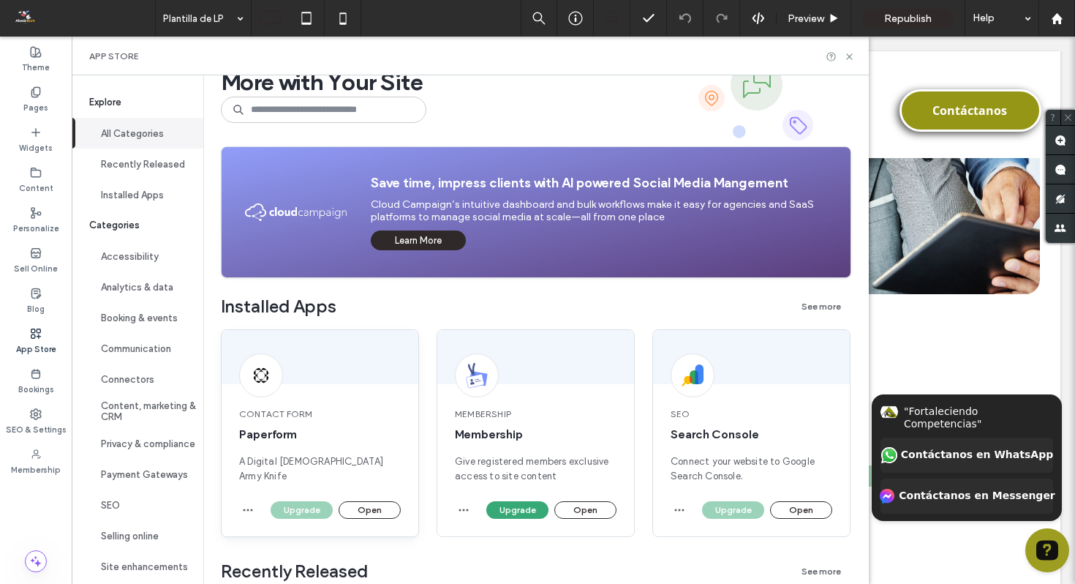
scroll to position [100, 0]
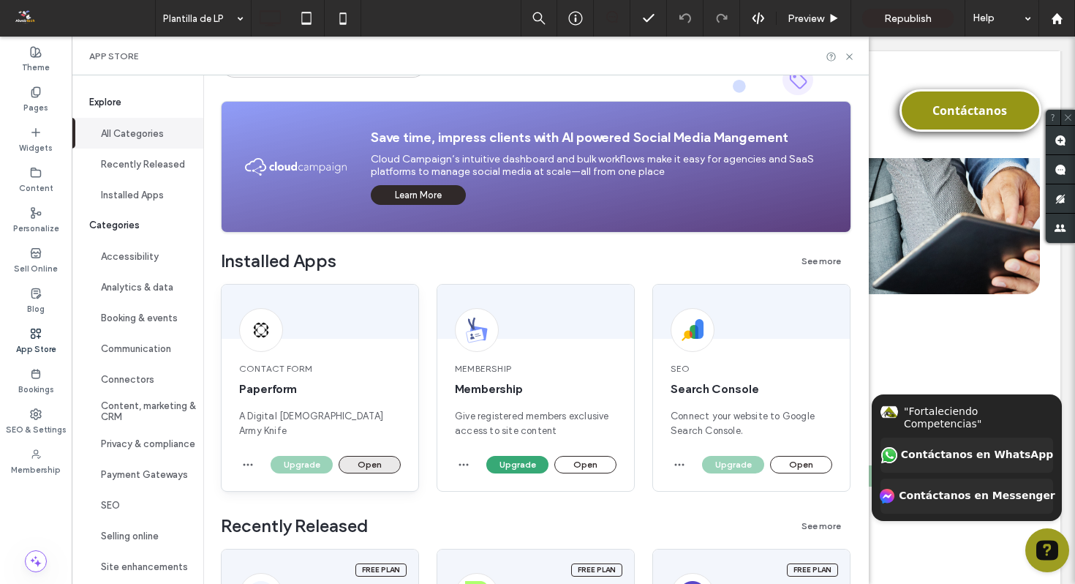
click at [377, 459] on button "Open" at bounding box center [370, 465] width 62 height 18
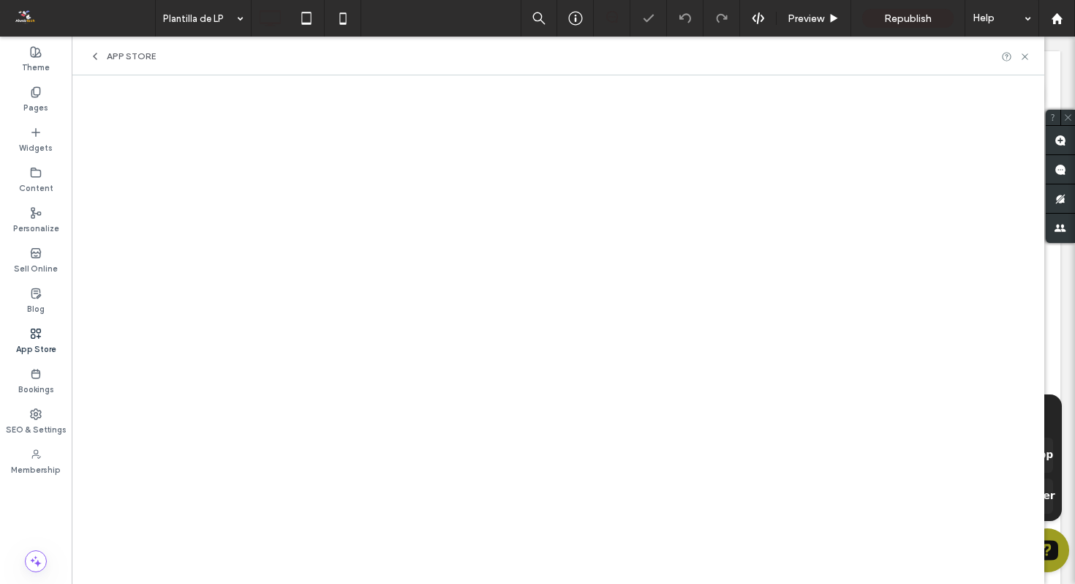
scroll to position [0, 0]
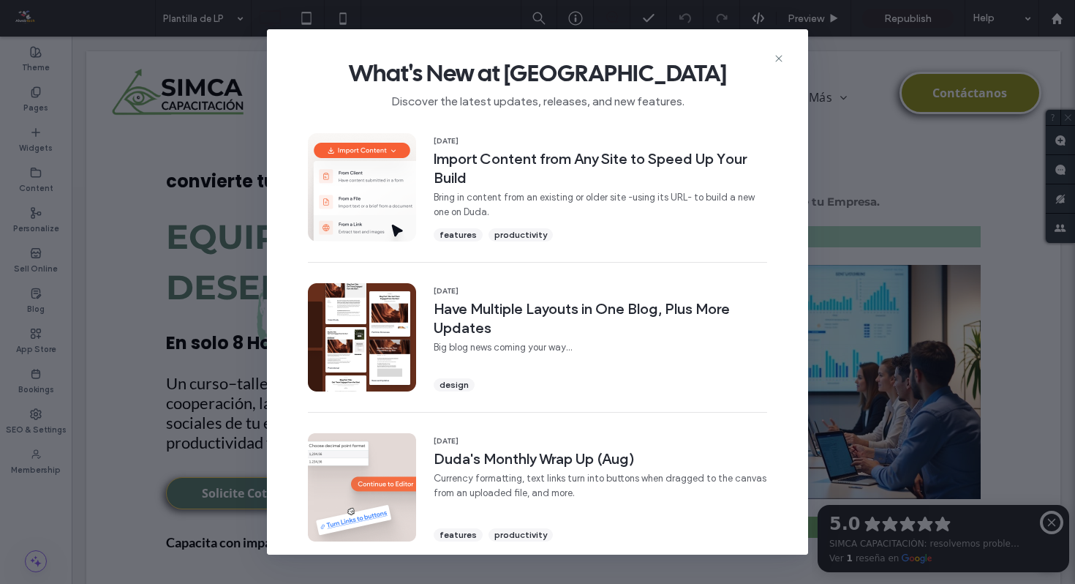
click at [780, 61] on icon at bounding box center [779, 59] width 12 height 12
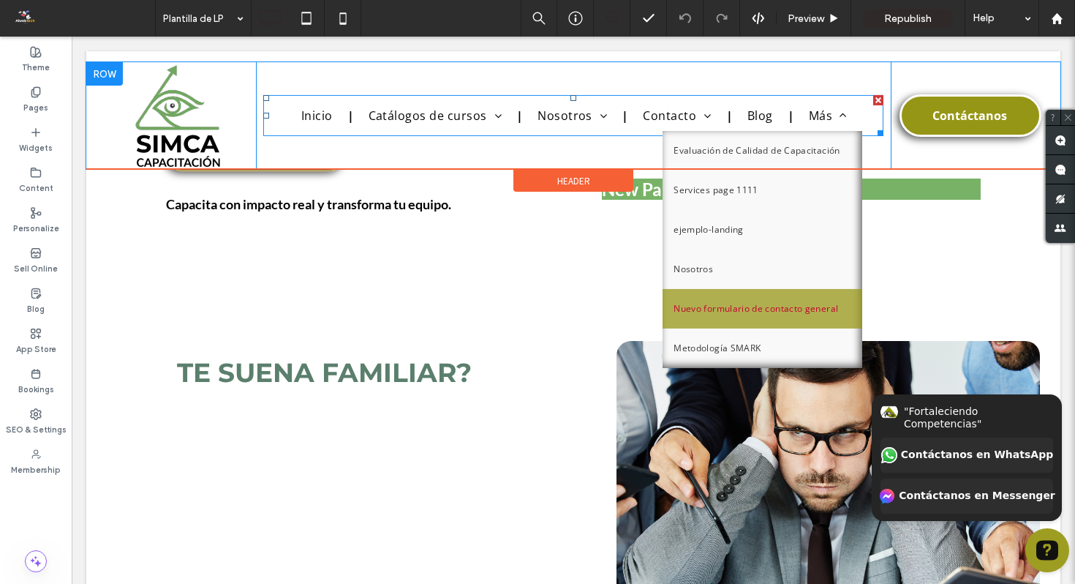
scroll to position [342, 0]
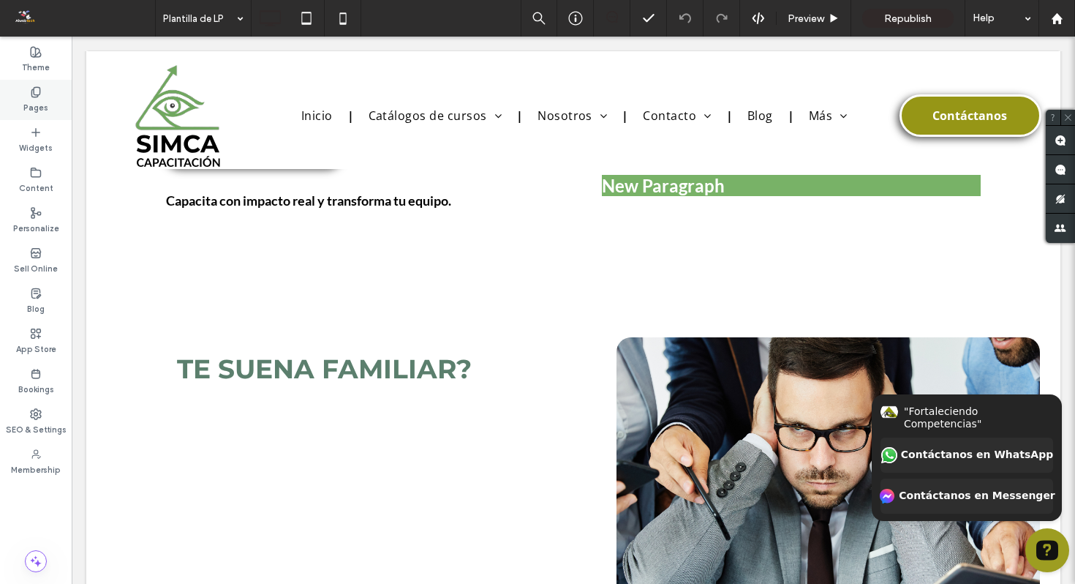
click at [47, 84] on div "Pages" at bounding box center [36, 100] width 72 height 40
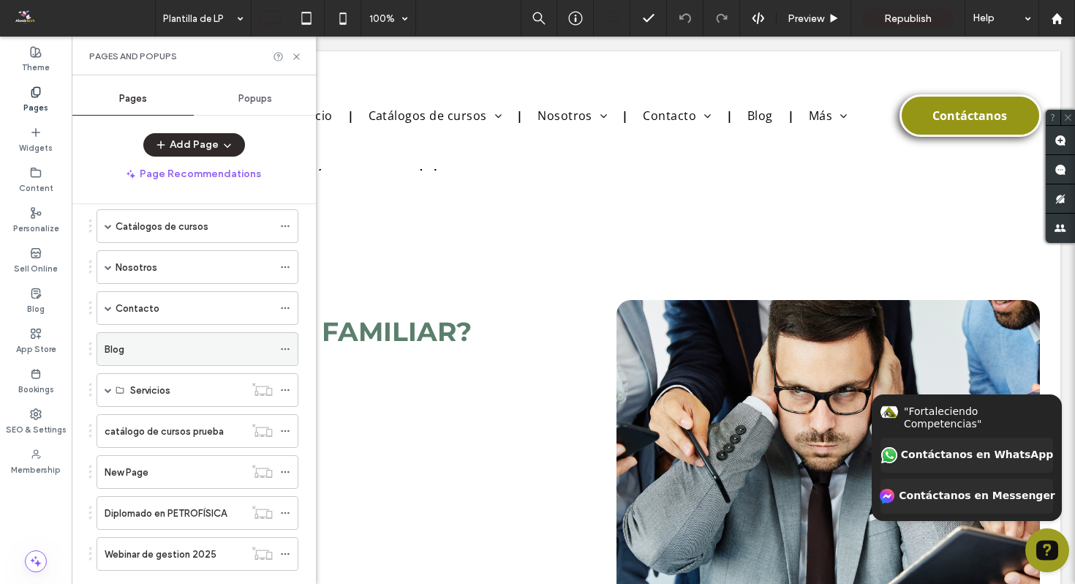
scroll to position [243, 0]
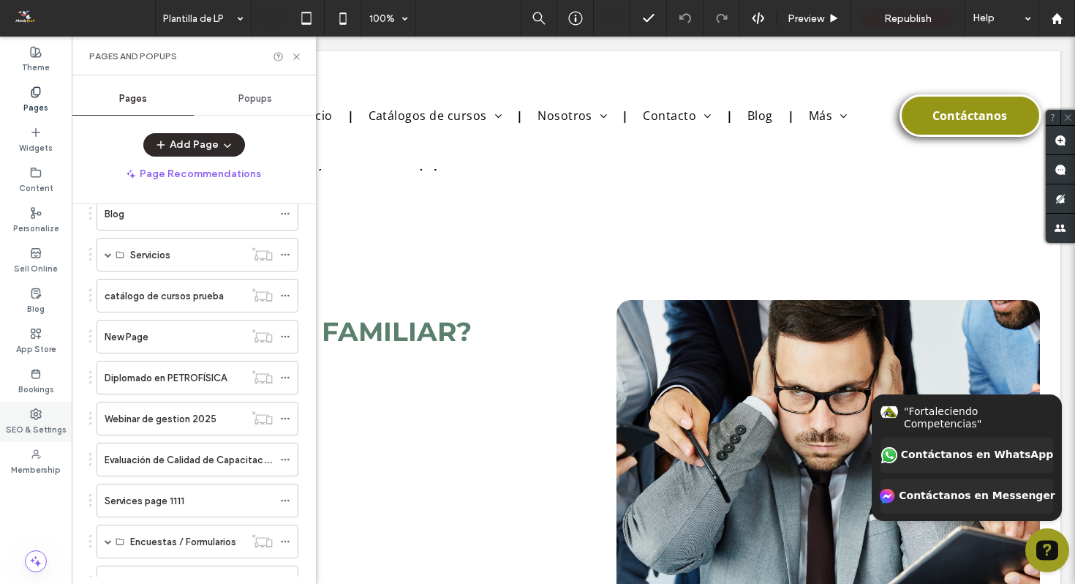
click at [38, 423] on label "SEO & Settings" at bounding box center [36, 428] width 61 height 16
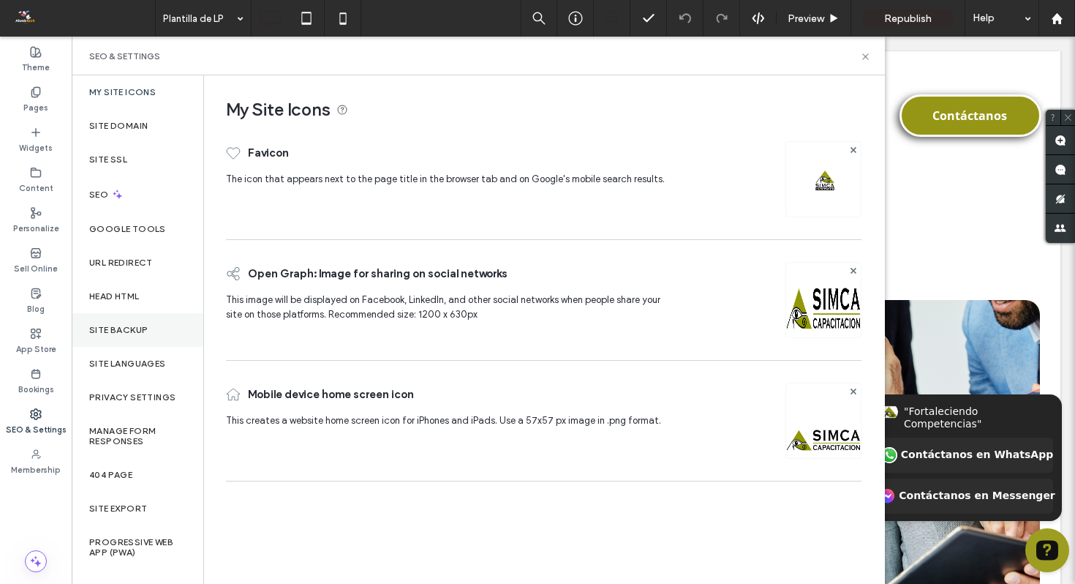
click at [135, 326] on label "Site Backup" at bounding box center [118, 330] width 59 height 10
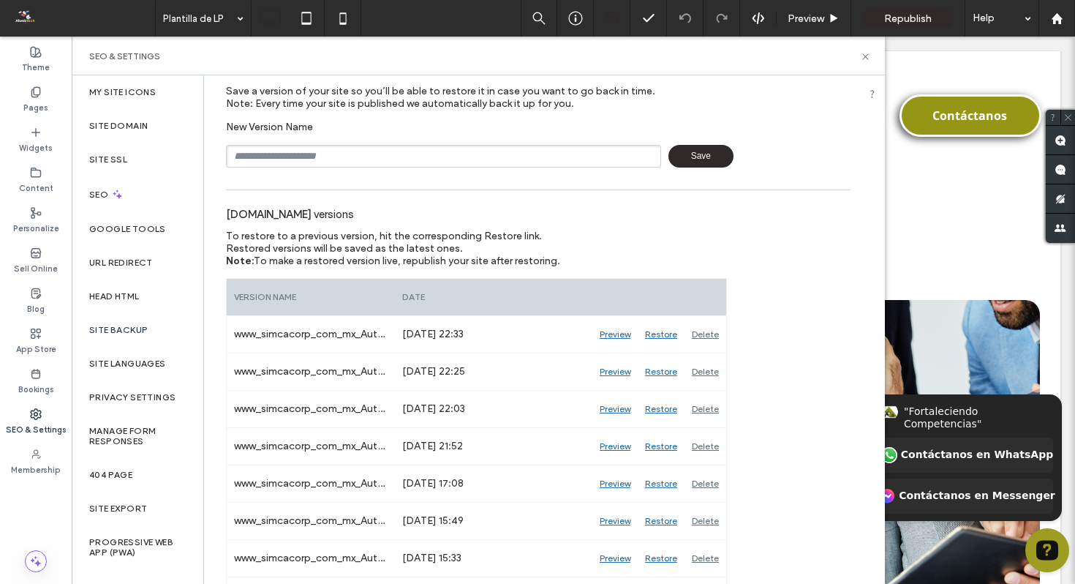
scroll to position [53, 0]
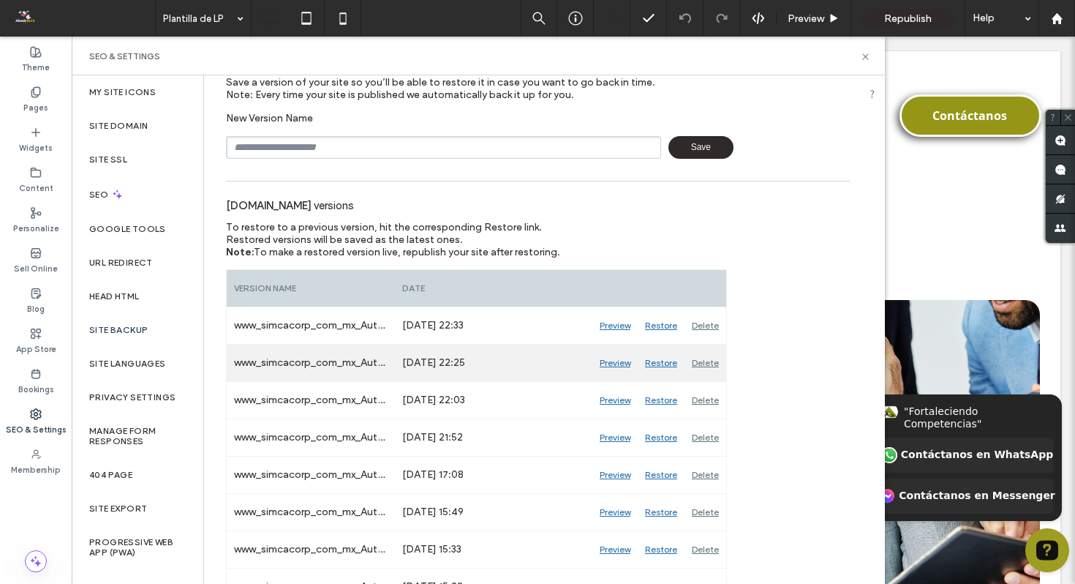
click at [503, 349] on div "Sep 15, 2025 22:25" at bounding box center [493, 362] width 197 height 37
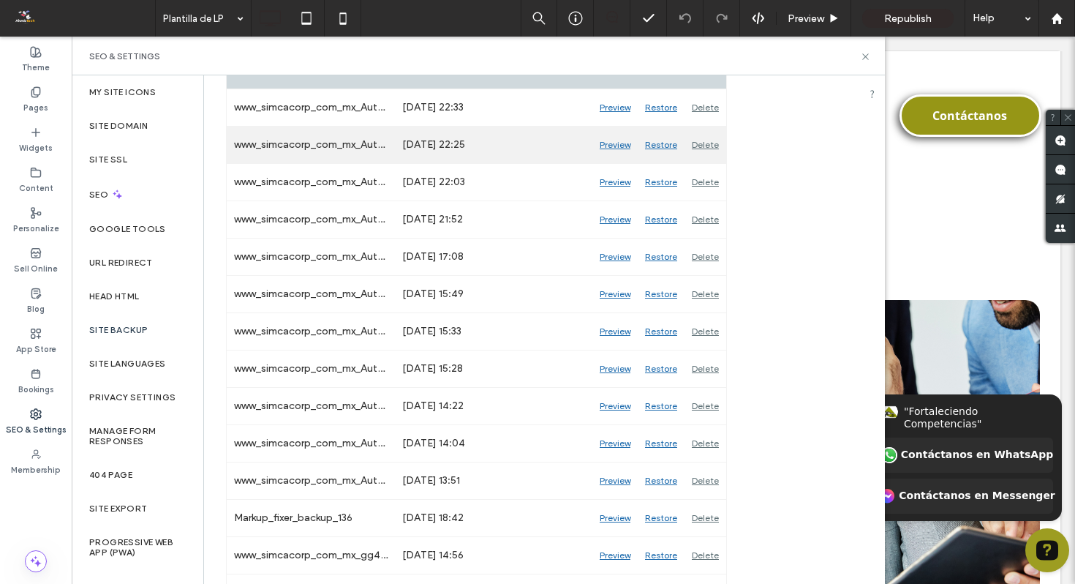
scroll to position [271, 0]
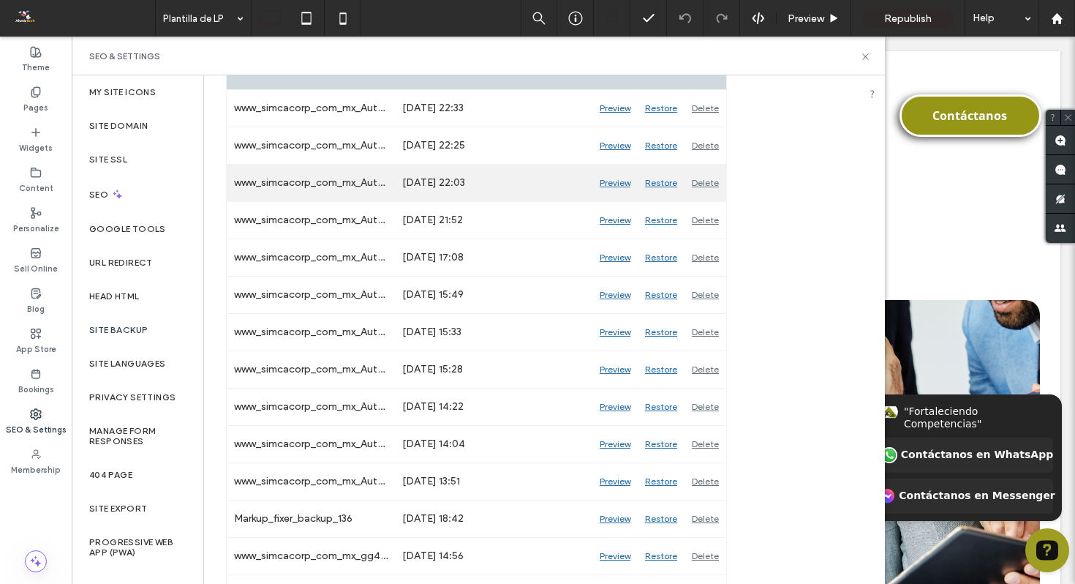
click at [457, 181] on div "Sep 15, 2025 22:03" at bounding box center [493, 183] width 197 height 37
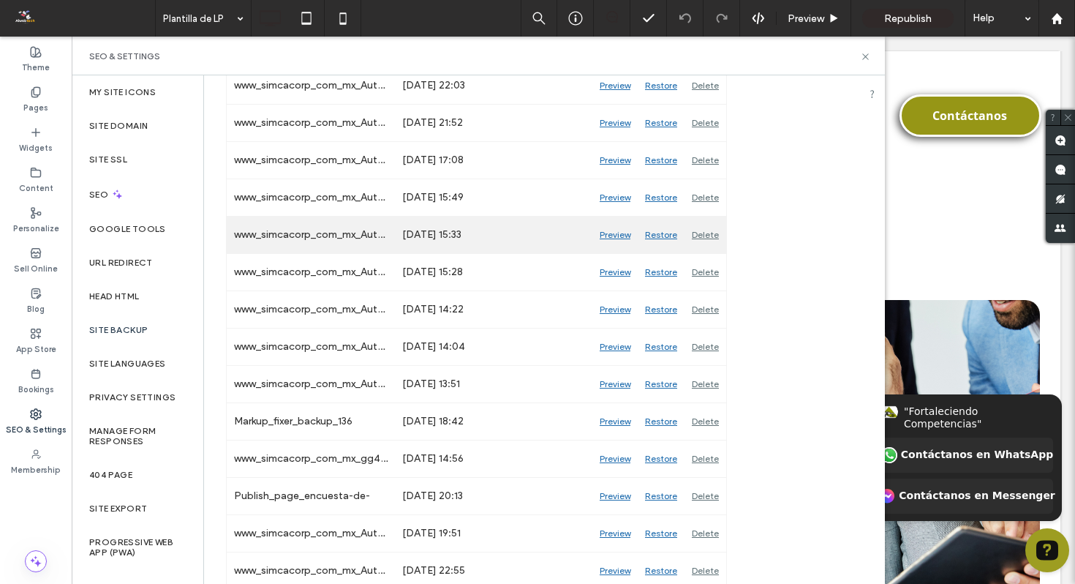
scroll to position [0, 0]
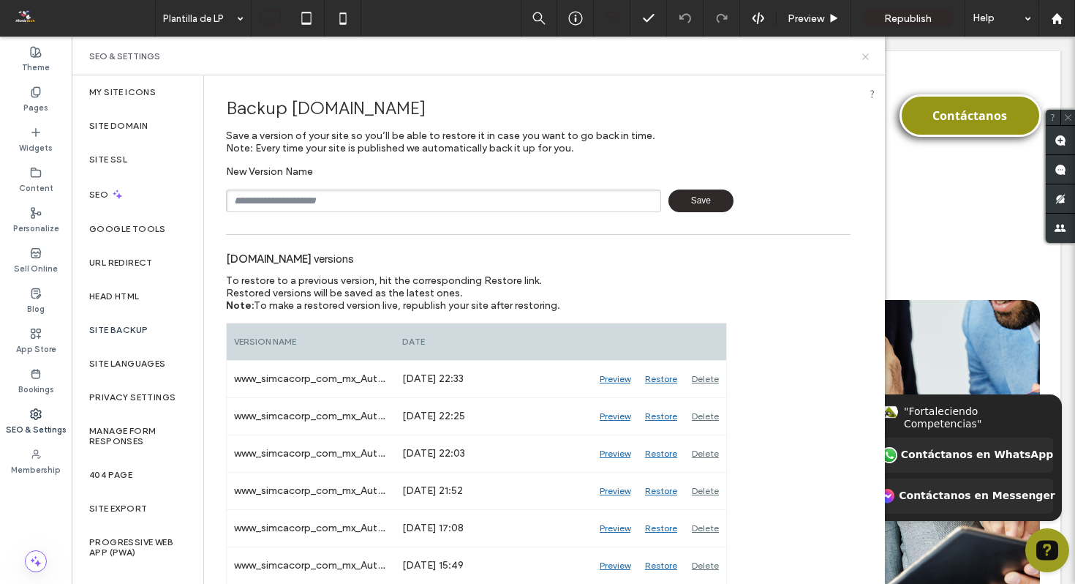
click at [869, 51] on icon at bounding box center [865, 56] width 11 height 11
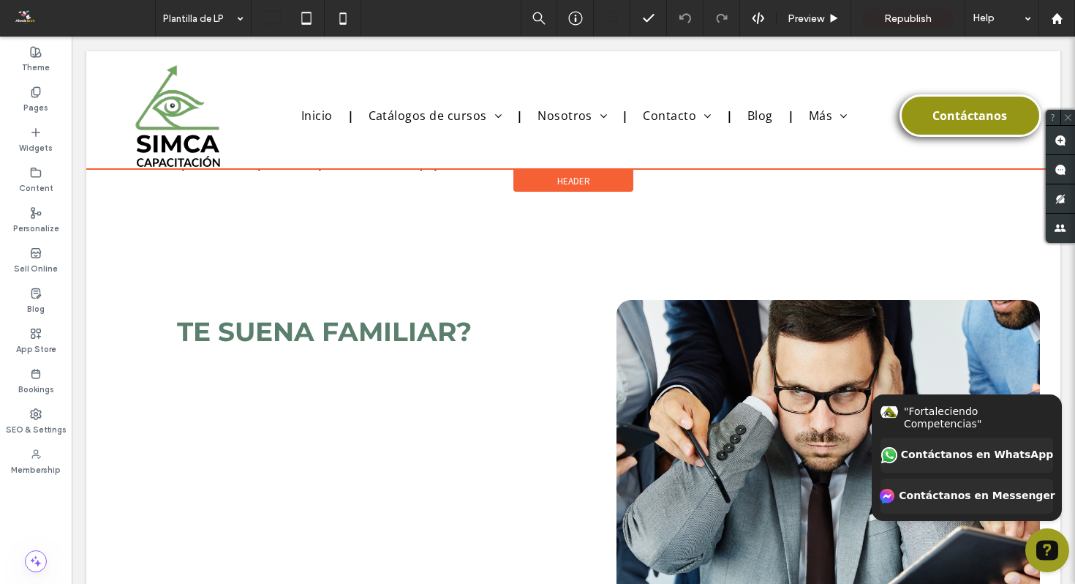
click at [814, 101] on div at bounding box center [573, 110] width 974 height 118
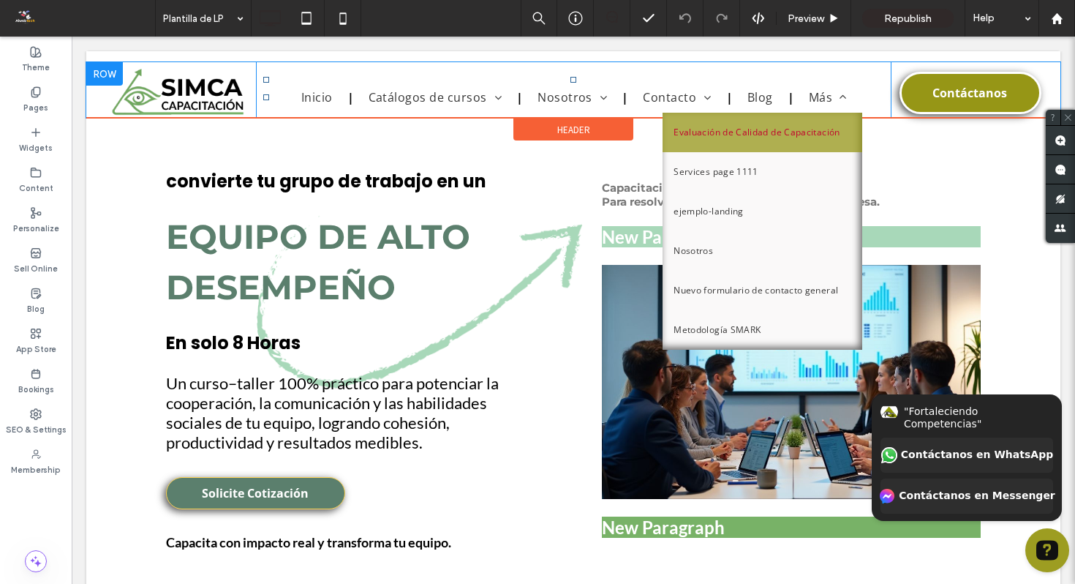
click at [785, 136] on span "Evaluación de Calidad de Capacitación" at bounding box center [757, 133] width 166 height 18
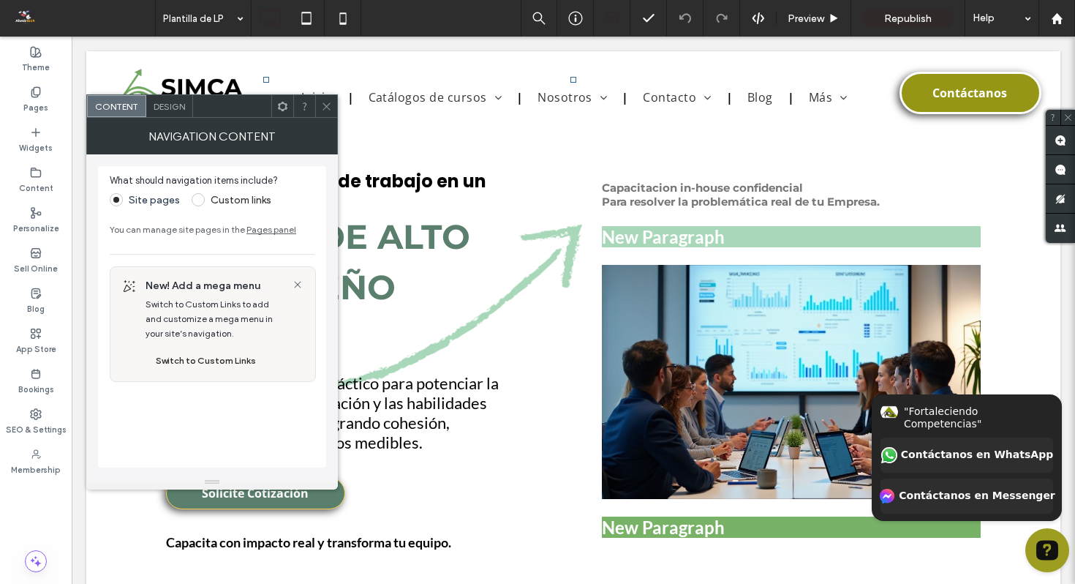
click at [197, 197] on span at bounding box center [198, 199] width 13 height 13
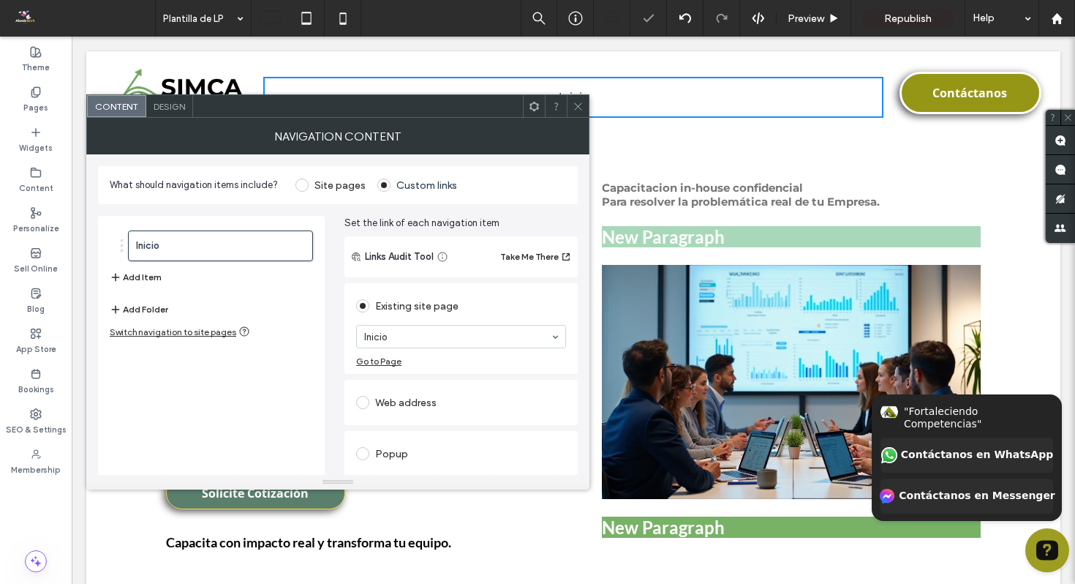
scroll to position [54, 0]
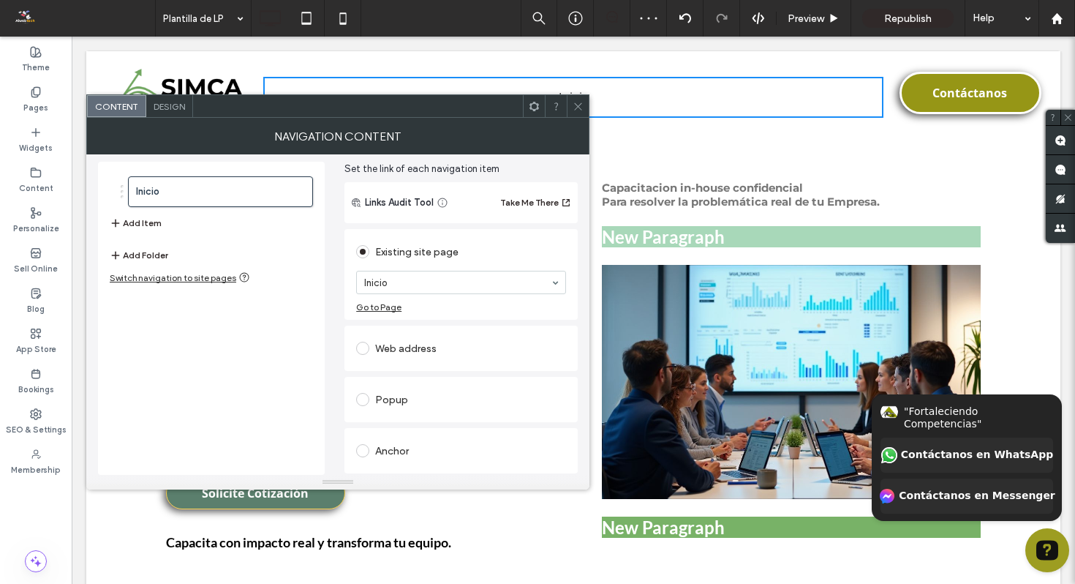
click at [580, 114] on span at bounding box center [578, 106] width 11 height 22
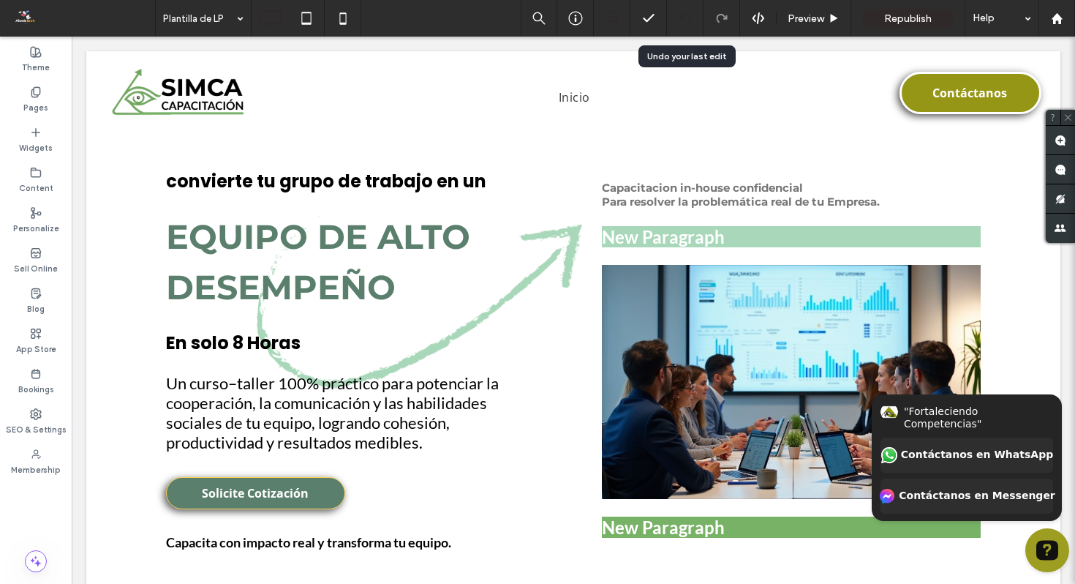
click at [682, 18] on icon at bounding box center [685, 18] width 12 height 12
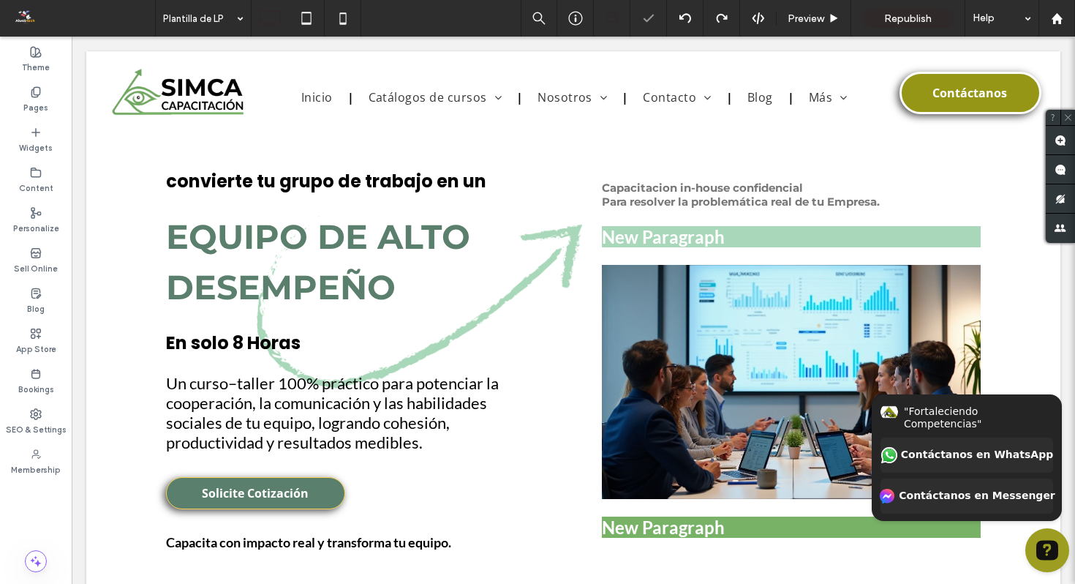
scroll to position [0, 0]
click at [682, 16] on use at bounding box center [685, 18] width 12 height 10
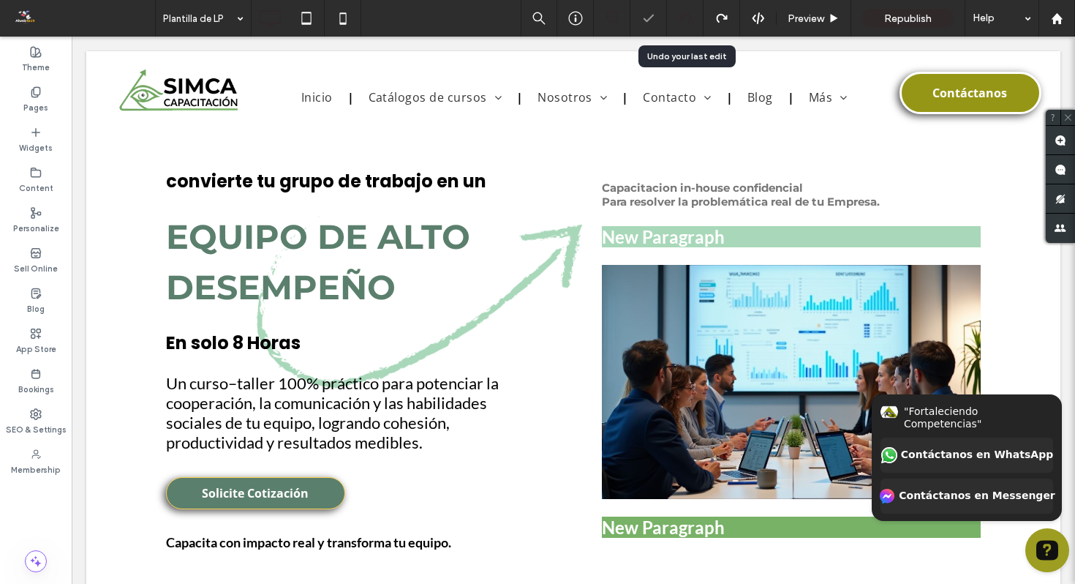
click at [682, 16] on use at bounding box center [685, 18] width 12 height 10
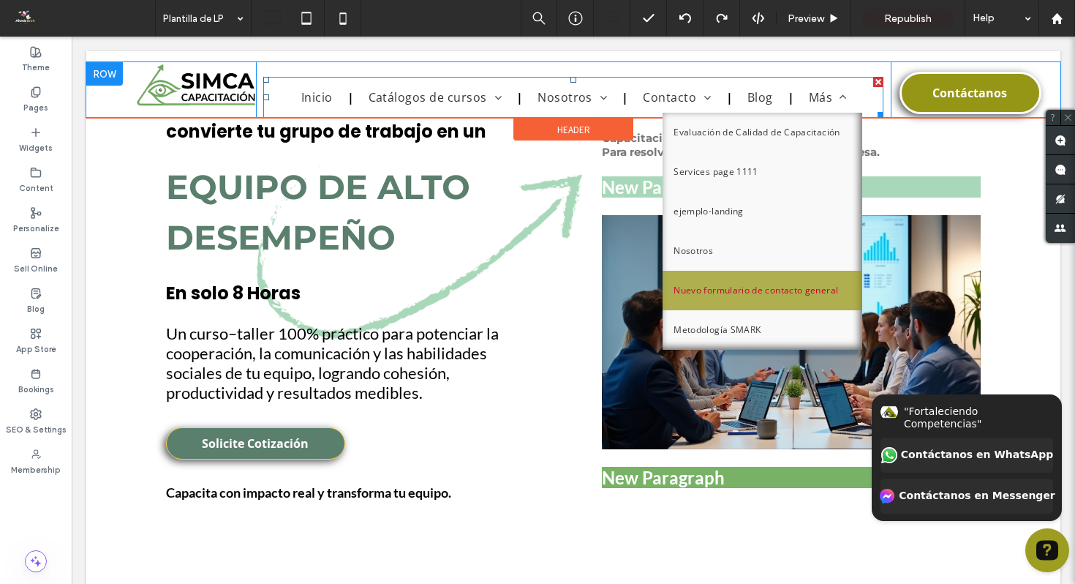
scroll to position [52, 0]
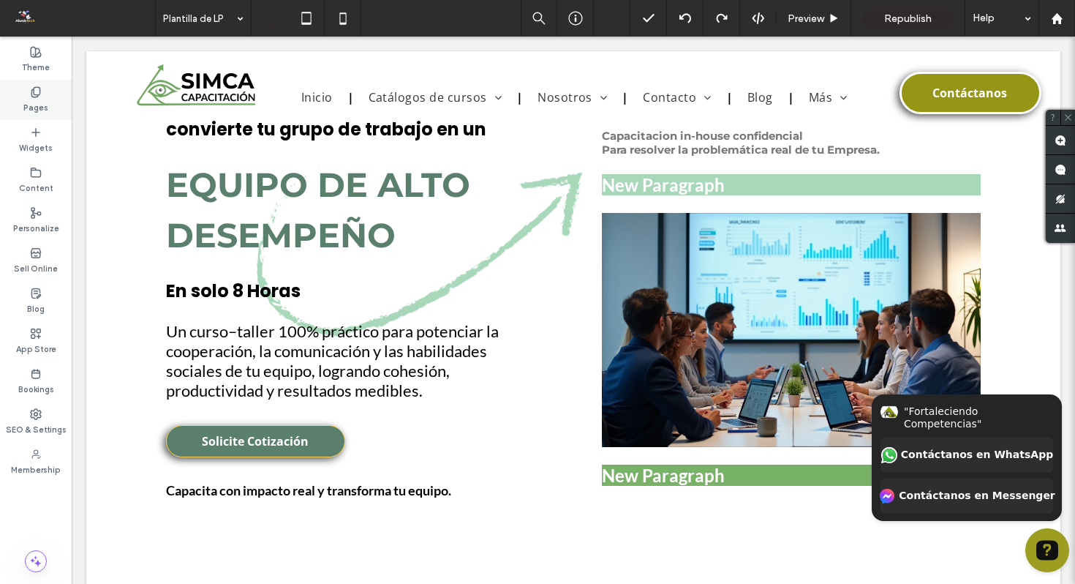
click at [43, 107] on label "Pages" at bounding box center [35, 106] width 25 height 16
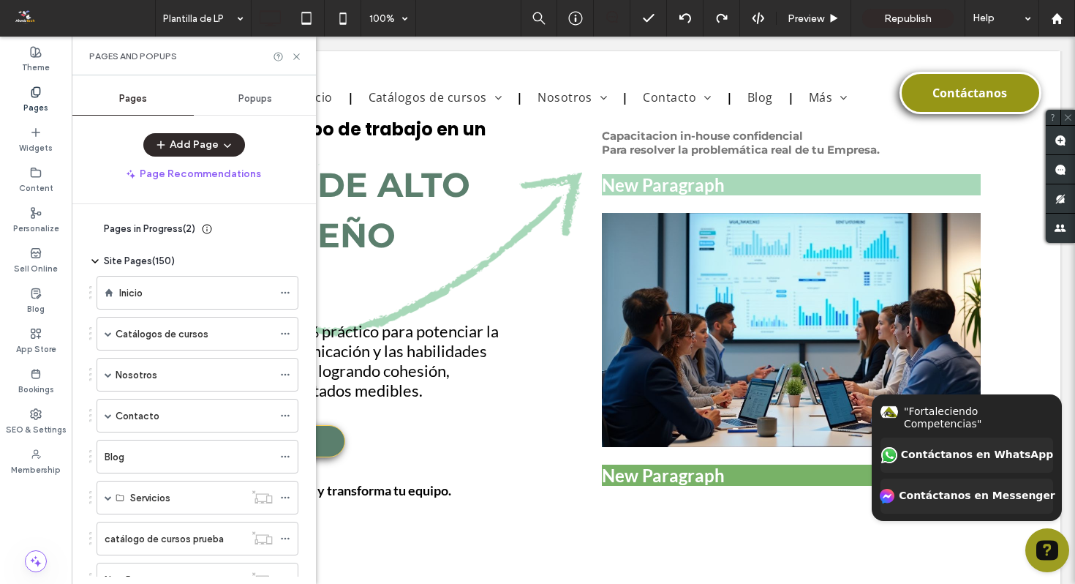
click at [43, 107] on label "Pages" at bounding box center [35, 106] width 25 height 16
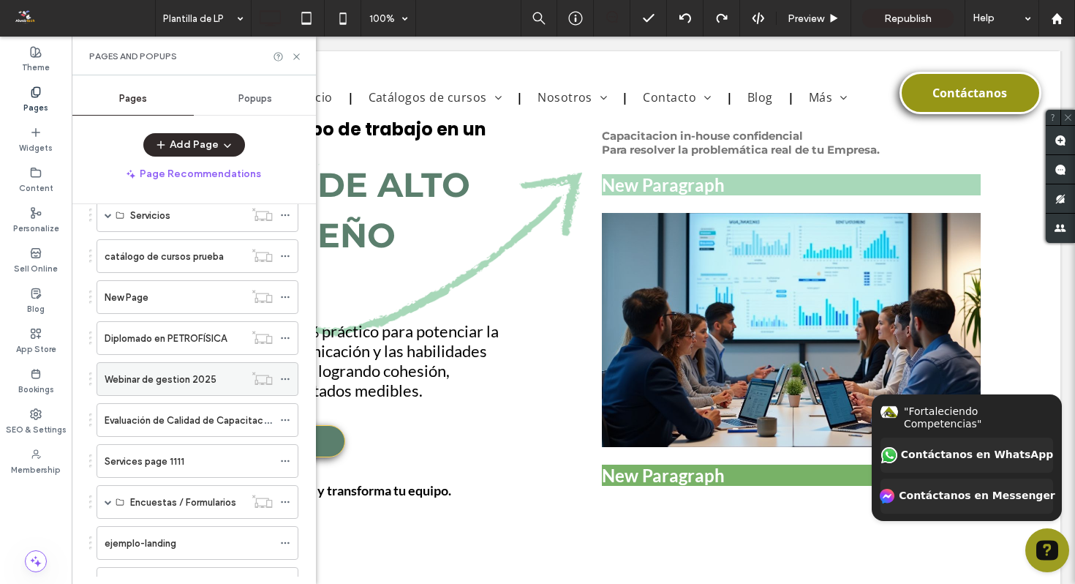
scroll to position [311, 0]
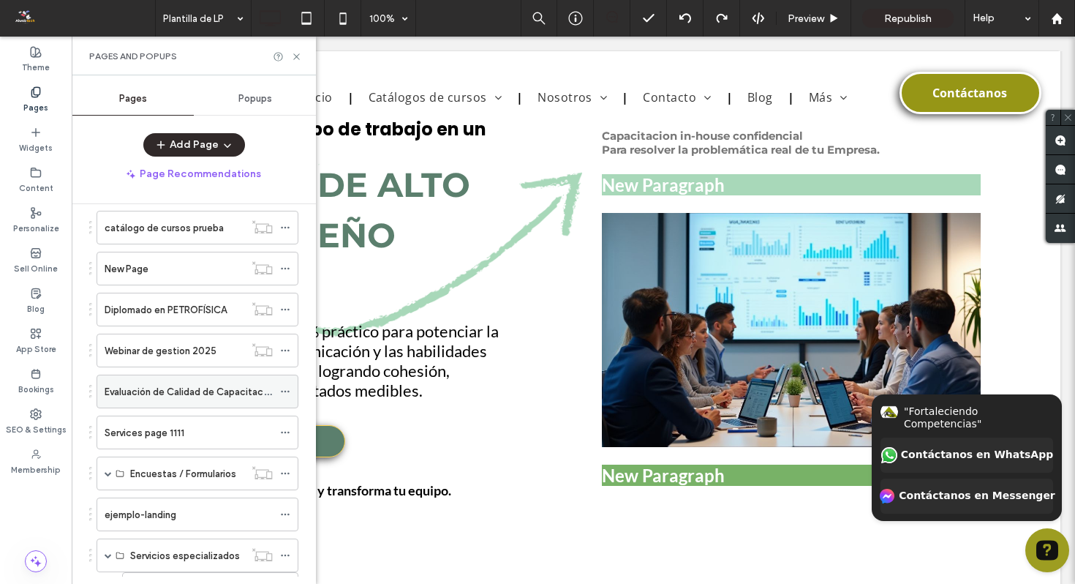
click at [219, 390] on label "Evaluación de Calidad de Capacitación" at bounding box center [191, 392] width 172 height 26
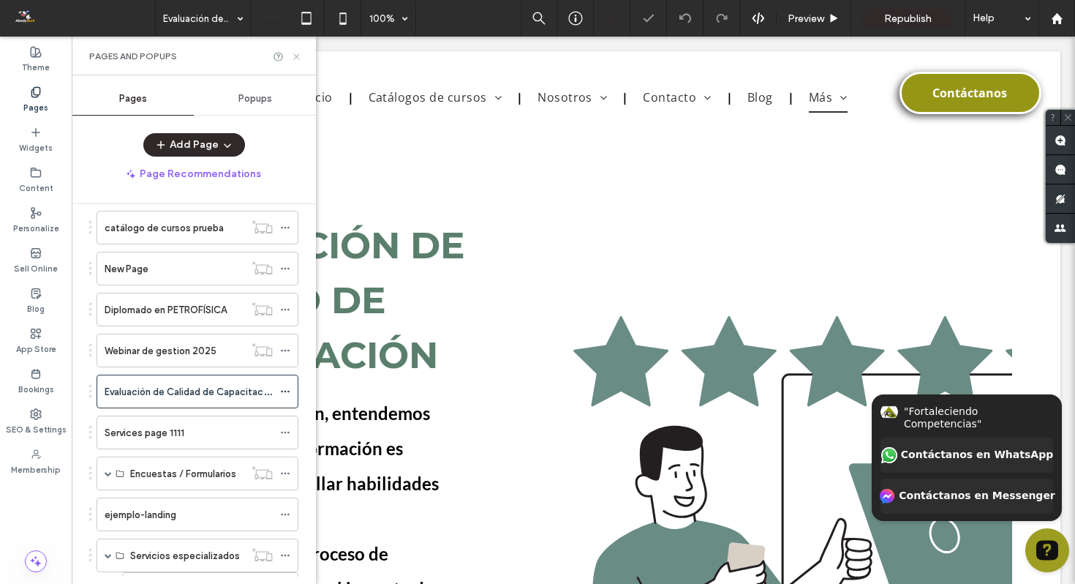
click at [298, 56] on icon at bounding box center [296, 56] width 11 height 11
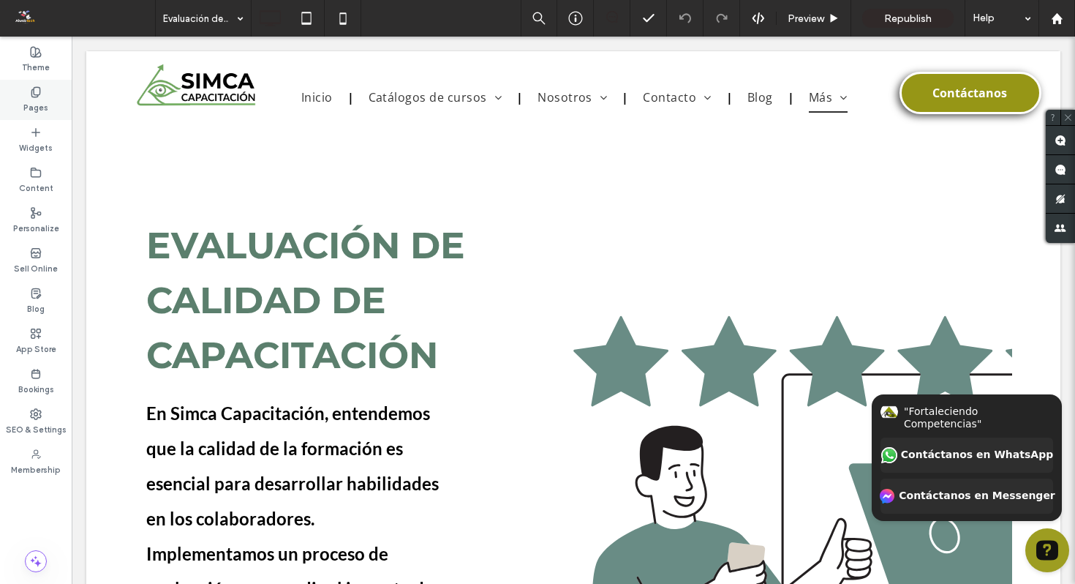
click at [37, 93] on icon at bounding box center [36, 92] width 12 height 12
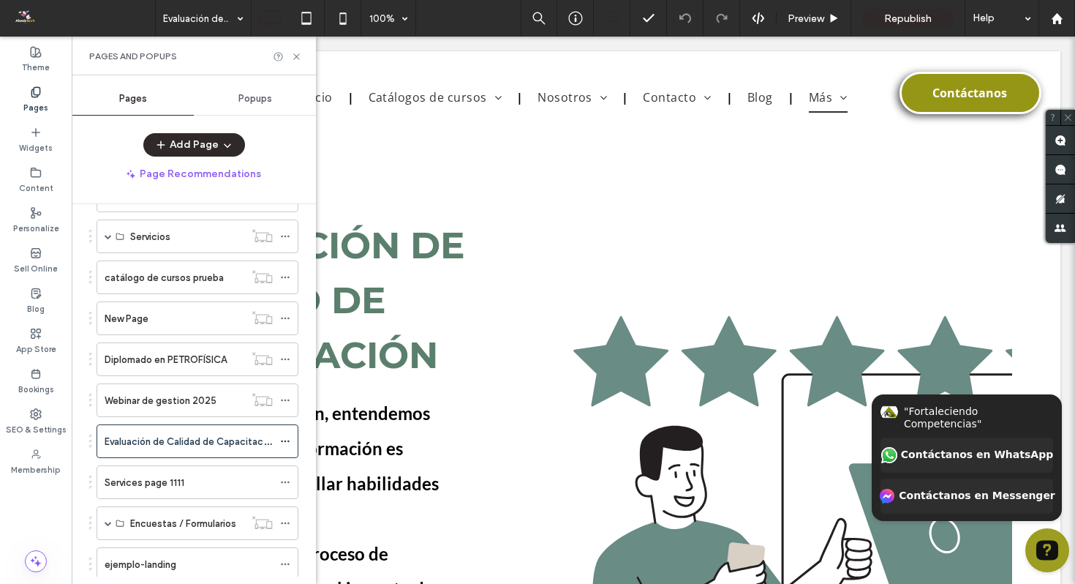
scroll to position [284, 0]
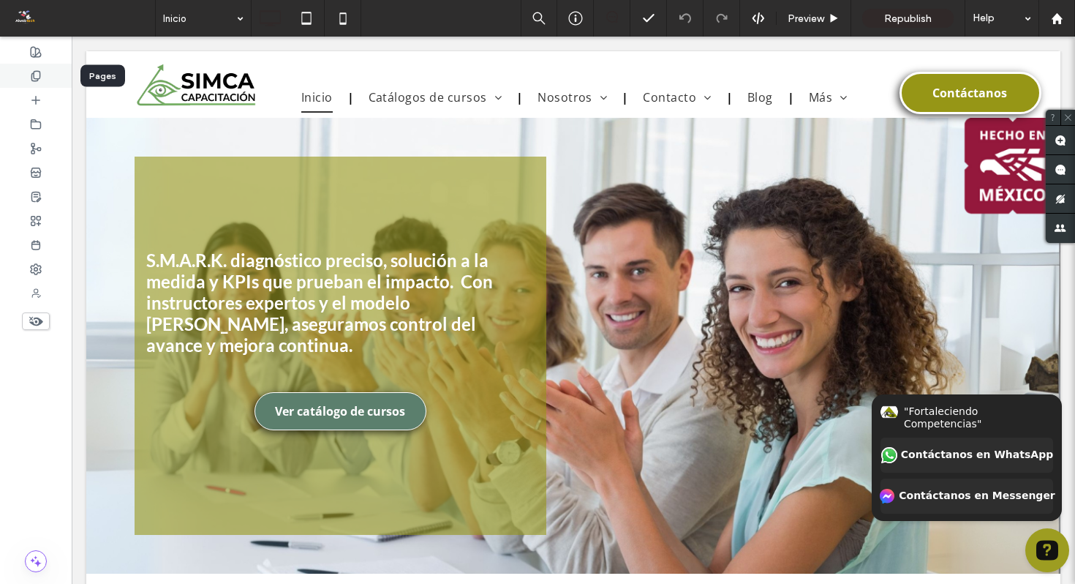
click at [39, 75] on icon at bounding box center [36, 76] width 12 height 12
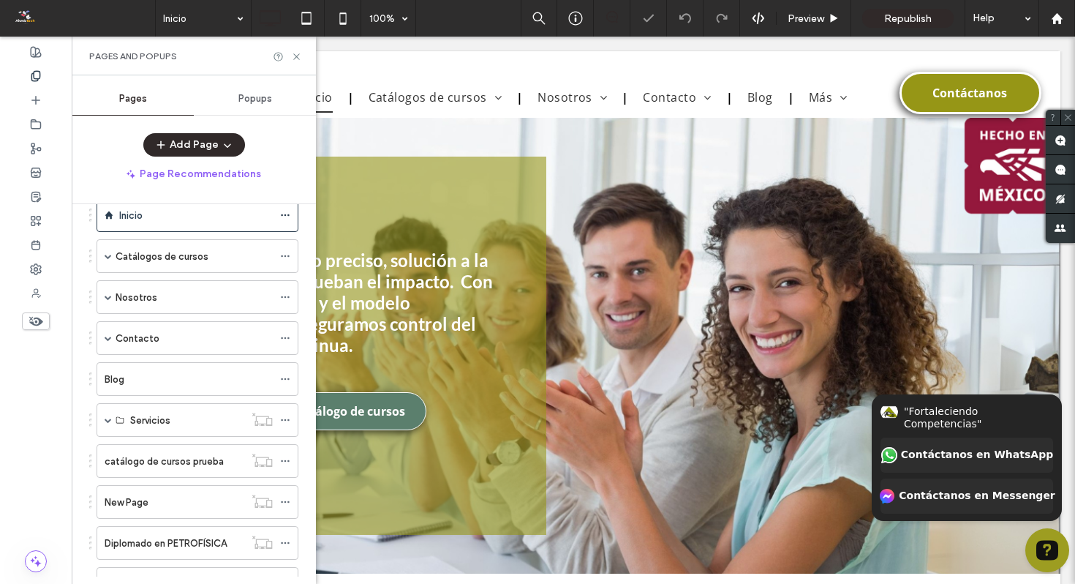
scroll to position [88, 0]
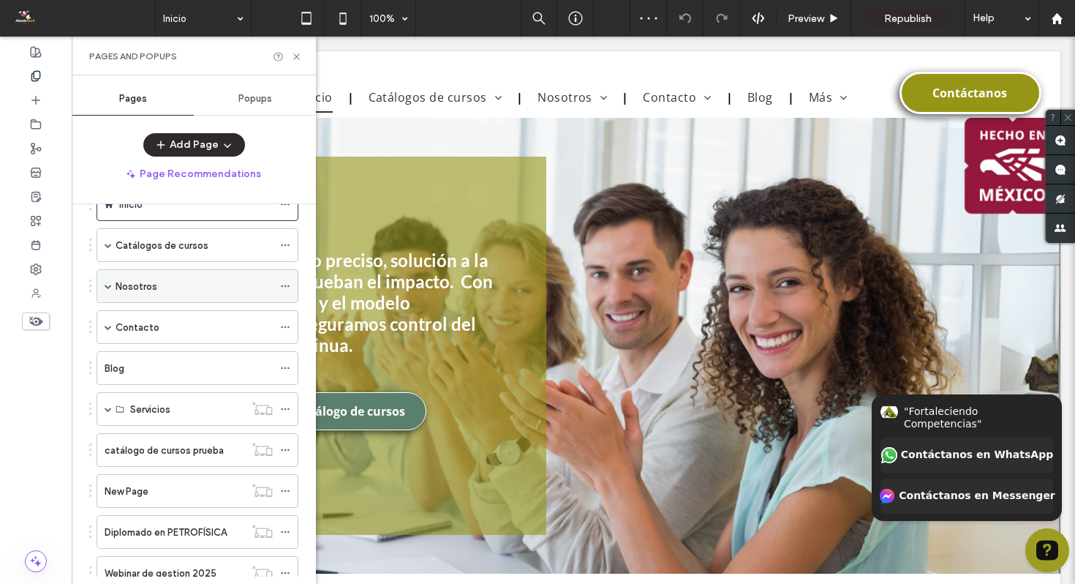
click at [109, 289] on span at bounding box center [108, 285] width 7 height 7
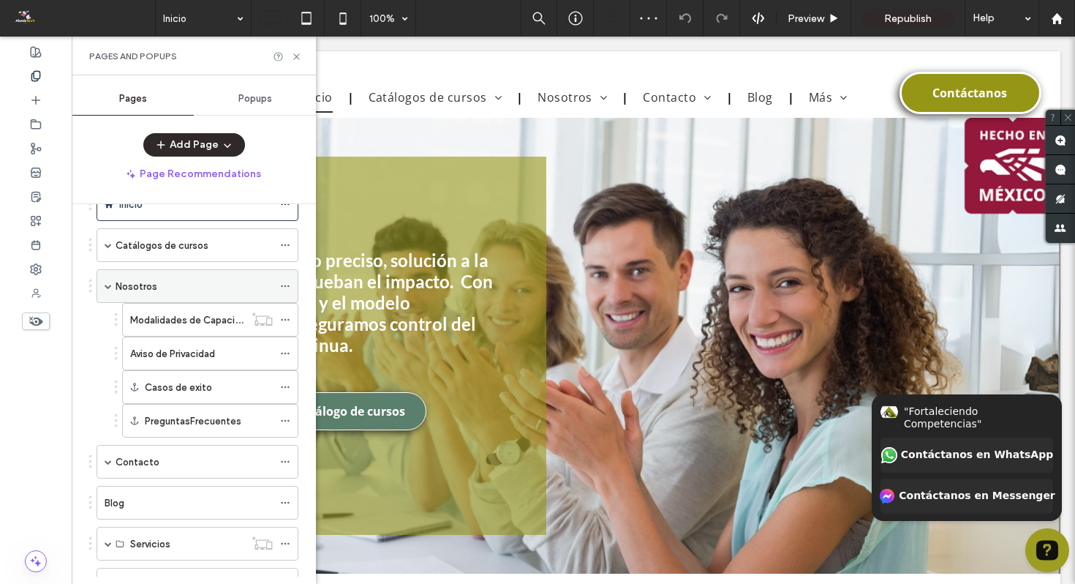
click at [109, 289] on span at bounding box center [108, 285] width 7 height 7
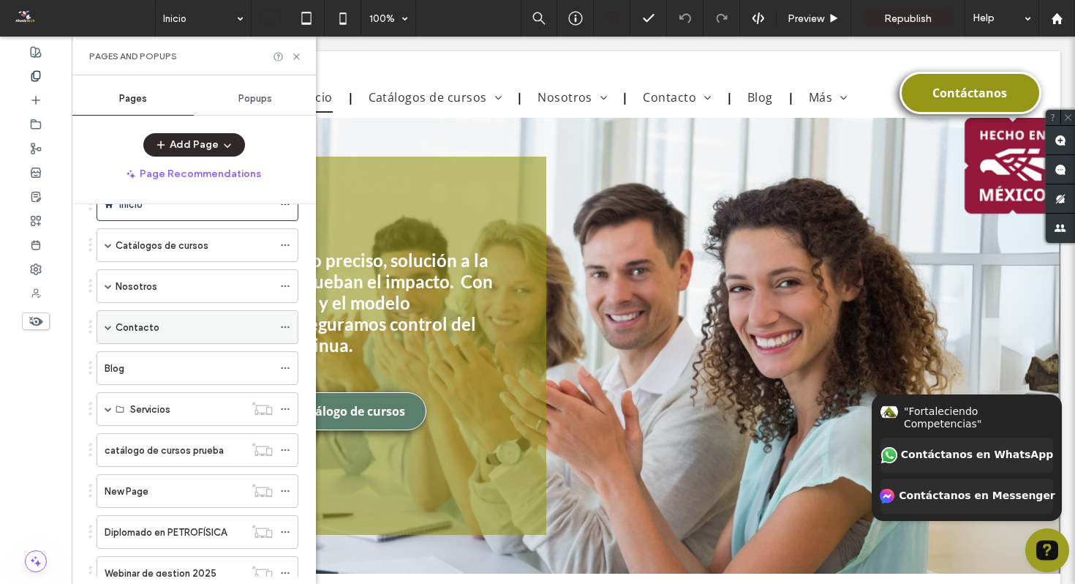
click at [104, 322] on div "Contacto" at bounding box center [198, 327] width 202 height 34
click at [105, 332] on span at bounding box center [108, 327] width 7 height 32
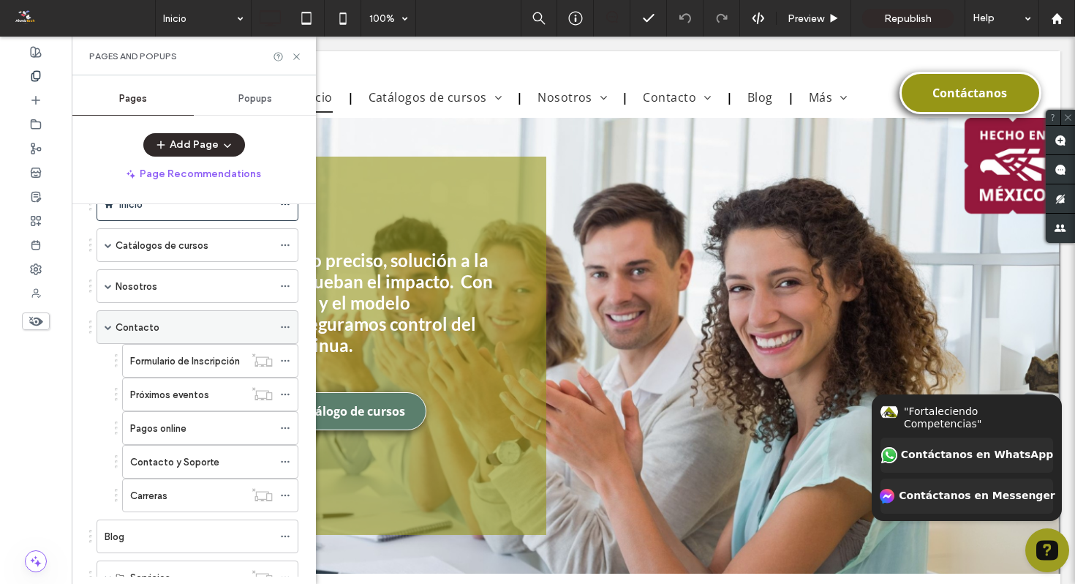
click at [105, 325] on span at bounding box center [108, 326] width 7 height 7
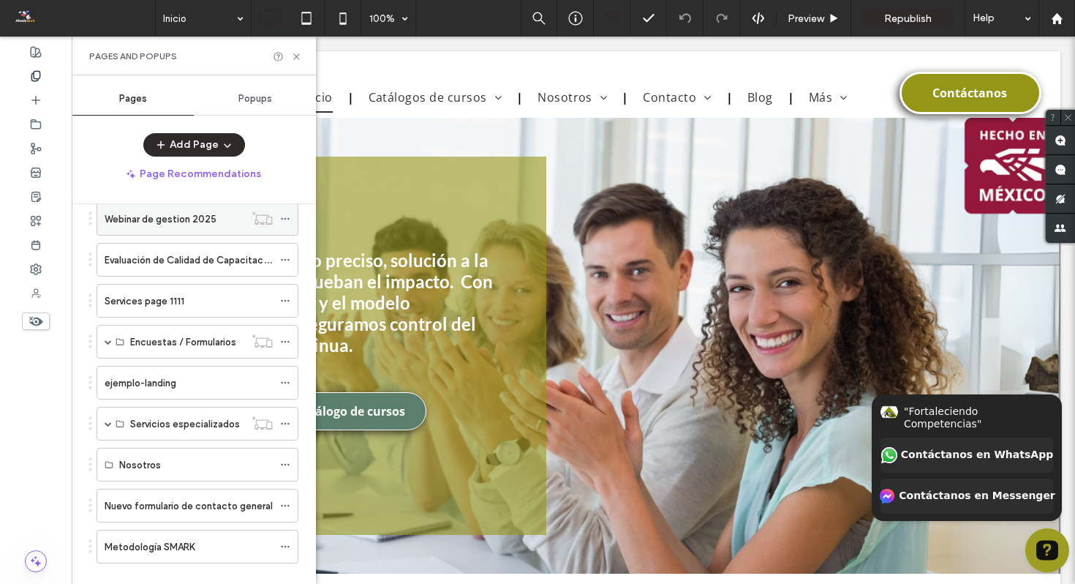
scroll to position [466, 0]
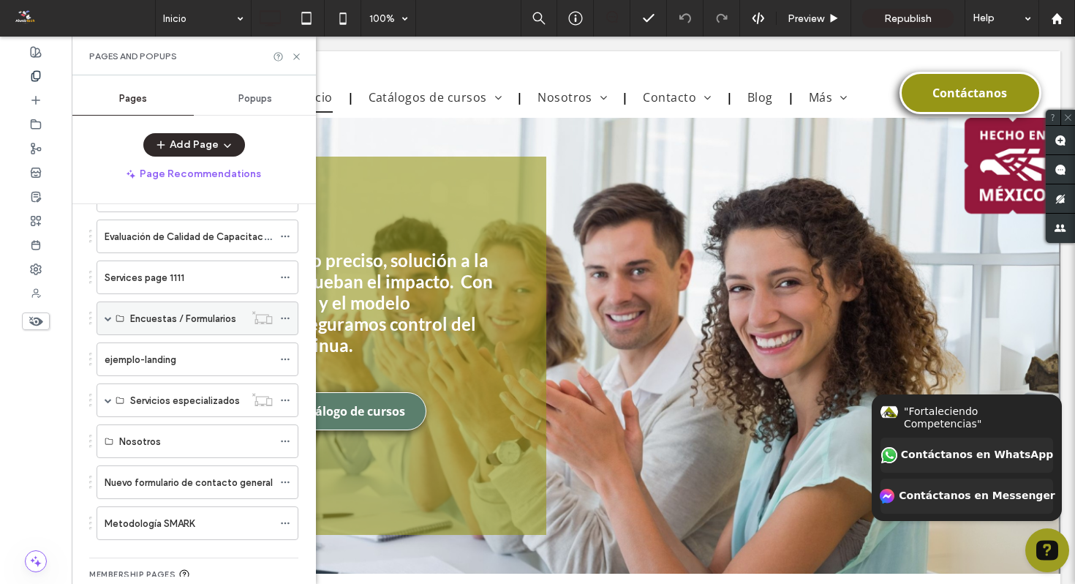
click at [109, 317] on span at bounding box center [108, 317] width 7 height 7
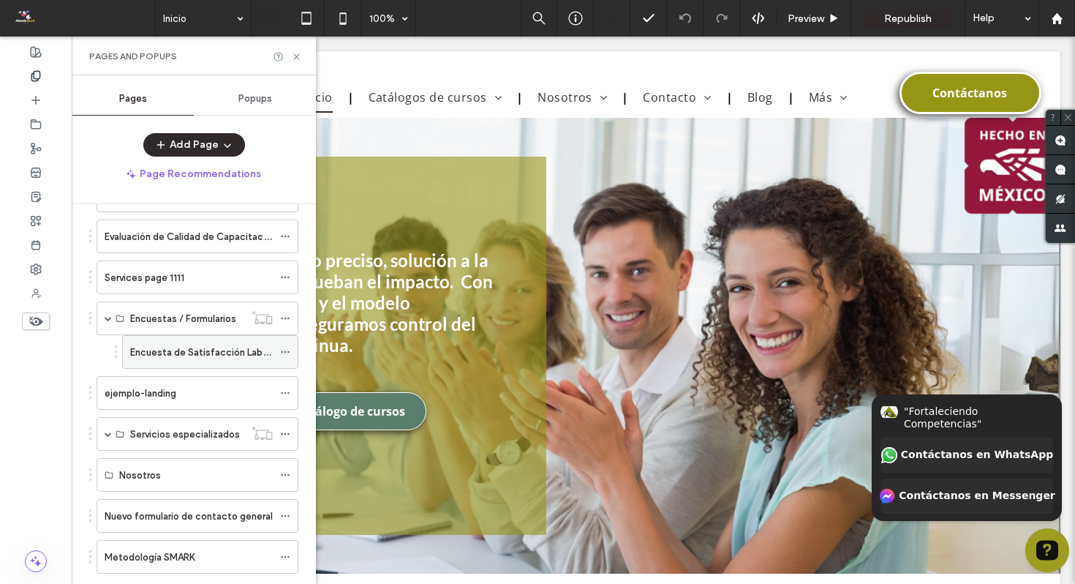
click at [175, 349] on label "Encuesta de Satisfacción Laboral" at bounding box center [204, 352] width 148 height 26
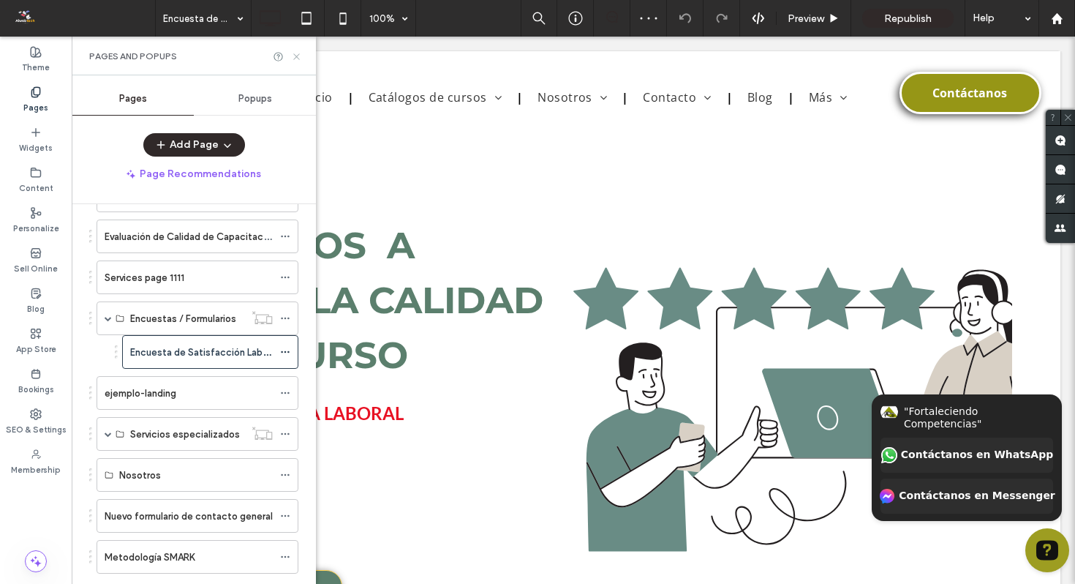
click at [295, 56] on icon at bounding box center [296, 56] width 11 height 11
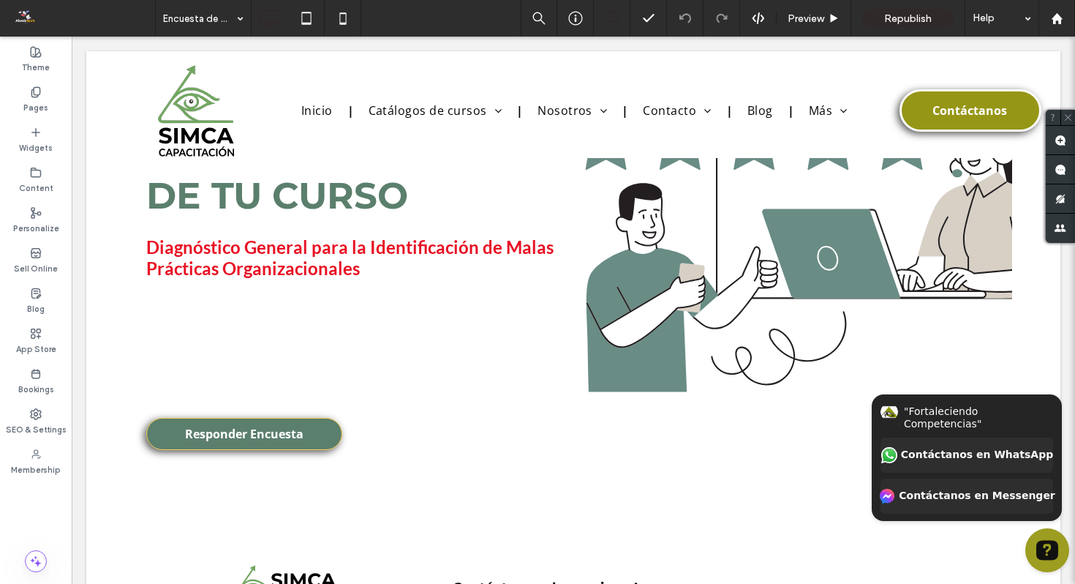
scroll to position [716, 0]
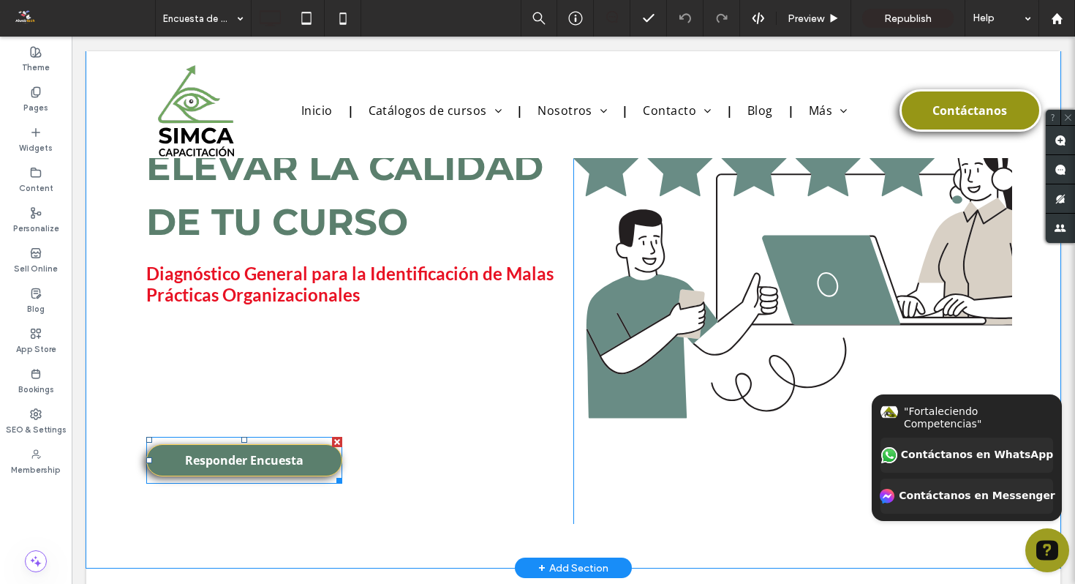
click at [271, 463] on span at bounding box center [244, 460] width 196 height 47
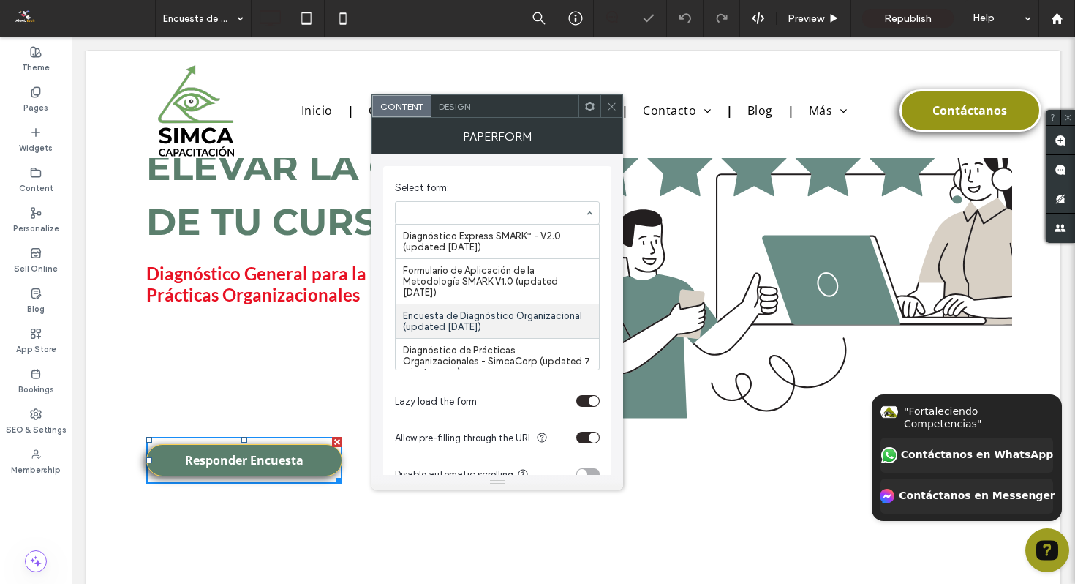
scroll to position [83, 0]
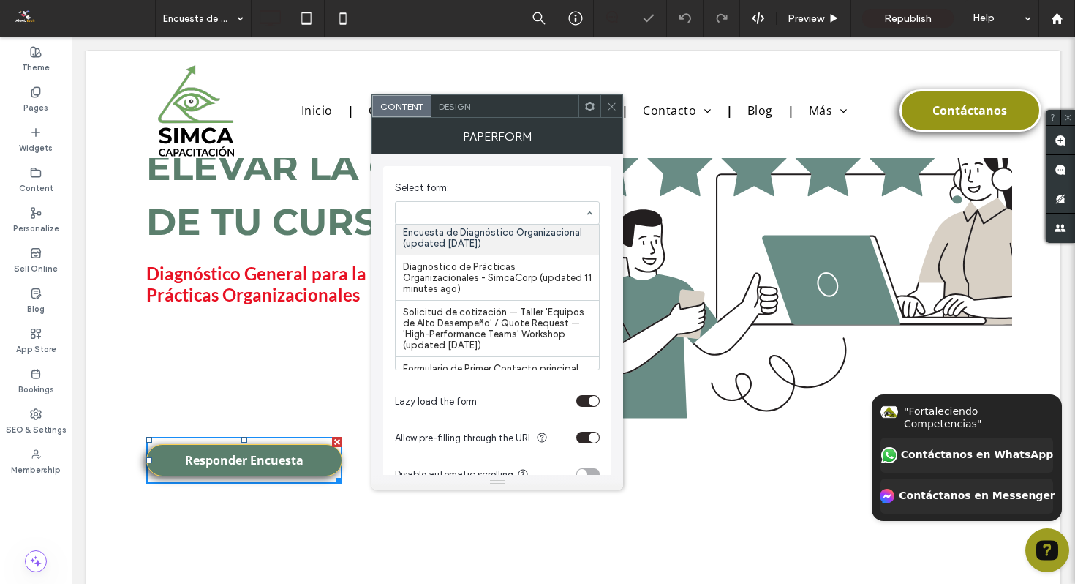
click at [614, 108] on use at bounding box center [611, 105] width 7 height 7
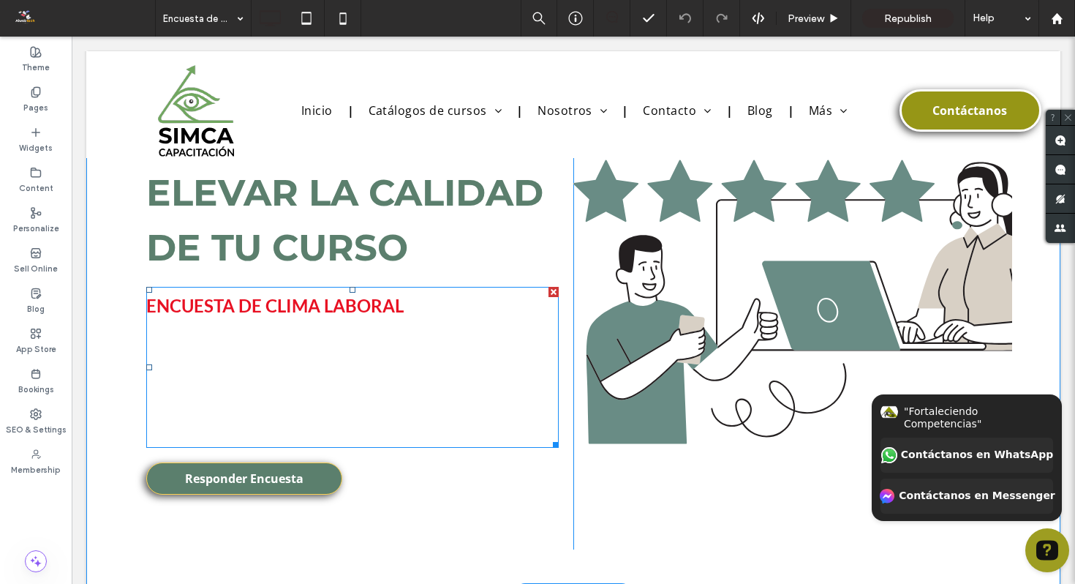
scroll to position [108, 0]
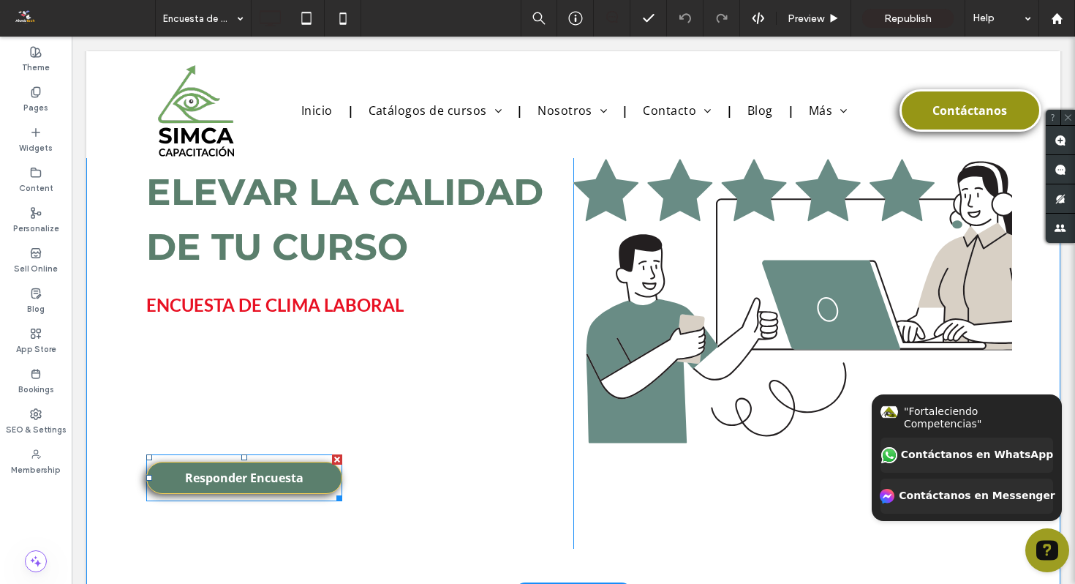
click at [253, 477] on span at bounding box center [244, 477] width 196 height 47
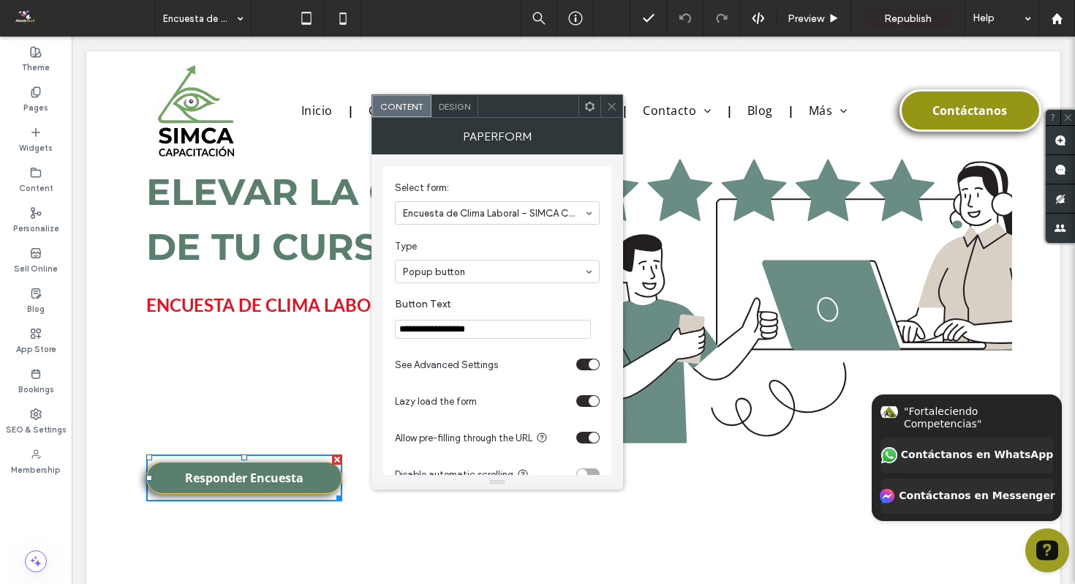
click at [633, 528] on div "Click To Paste" at bounding box center [792, 300] width 439 height 495
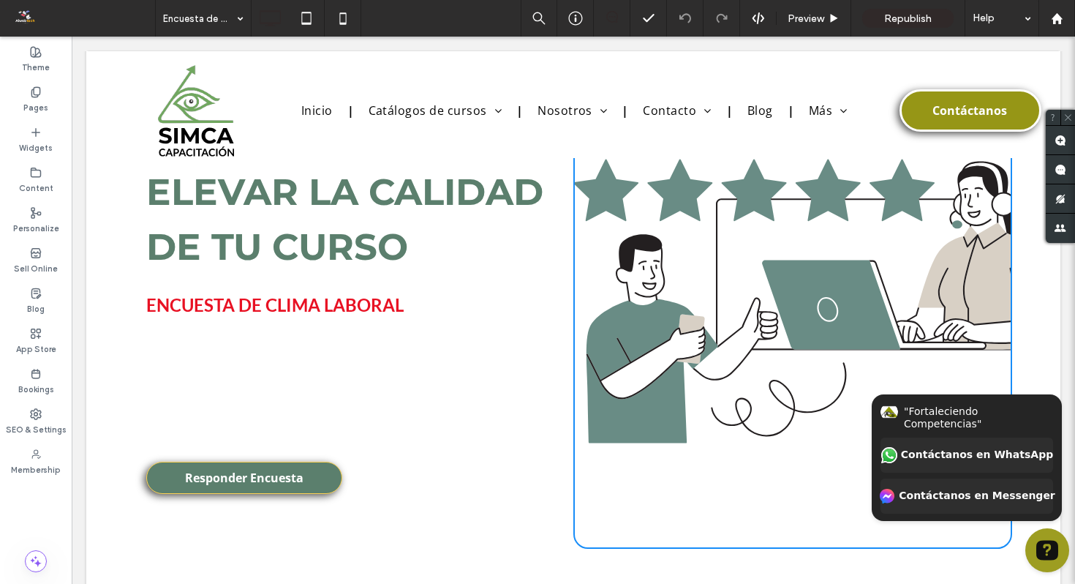
click at [536, 516] on div "Ayúdanos a elevar la calidad de tu curso ENCUESTA DE CLIMA LABORAL Tu voz es cl…" at bounding box center [354, 300] width 439 height 495
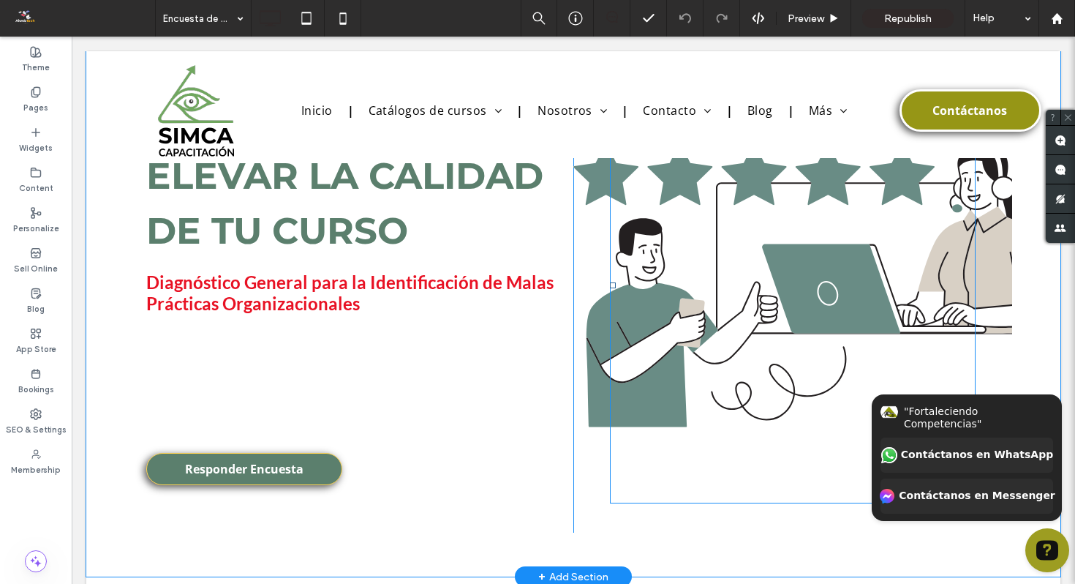
scroll to position [708, 0]
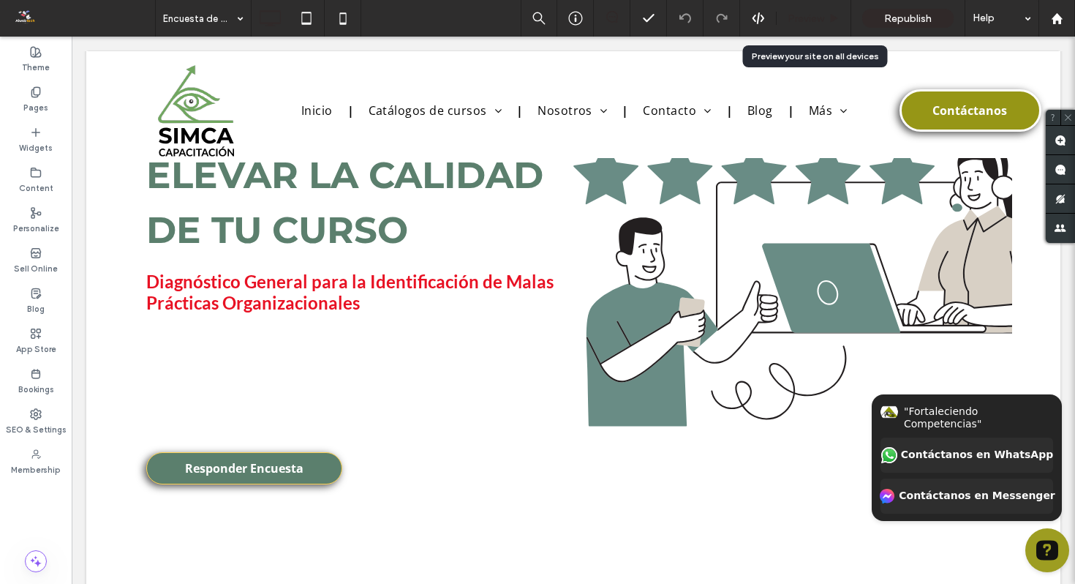
click at [803, 19] on span "Preview" at bounding box center [806, 18] width 37 height 12
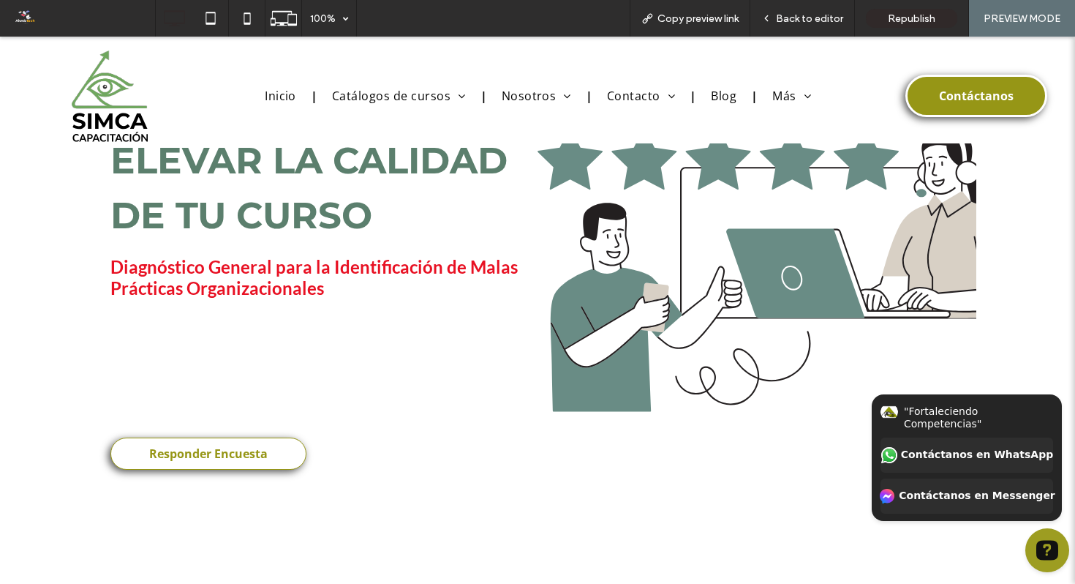
click at [184, 457] on span "Responder Encuesta" at bounding box center [208, 453] width 118 height 31
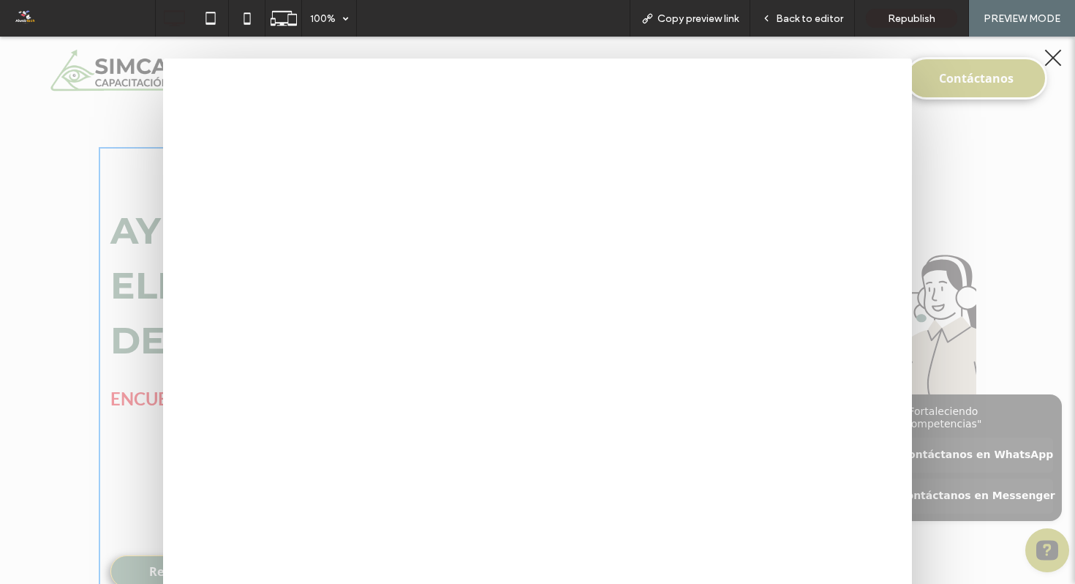
click at [1049, 61] on div at bounding box center [1053, 58] width 17 height 17
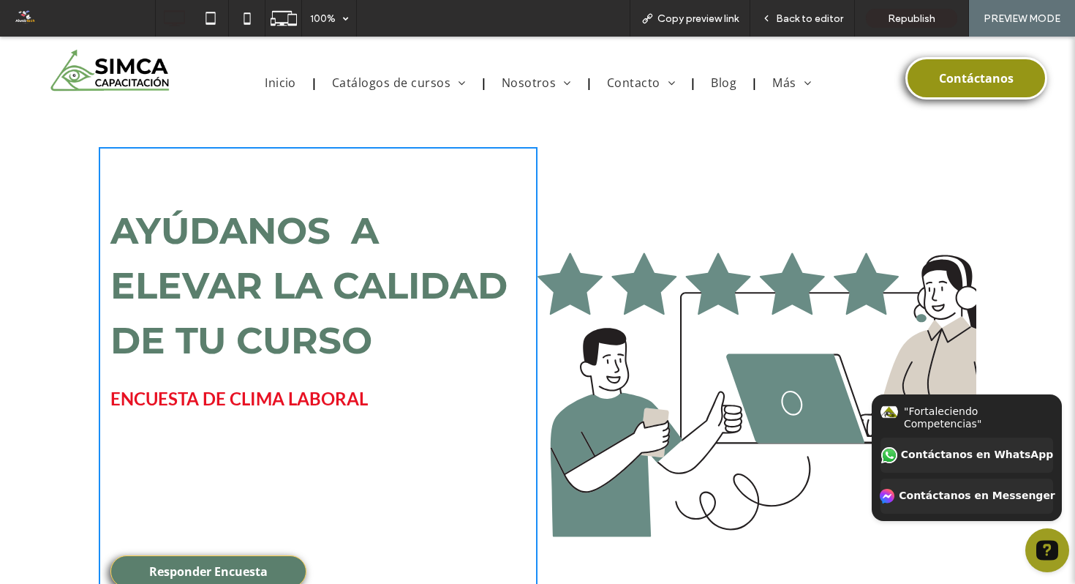
click at [99, 284] on div "Ayúdanos a elevar la calidad de tu curso ENCUESTA DE CLIMA LABORAL Tu voz es cl…" at bounding box center [318, 394] width 439 height 495
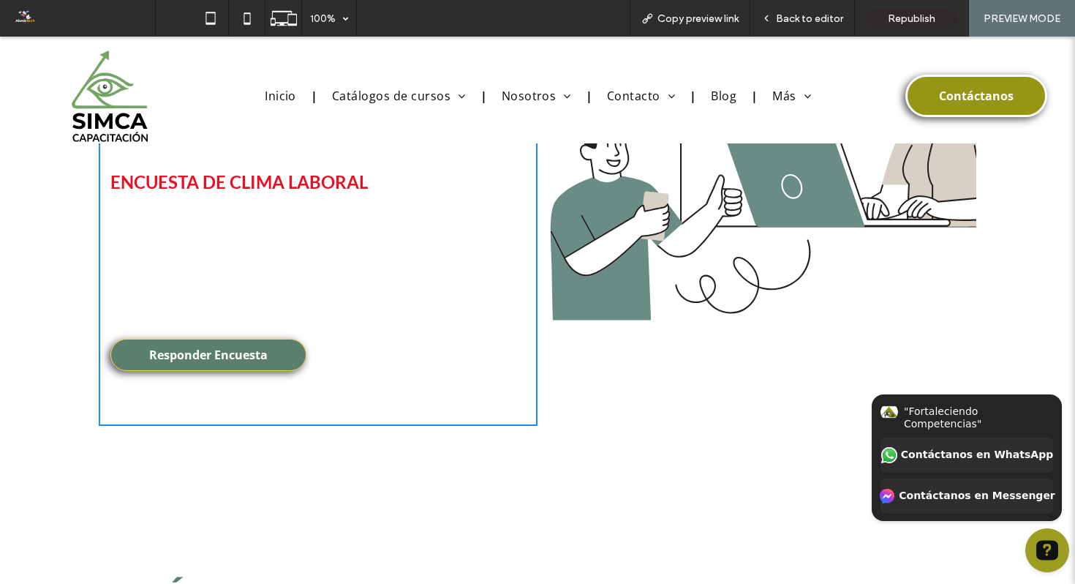
scroll to position [252, 0]
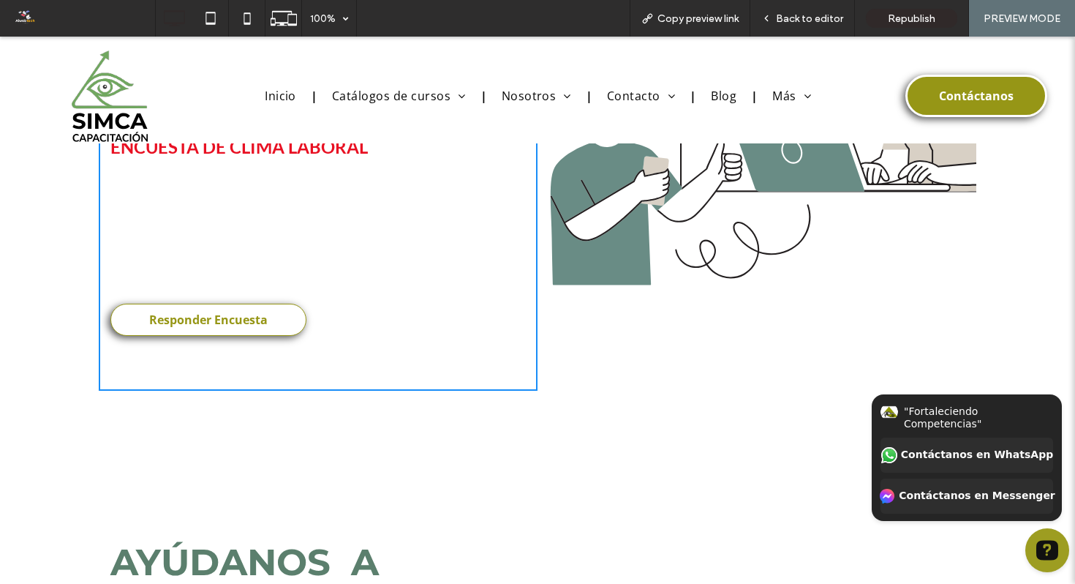
click at [229, 309] on span "Responder Encuesta" at bounding box center [208, 319] width 118 height 31
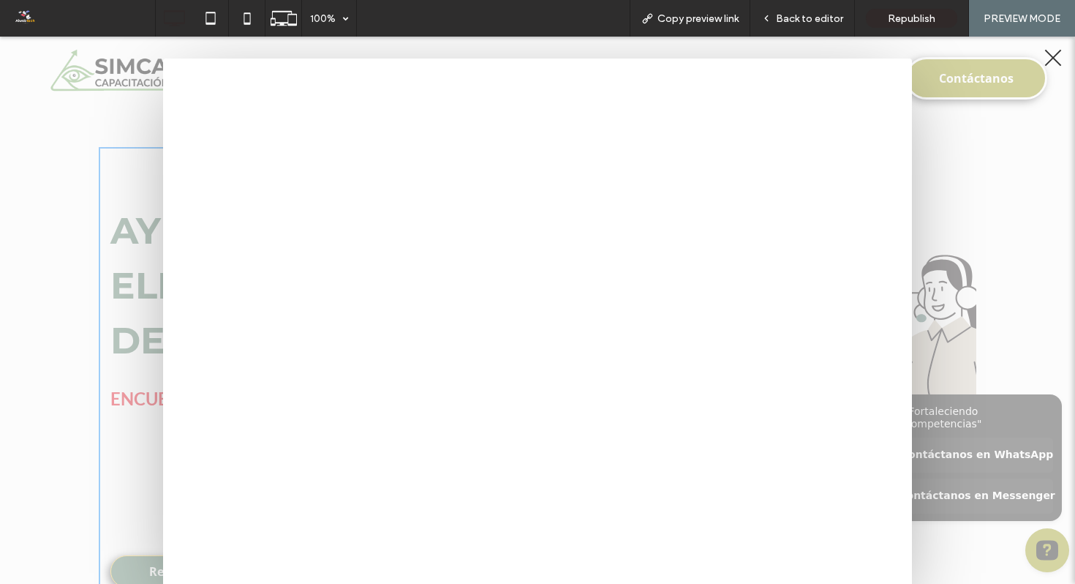
click at [1057, 61] on div at bounding box center [1053, 58] width 17 height 17
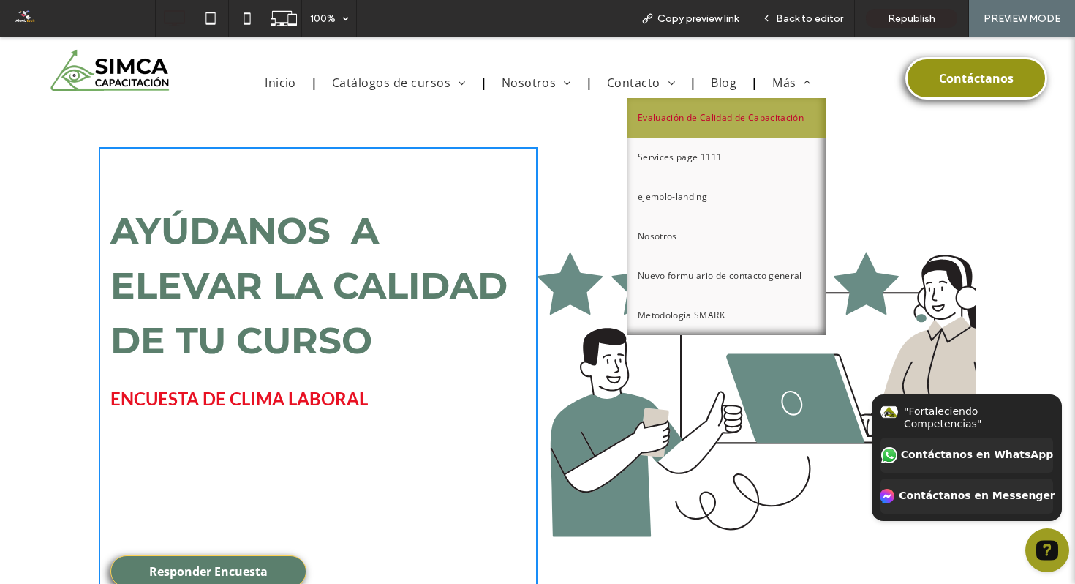
click at [766, 136] on link "Evaluación de Calidad de Capacitación" at bounding box center [726, 117] width 199 height 39
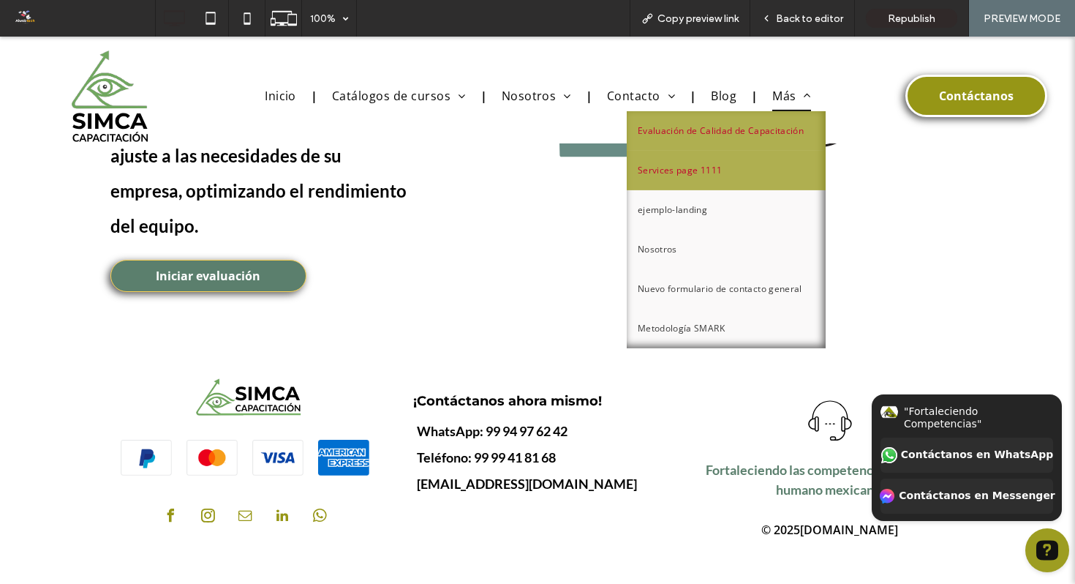
click at [717, 181] on link "Services page 1111" at bounding box center [726, 170] width 199 height 39
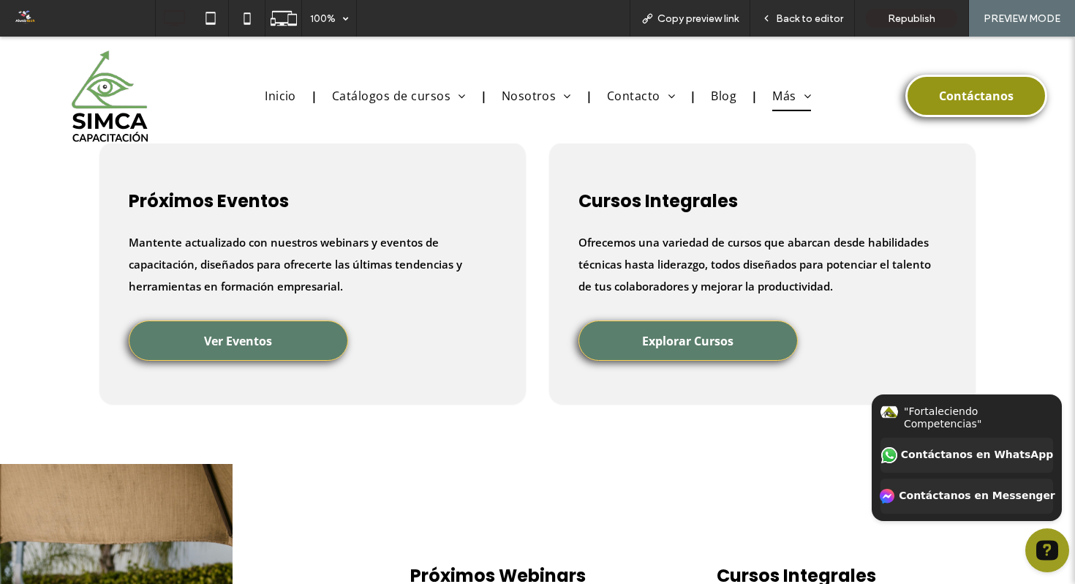
scroll to position [1897, 0]
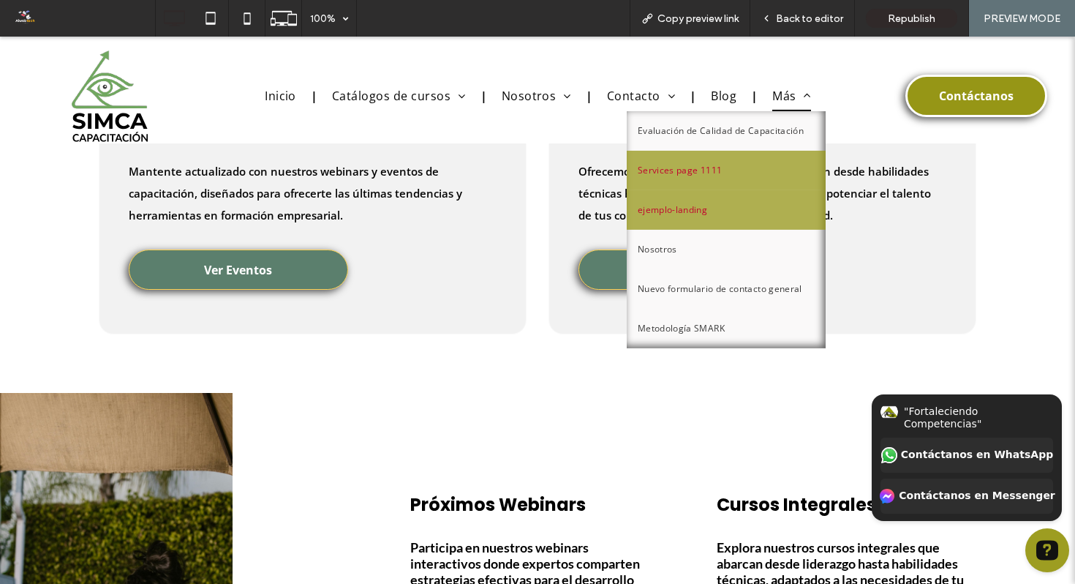
click at [731, 212] on link "ejemplo-landing" at bounding box center [726, 209] width 199 height 39
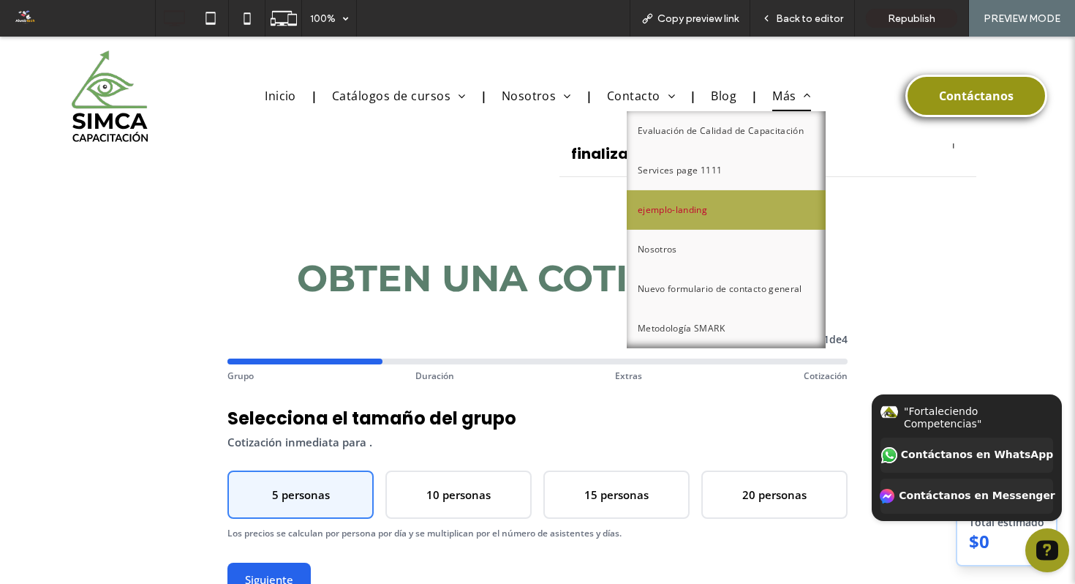
scroll to position [3868, 0]
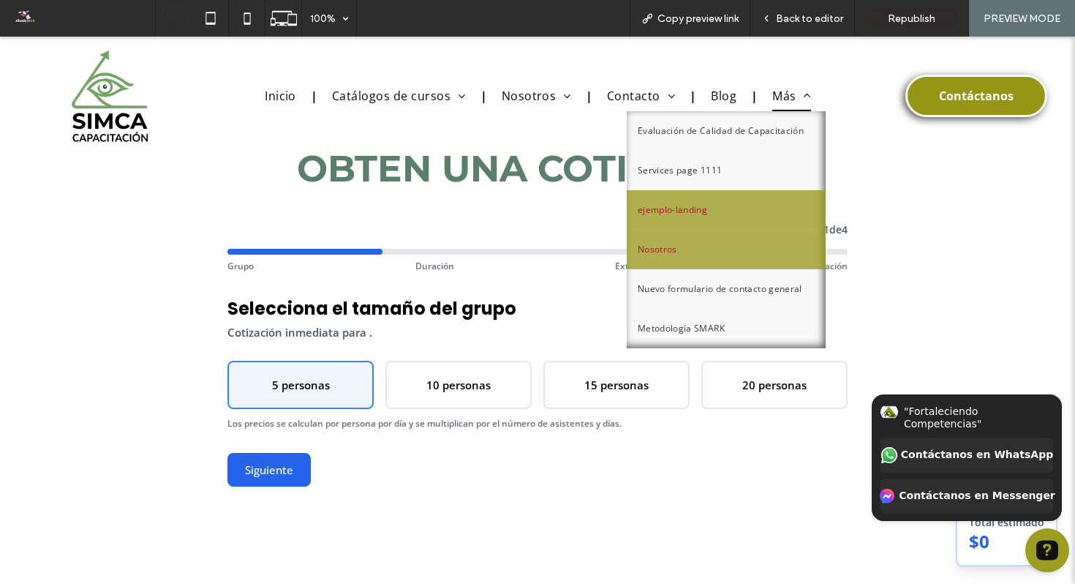
click at [706, 266] on link "Nosotros" at bounding box center [726, 249] width 199 height 39
click at [677, 263] on link "Nosotros" at bounding box center [726, 249] width 199 height 39
click at [717, 255] on link "Nosotros" at bounding box center [726, 249] width 199 height 39
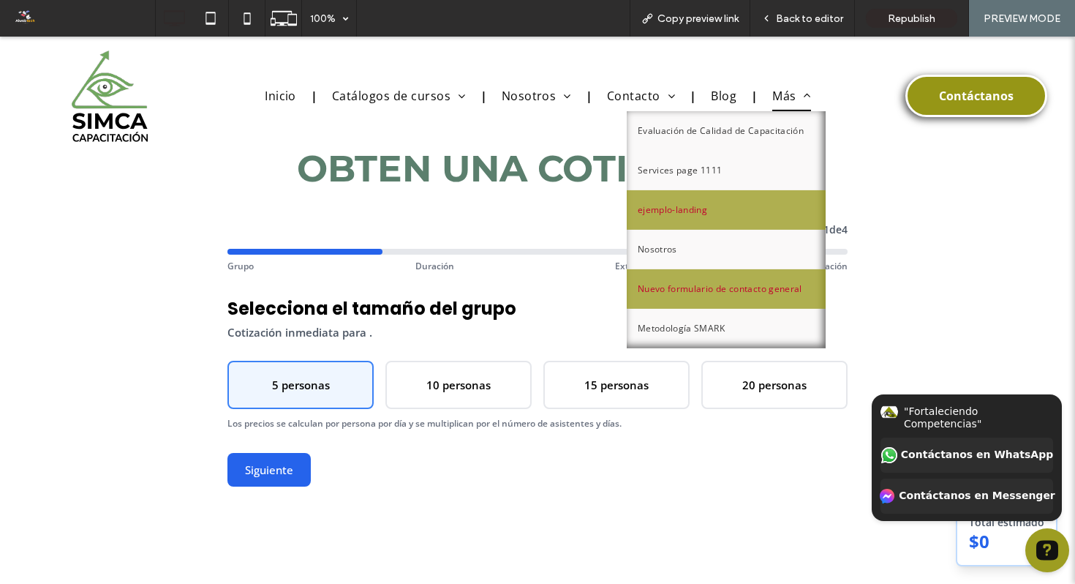
click at [725, 292] on span "Nuevo formulario de contacto general" at bounding box center [720, 289] width 165 height 18
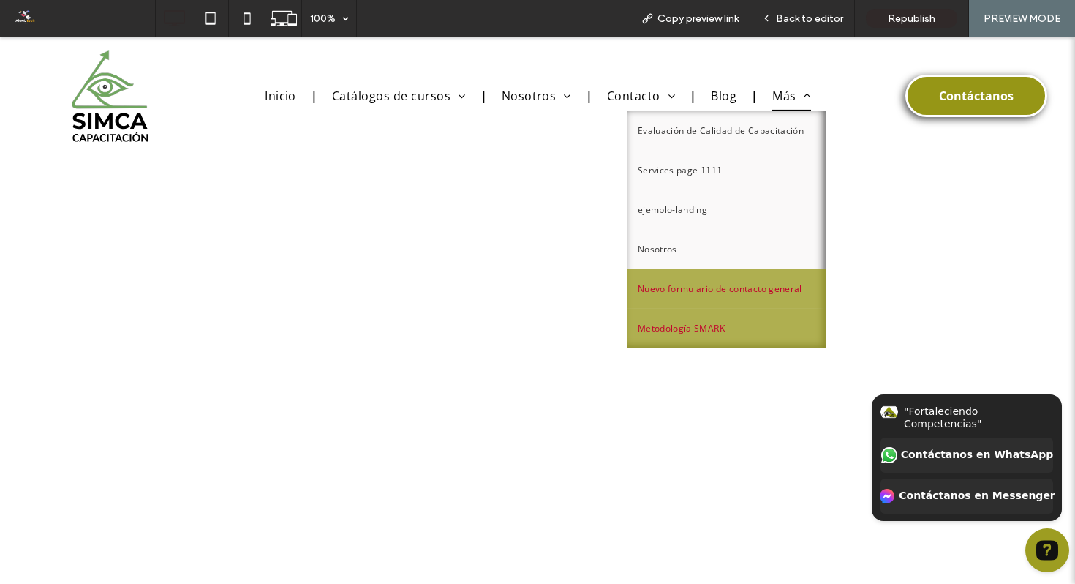
scroll to position [258, 0]
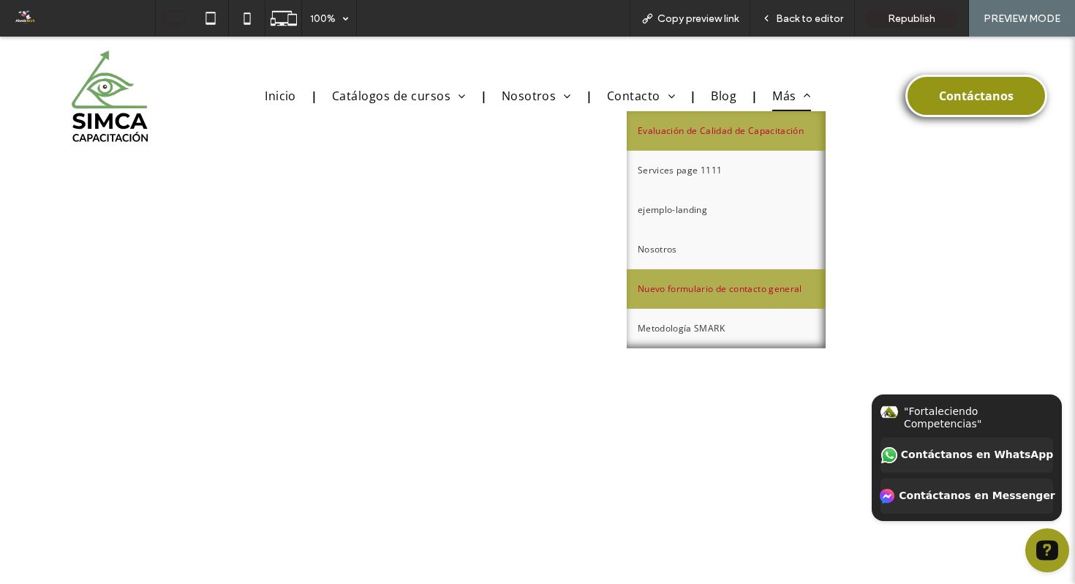
click at [699, 126] on span "Evaluación de Calidad de Capacitación" at bounding box center [721, 131] width 166 height 18
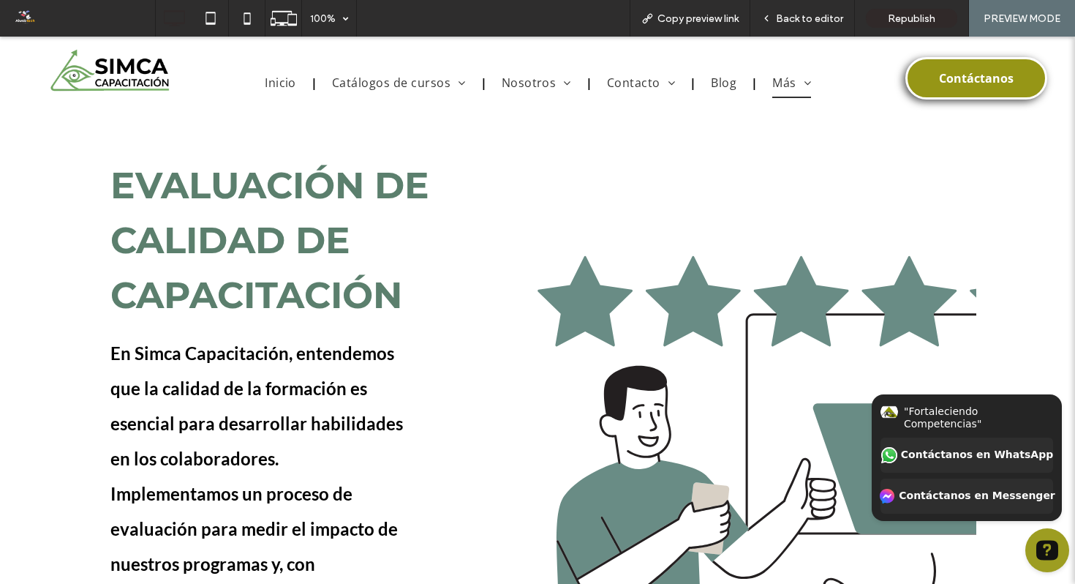
scroll to position [51, 0]
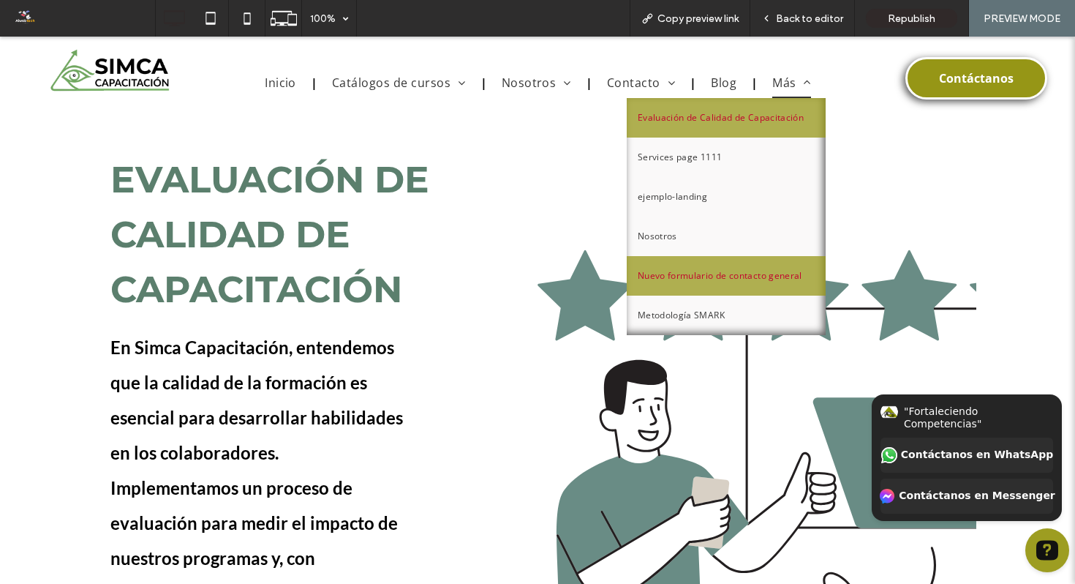
click at [730, 290] on link "Nuevo formulario de contacto general" at bounding box center [726, 275] width 199 height 39
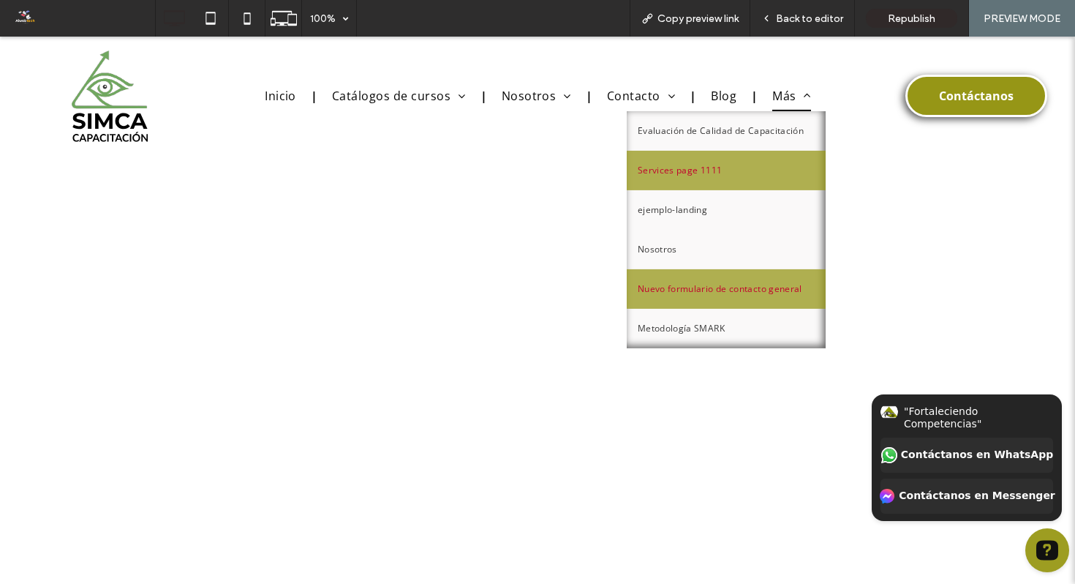
click at [723, 167] on link "Services page 1111" at bounding box center [726, 170] width 199 height 39
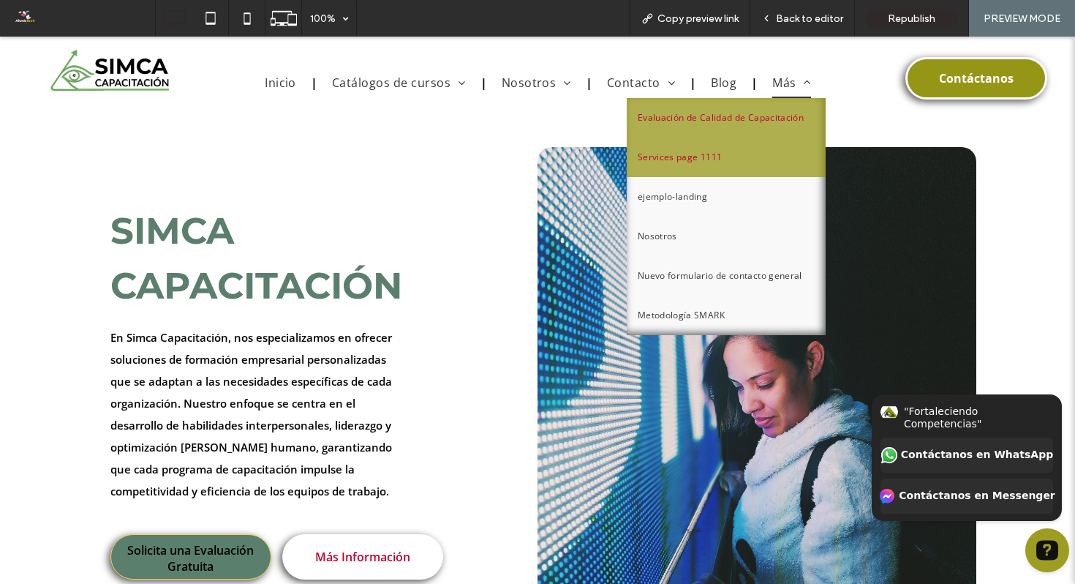
click at [769, 120] on span "Evaluación de Calidad de Capacitación" at bounding box center [721, 118] width 166 height 18
